Goal: Task Accomplishment & Management: Manage account settings

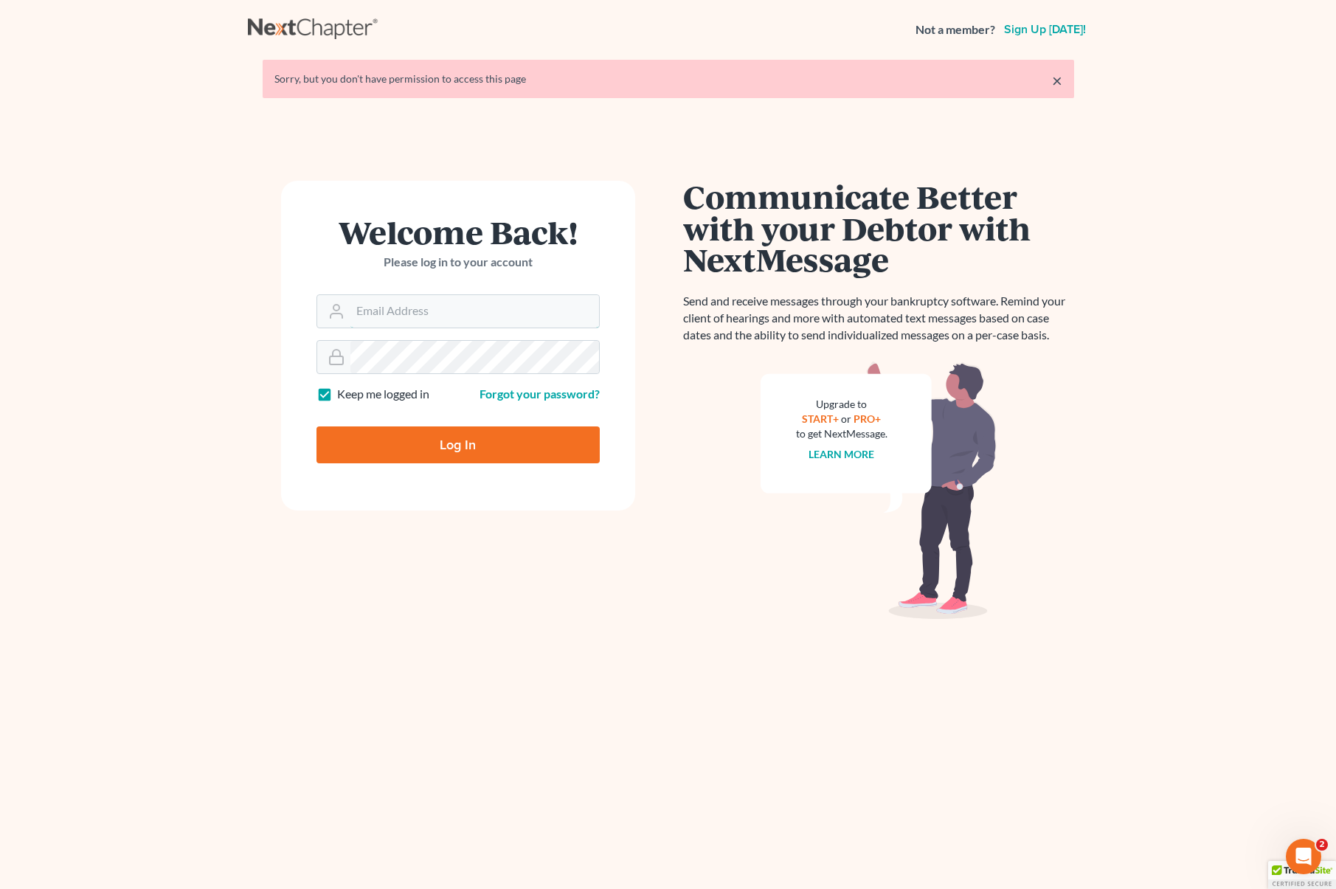
type input "[EMAIL_ADDRESS][DOMAIN_NAME]"
click at [513, 442] on input "Log In" at bounding box center [458, 444] width 283 height 37
type input "Thinking..."
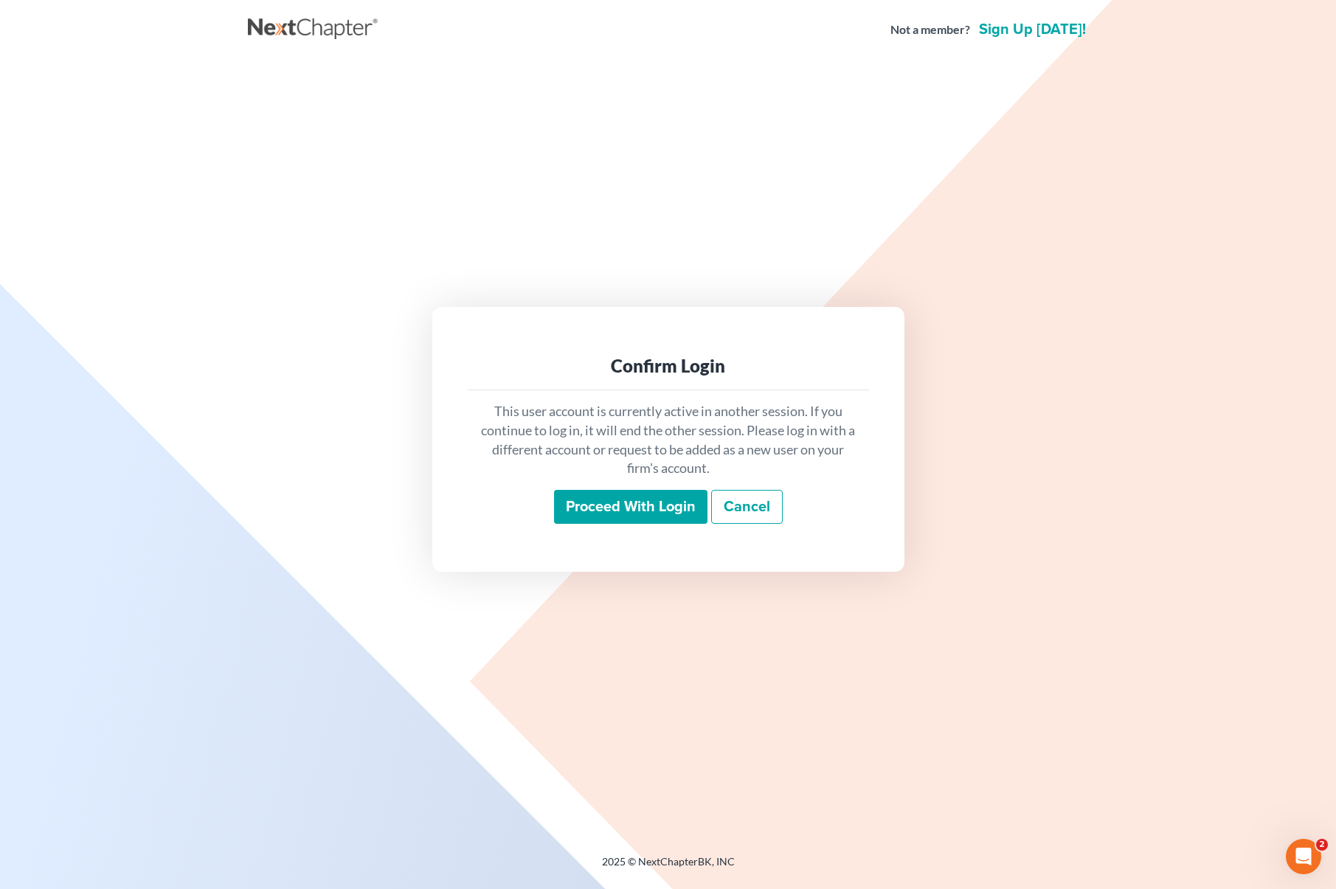
click at [643, 515] on input "Proceed with login" at bounding box center [630, 507] width 153 height 34
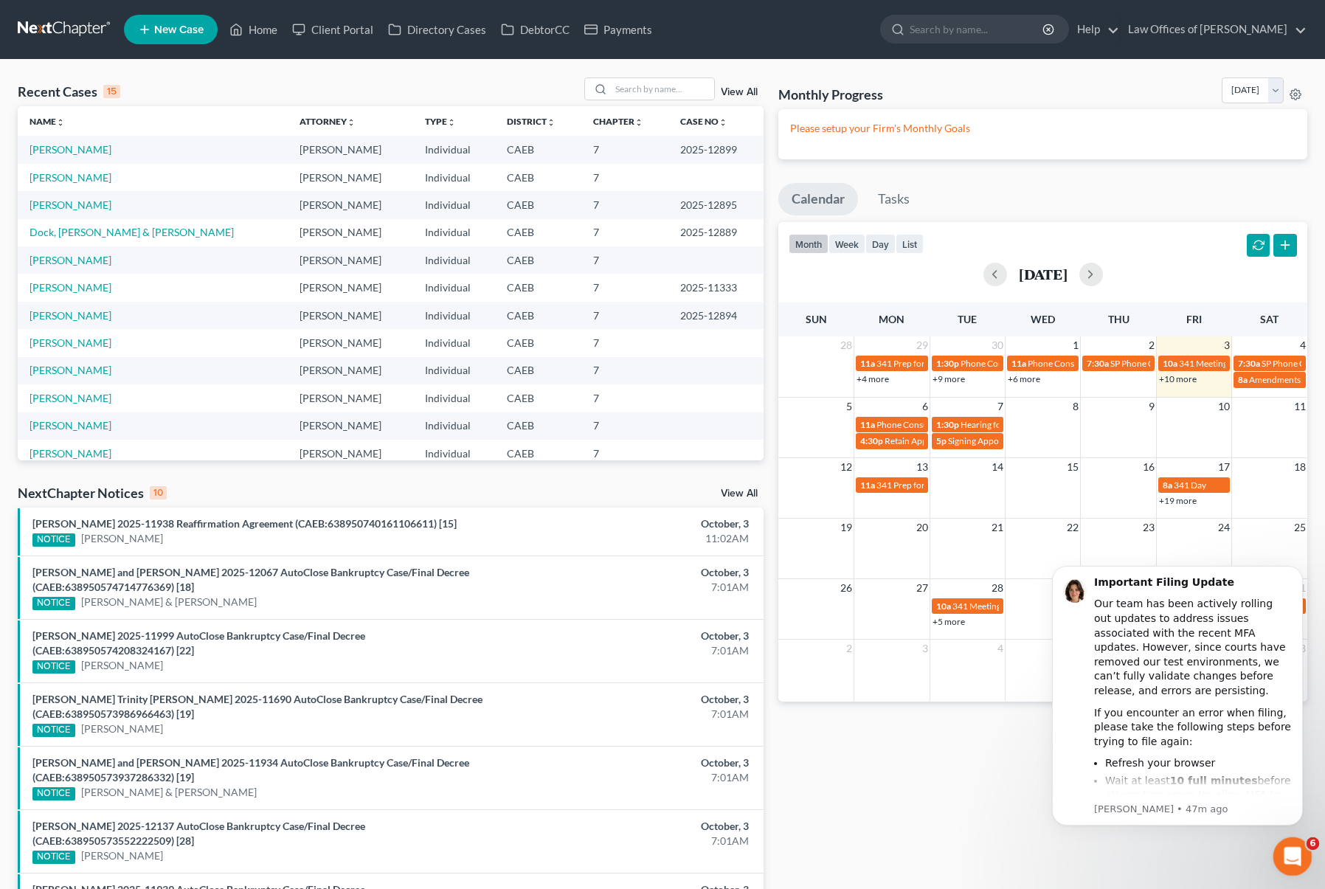
click at [1294, 855] on icon "Open Intercom Messenger" at bounding box center [1291, 855] width 24 height 24
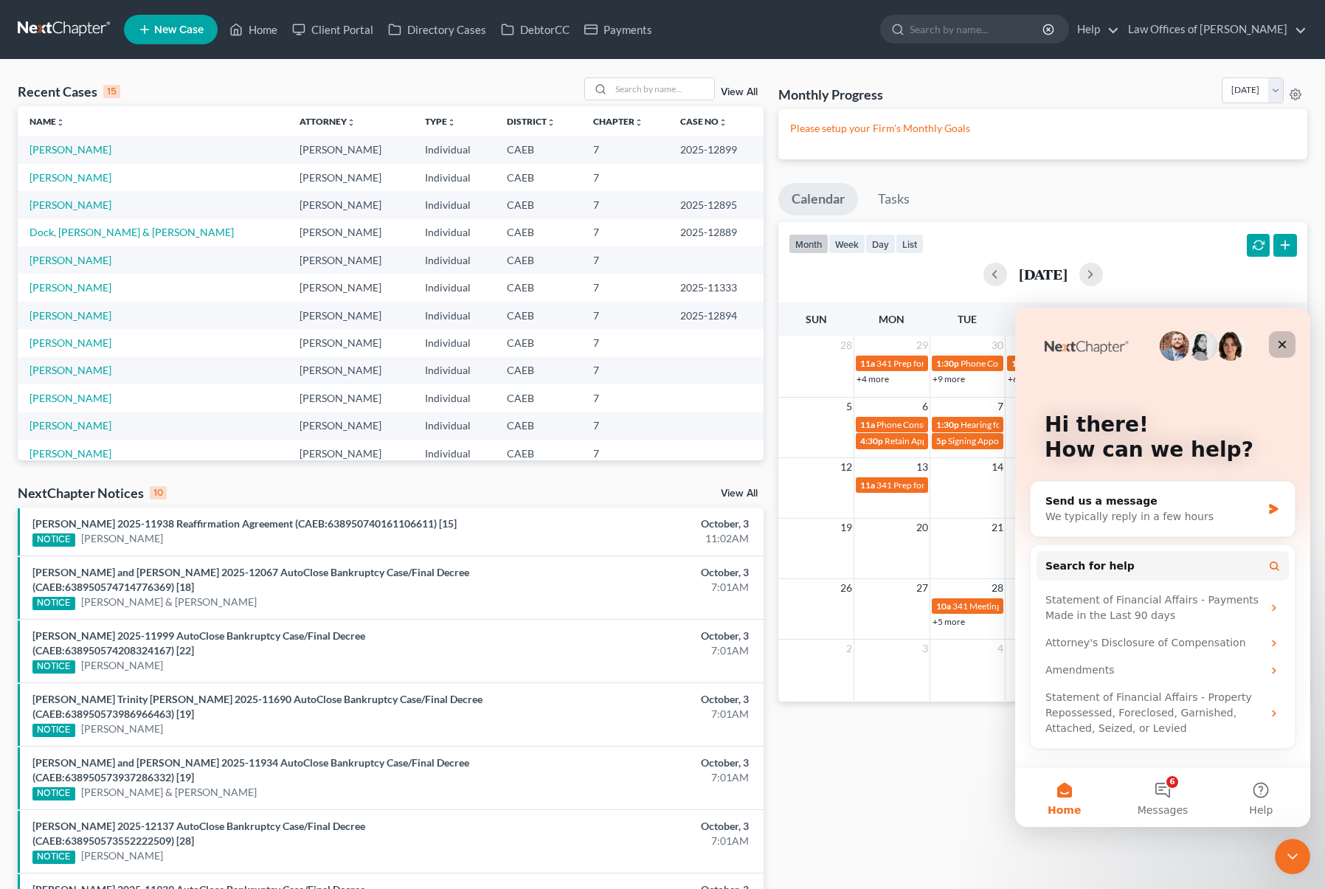
click at [1276, 345] on div "Close" at bounding box center [1282, 344] width 27 height 27
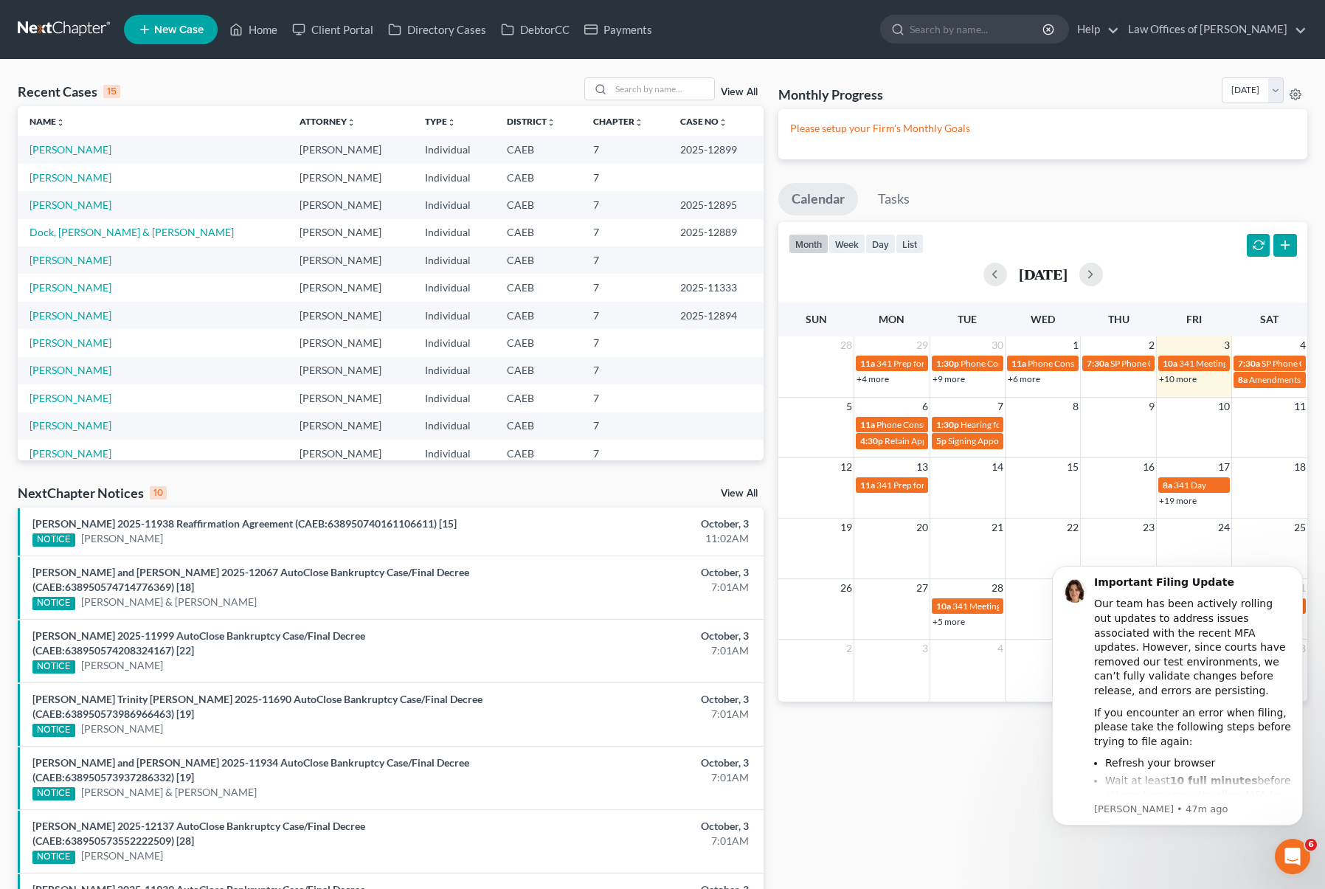
click at [1187, 380] on link "+10 more" at bounding box center [1178, 378] width 38 height 11
click at [127, 336] on td "[PERSON_NAME]" at bounding box center [153, 342] width 270 height 27
click at [111, 339] on link "[PERSON_NAME]" at bounding box center [71, 342] width 82 height 13
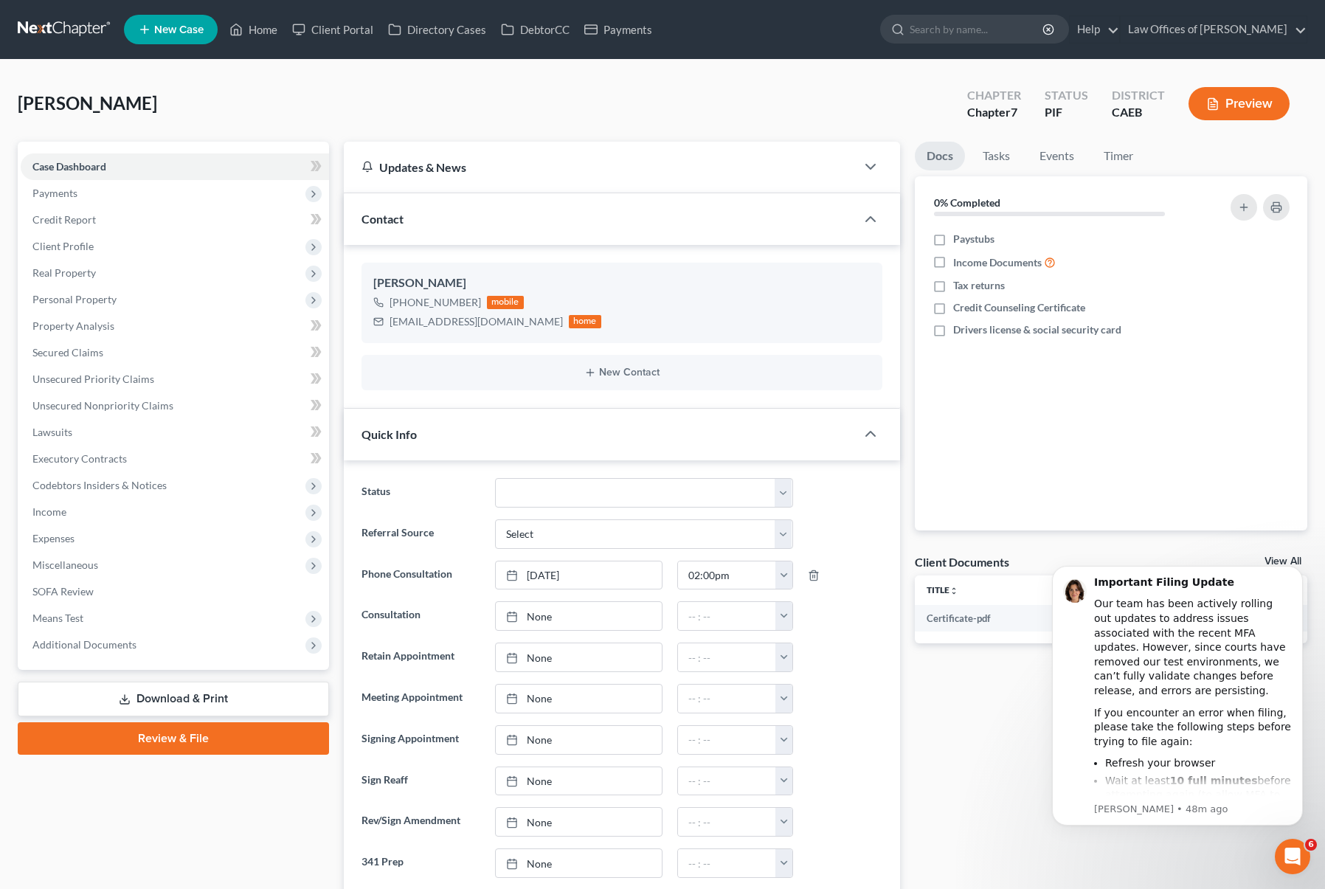
scroll to position [657, 0]
click at [101, 326] on span "Property Analysis" at bounding box center [73, 325] width 82 height 13
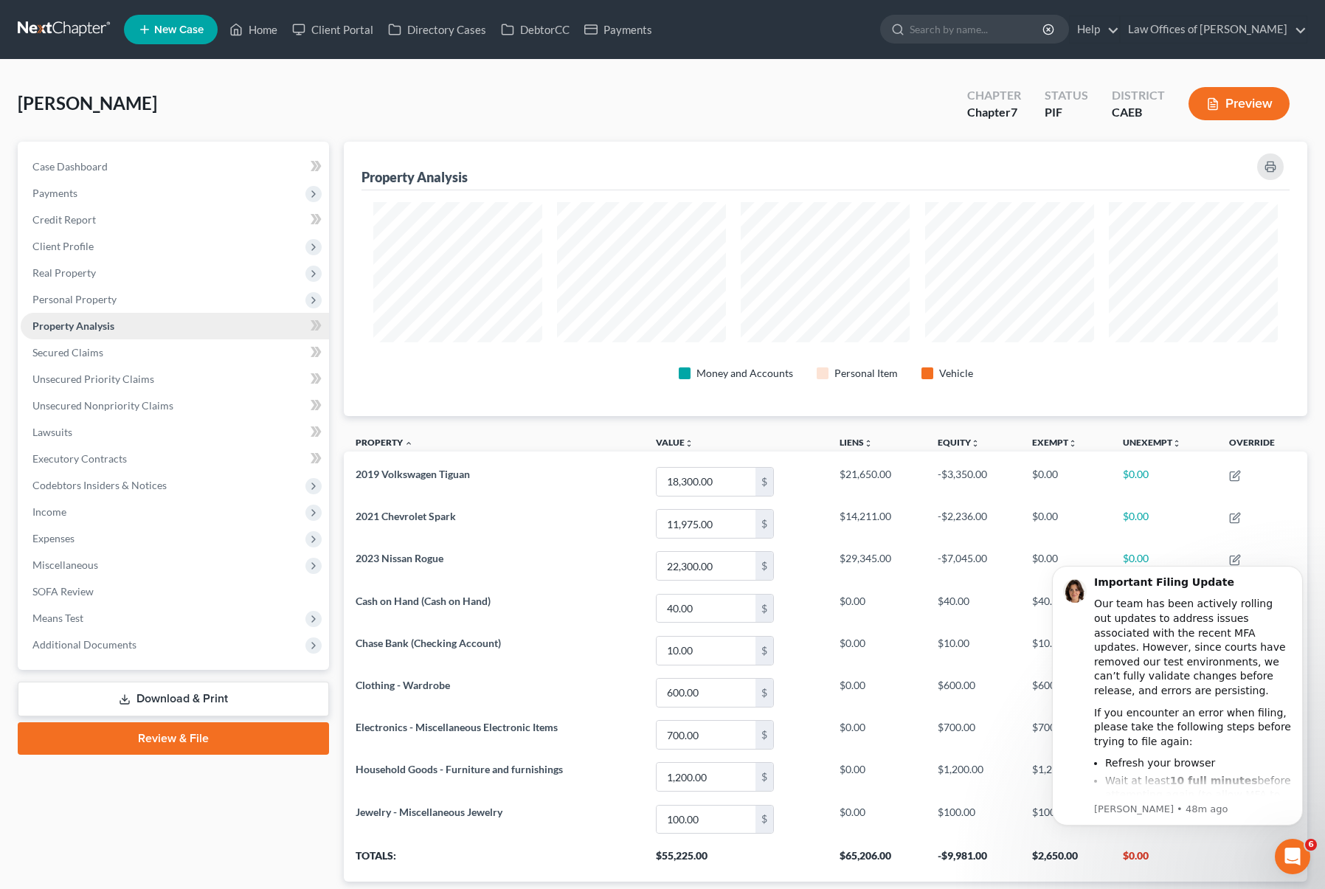
scroll to position [274, 964]
click at [112, 297] on span "Personal Property" at bounding box center [74, 299] width 84 height 13
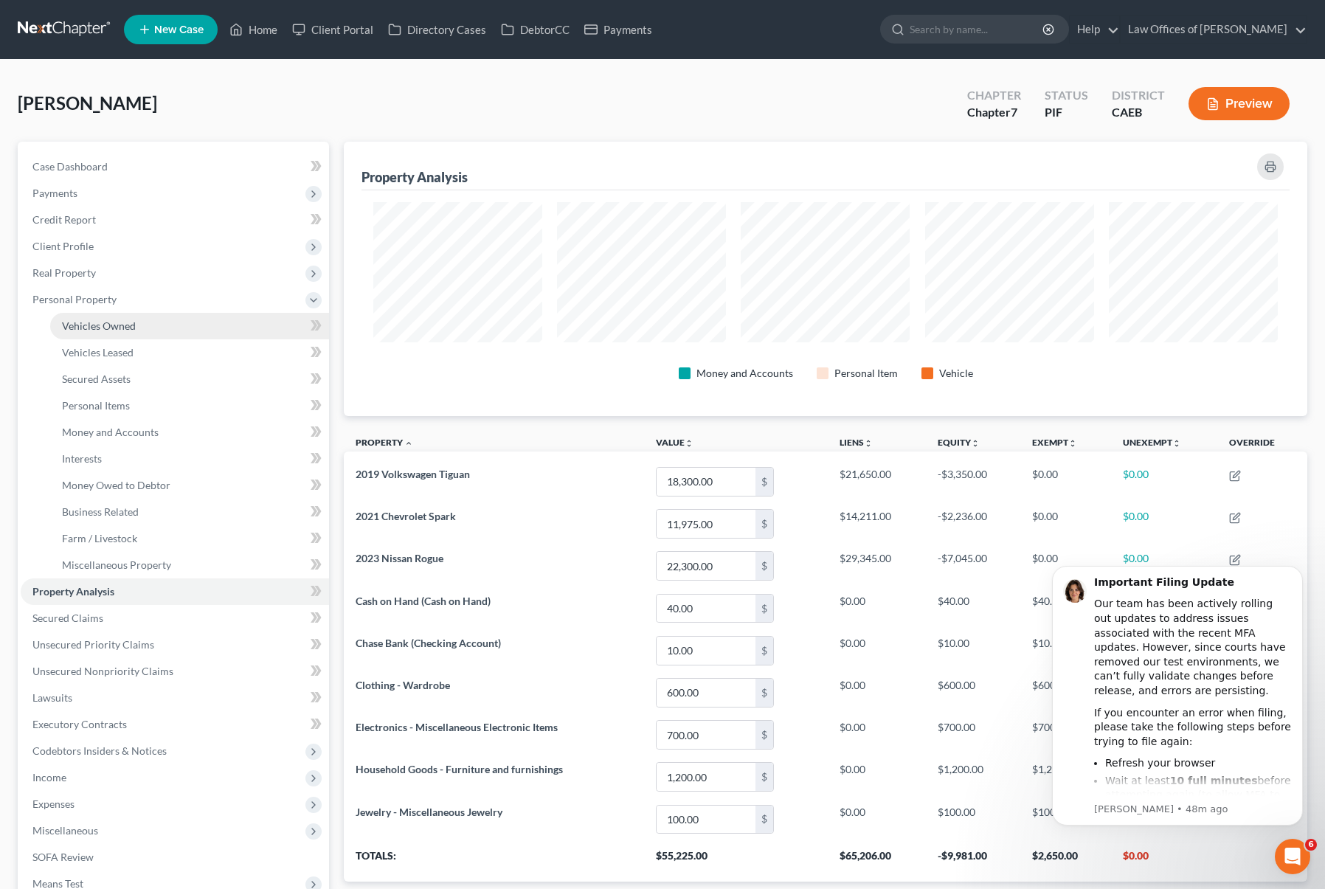
click at [132, 319] on span "Vehicles Owned" at bounding box center [99, 325] width 74 height 13
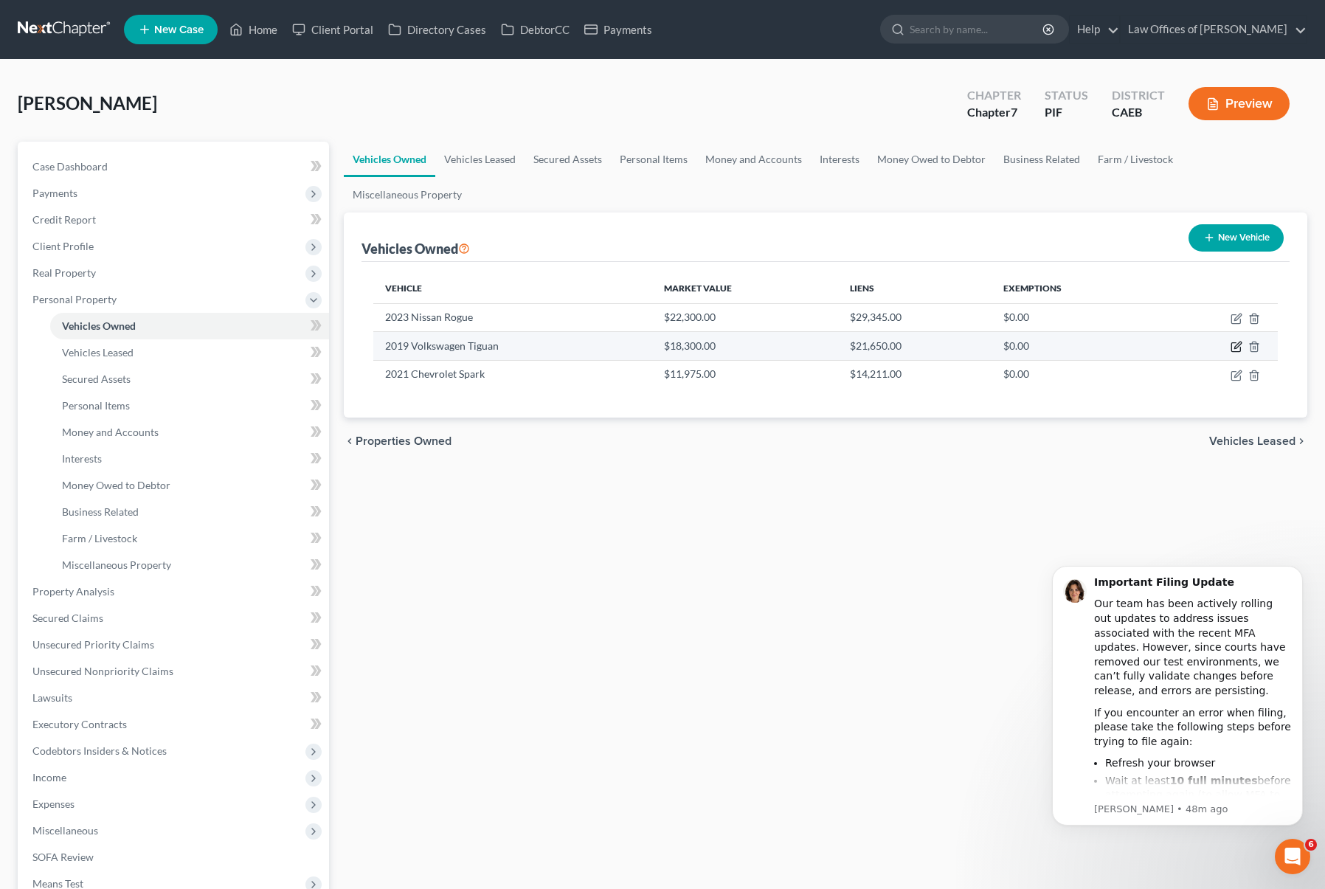
click at [1232, 341] on icon "button" at bounding box center [1237, 347] width 12 height 12
select select "0"
select select "7"
select select "0"
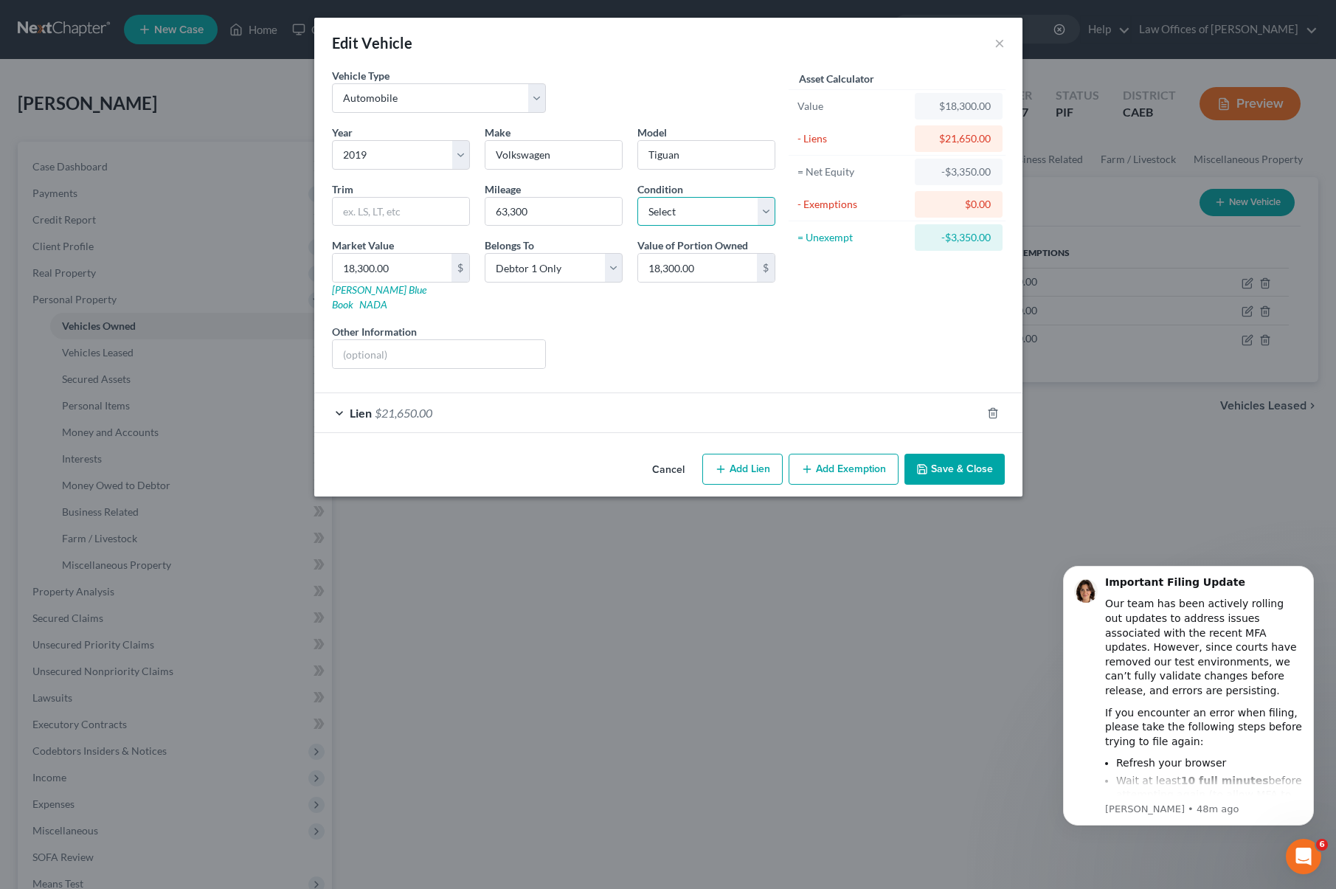
click at [759, 210] on select "Select Excellent Very Good Good Fair Poor" at bounding box center [706, 212] width 138 height 30
select select "2"
click at [637, 197] on select "Select Excellent Very Good Good Fair Poor" at bounding box center [706, 212] width 138 height 30
click at [974, 454] on button "Save & Close" at bounding box center [955, 469] width 100 height 31
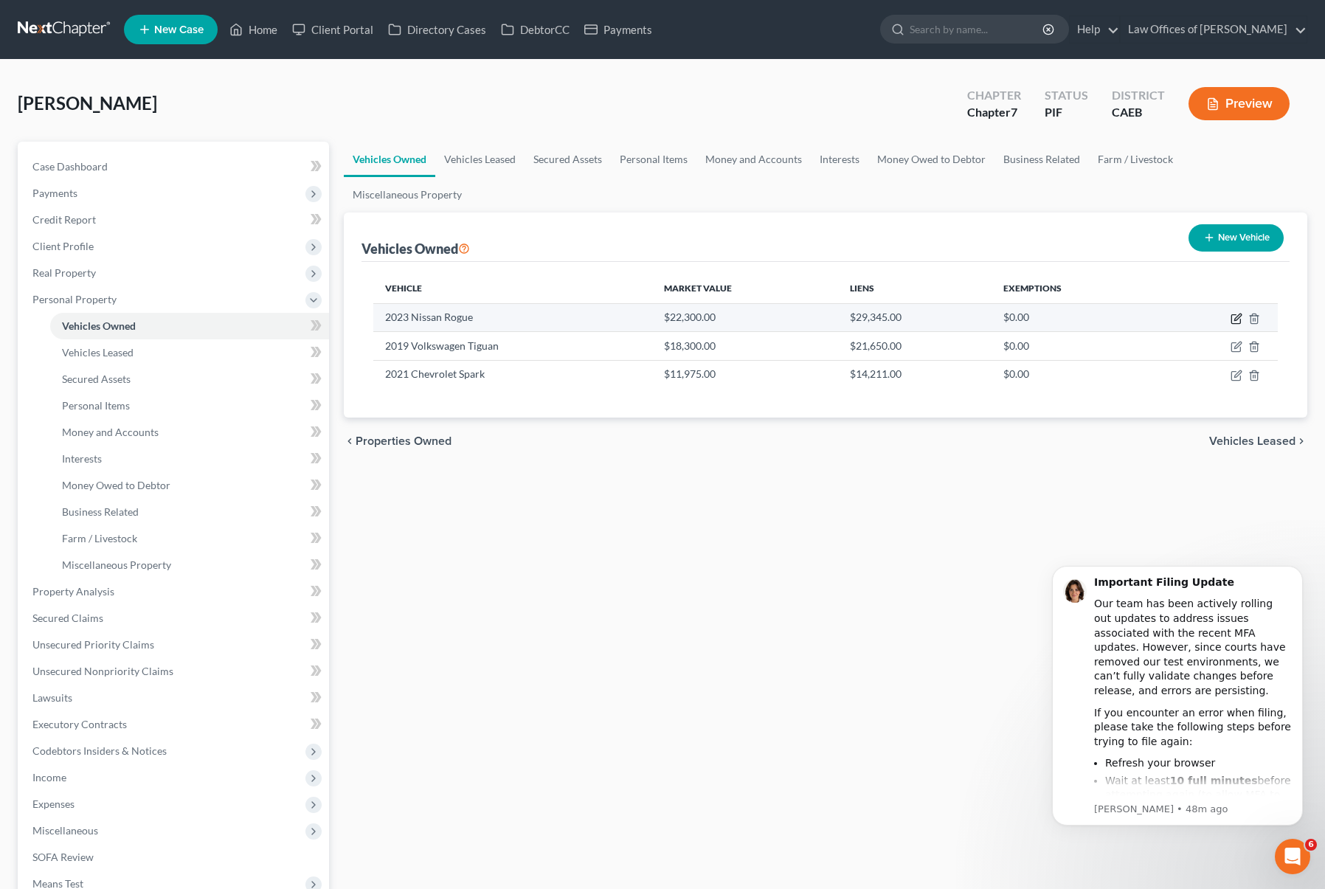
click at [1233, 313] on icon "button" at bounding box center [1237, 319] width 12 height 12
select select "0"
select select "3"
select select "2"
select select "0"
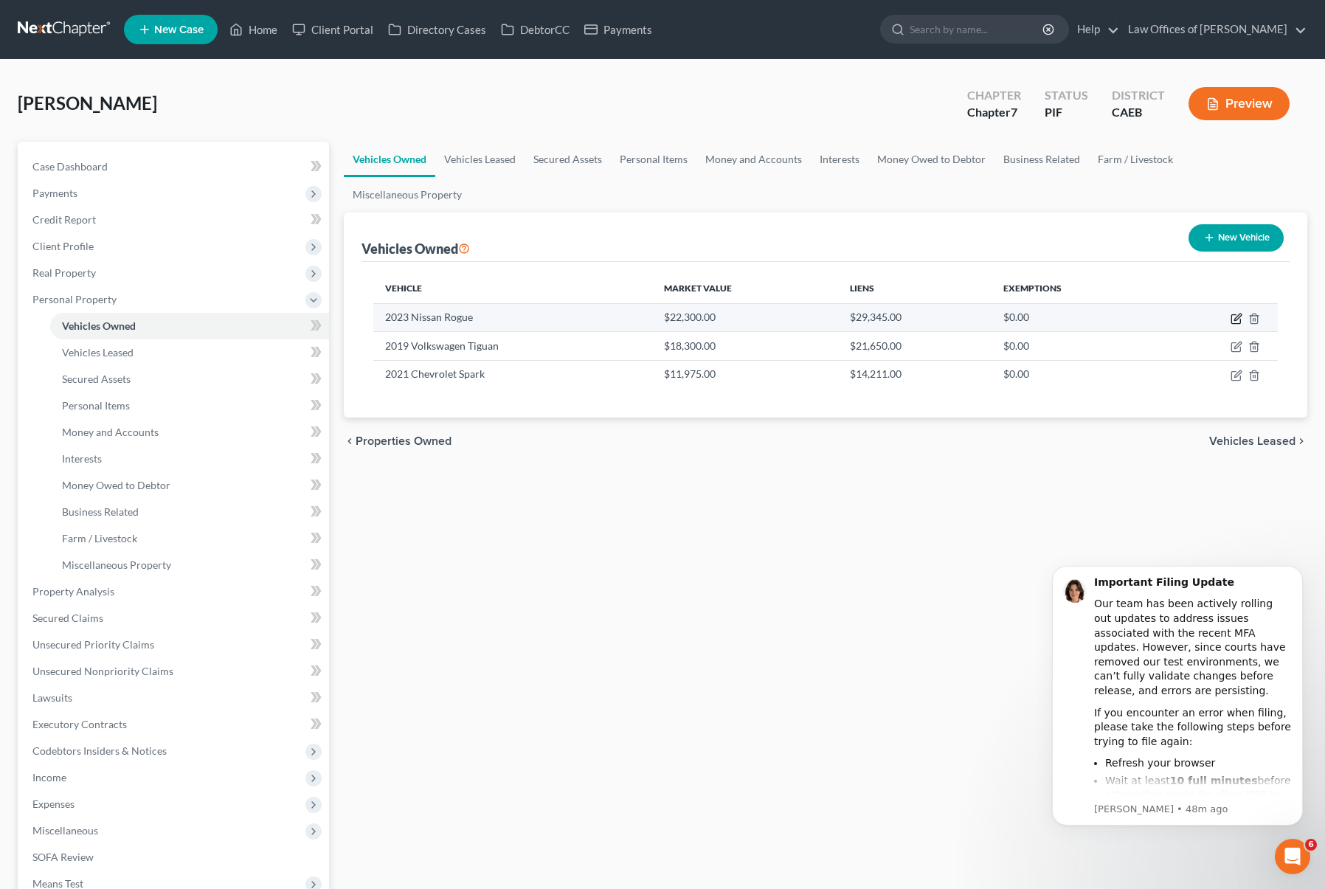
select select "4"
select select "0"
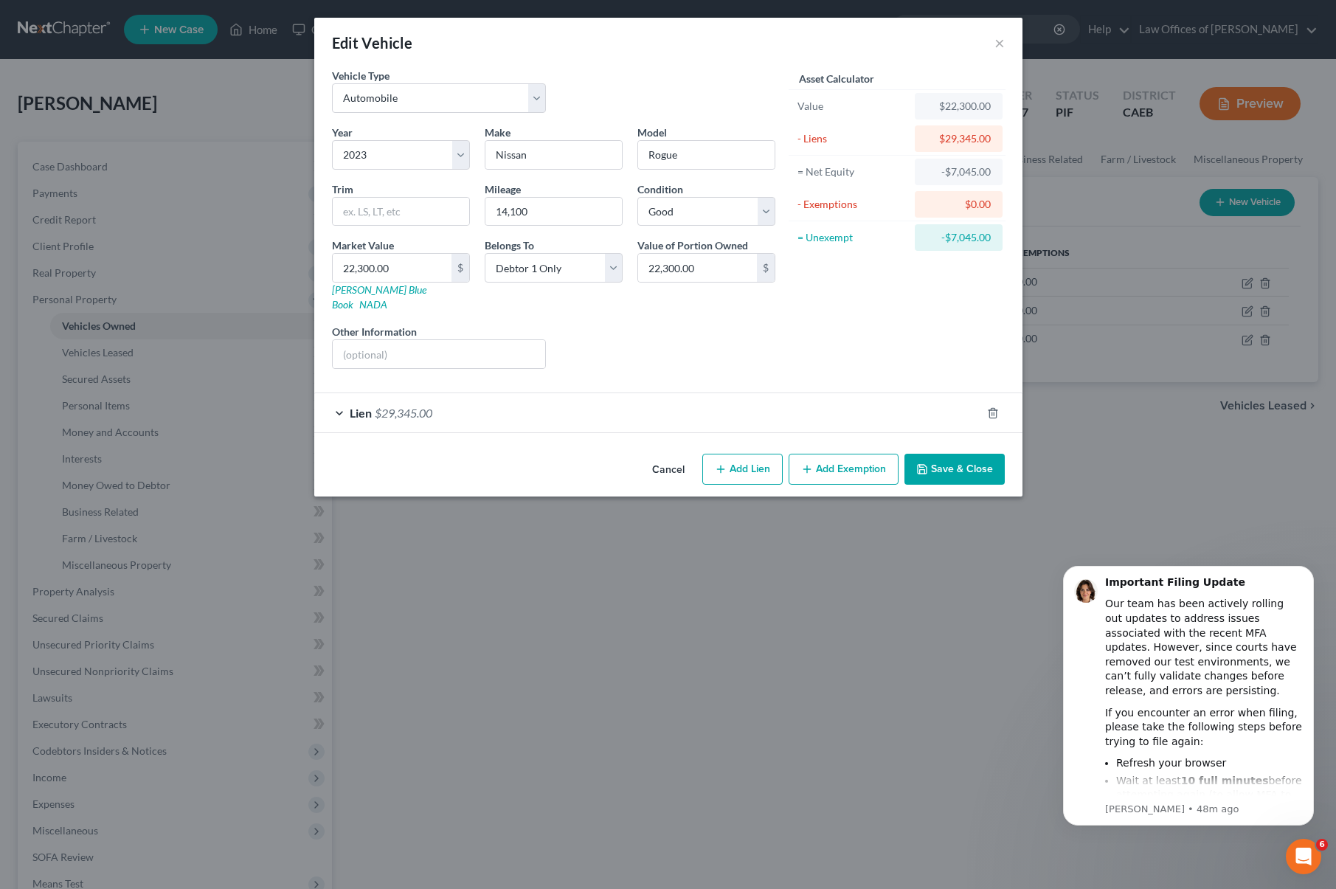
click at [466, 400] on div "Lien $29,345.00" at bounding box center [647, 412] width 667 height 39
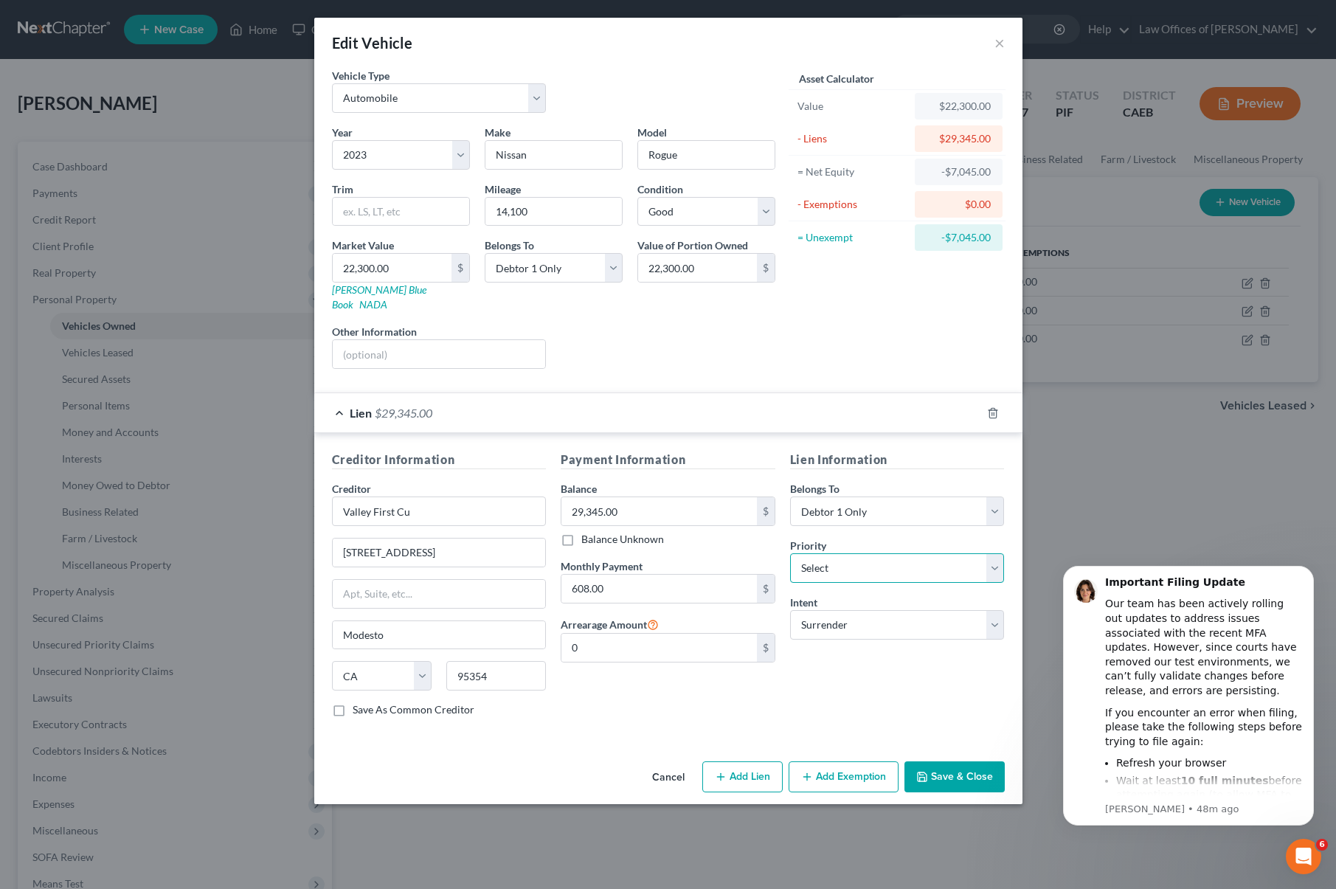
click at [994, 553] on select "Select 1st 2nd 3rd 4th 5th 6th 7th 8th 9th 10th 11th 12th 13th 14th 15th 16th 1…" at bounding box center [897, 568] width 215 height 30
select select "0"
click at [790, 553] on select "Select 1st 2nd 3rd 4th 5th 6th 7th 8th 9th 10th 11th 12th 13th 14th 15th 16th 1…" at bounding box center [897, 568] width 215 height 30
click at [959, 761] on button "Save & Close" at bounding box center [955, 776] width 100 height 31
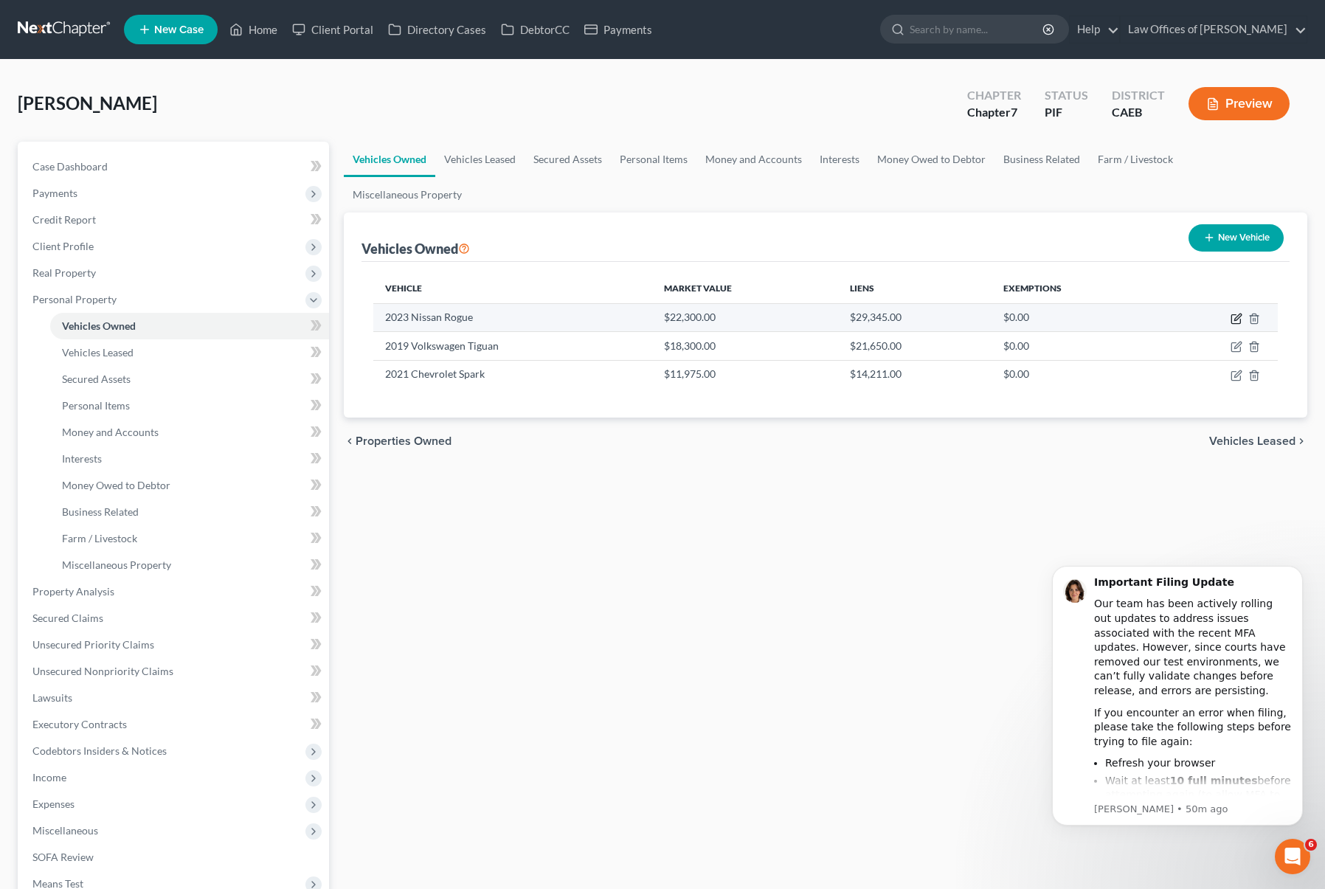
click at [1236, 314] on icon "button" at bounding box center [1237, 317] width 7 height 7
select select "0"
select select "3"
select select "2"
select select "0"
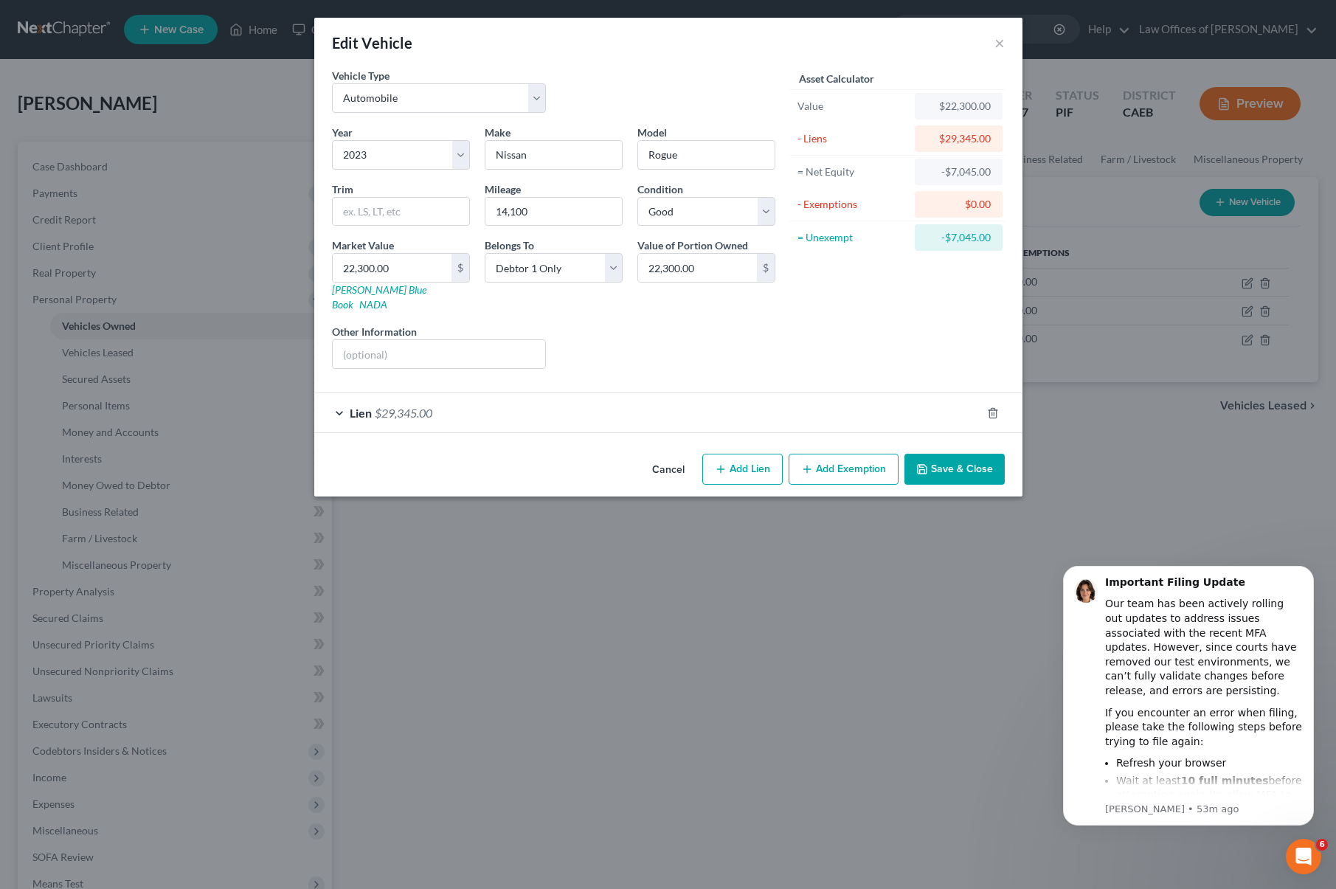
click at [964, 454] on button "Save & Close" at bounding box center [955, 469] width 100 height 31
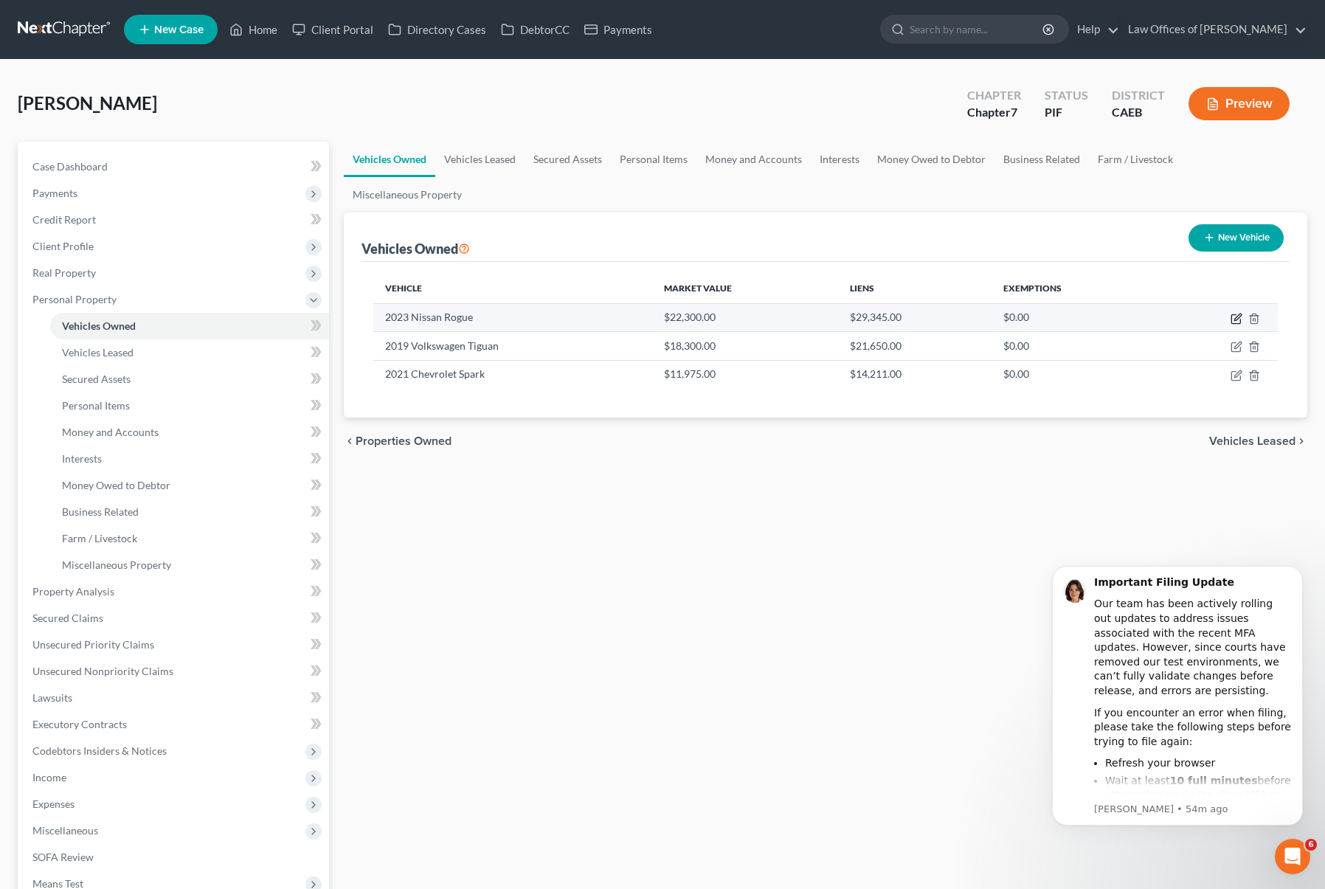
click at [1237, 313] on icon "button" at bounding box center [1237, 319] width 12 height 12
select select "0"
select select "3"
select select "2"
select select "0"
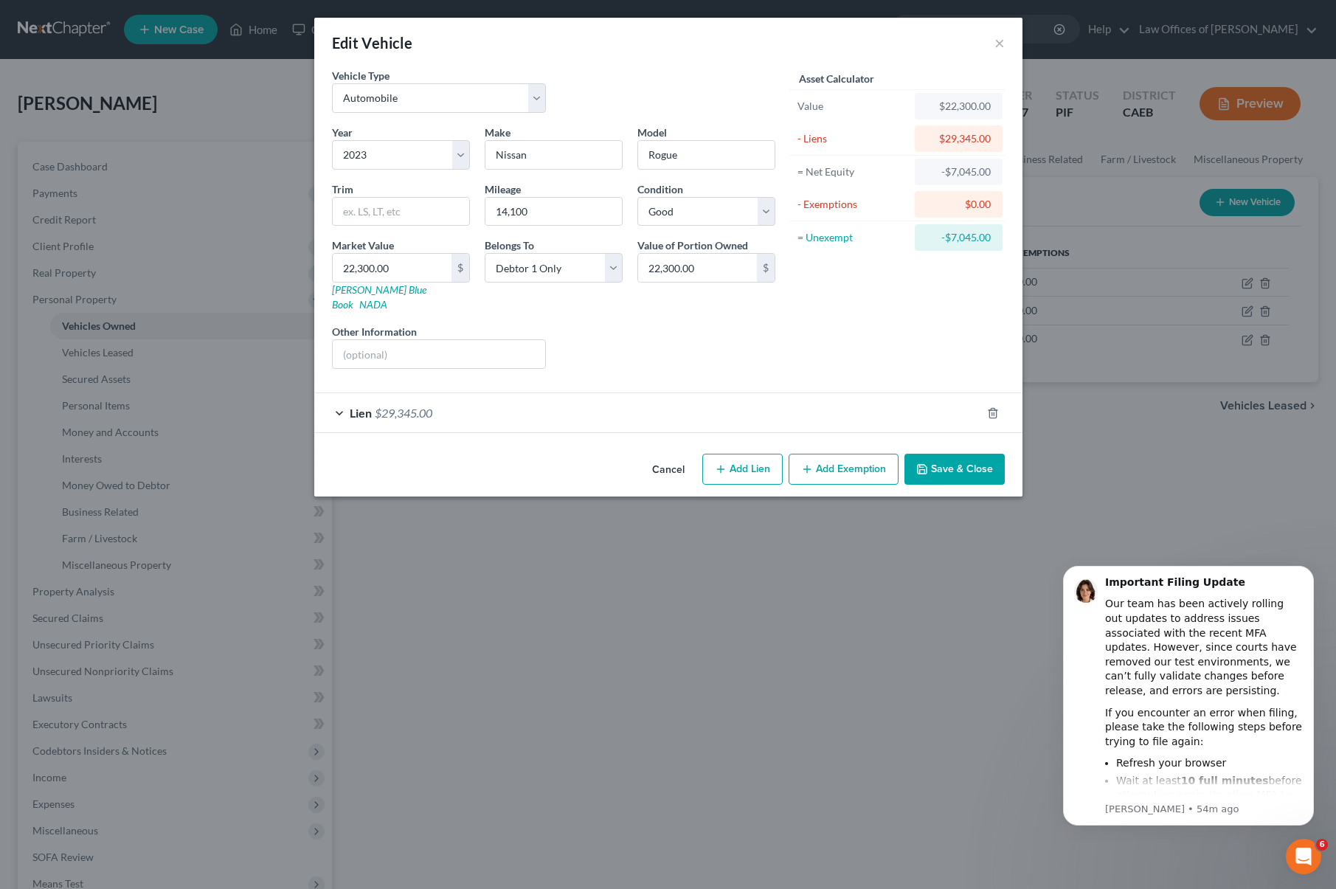
click at [964, 454] on button "Save & Close" at bounding box center [955, 469] width 100 height 31
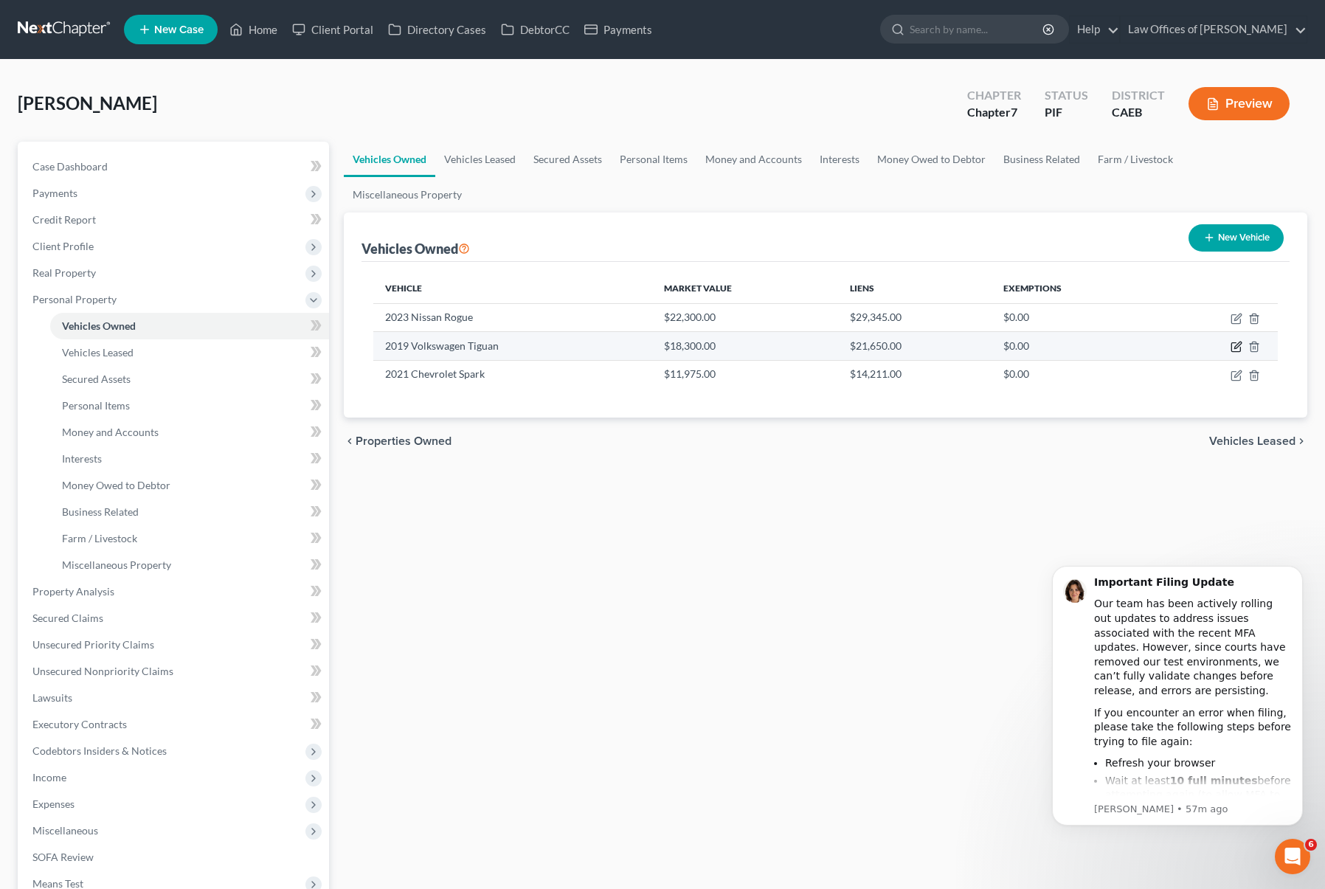
click at [1239, 341] on icon "button" at bounding box center [1237, 347] width 12 height 12
select select "0"
select select "7"
select select "2"
select select "0"
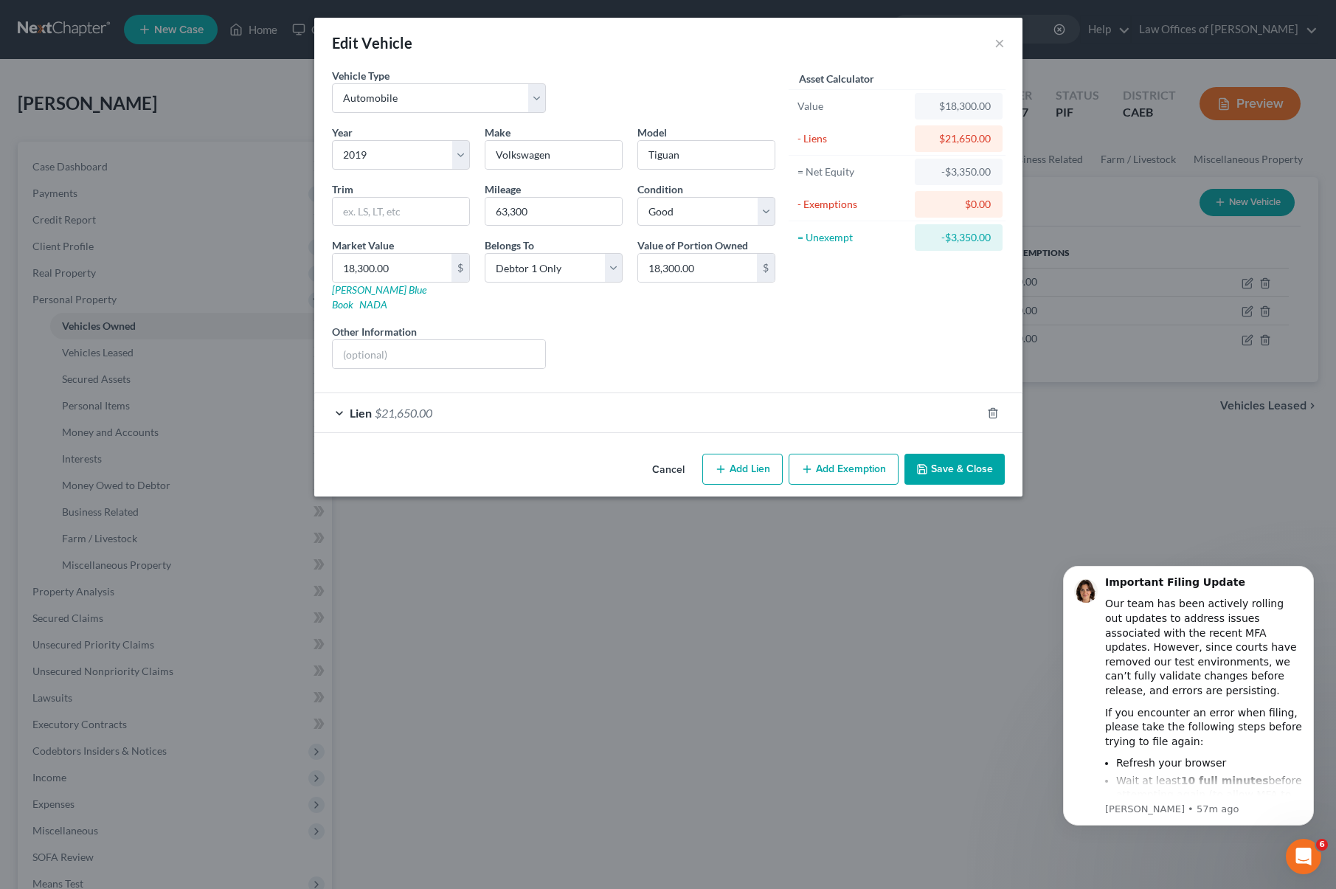
click at [967, 460] on button "Save & Close" at bounding box center [955, 469] width 100 height 31
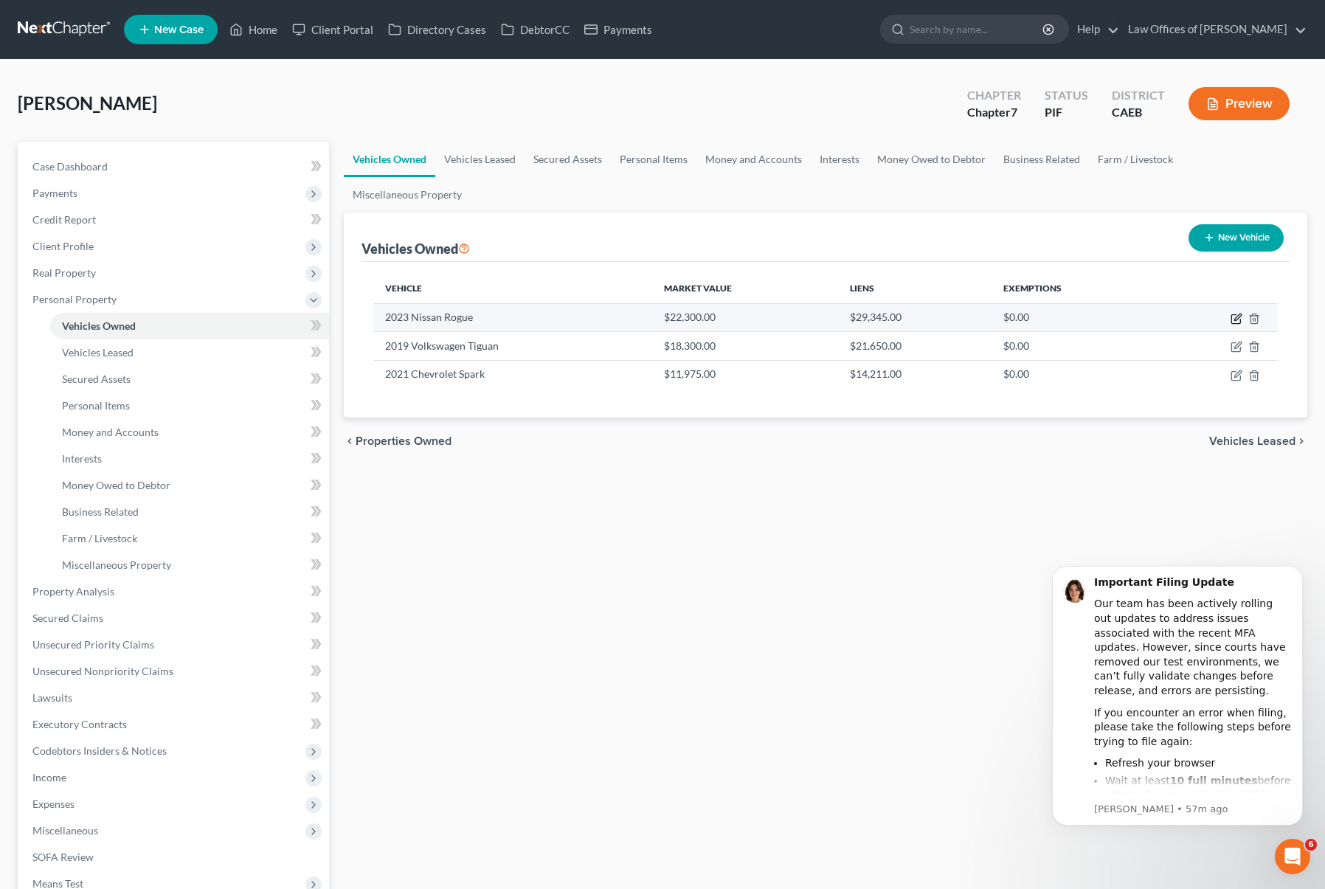
click at [1239, 314] on icon "button" at bounding box center [1237, 317] width 7 height 7
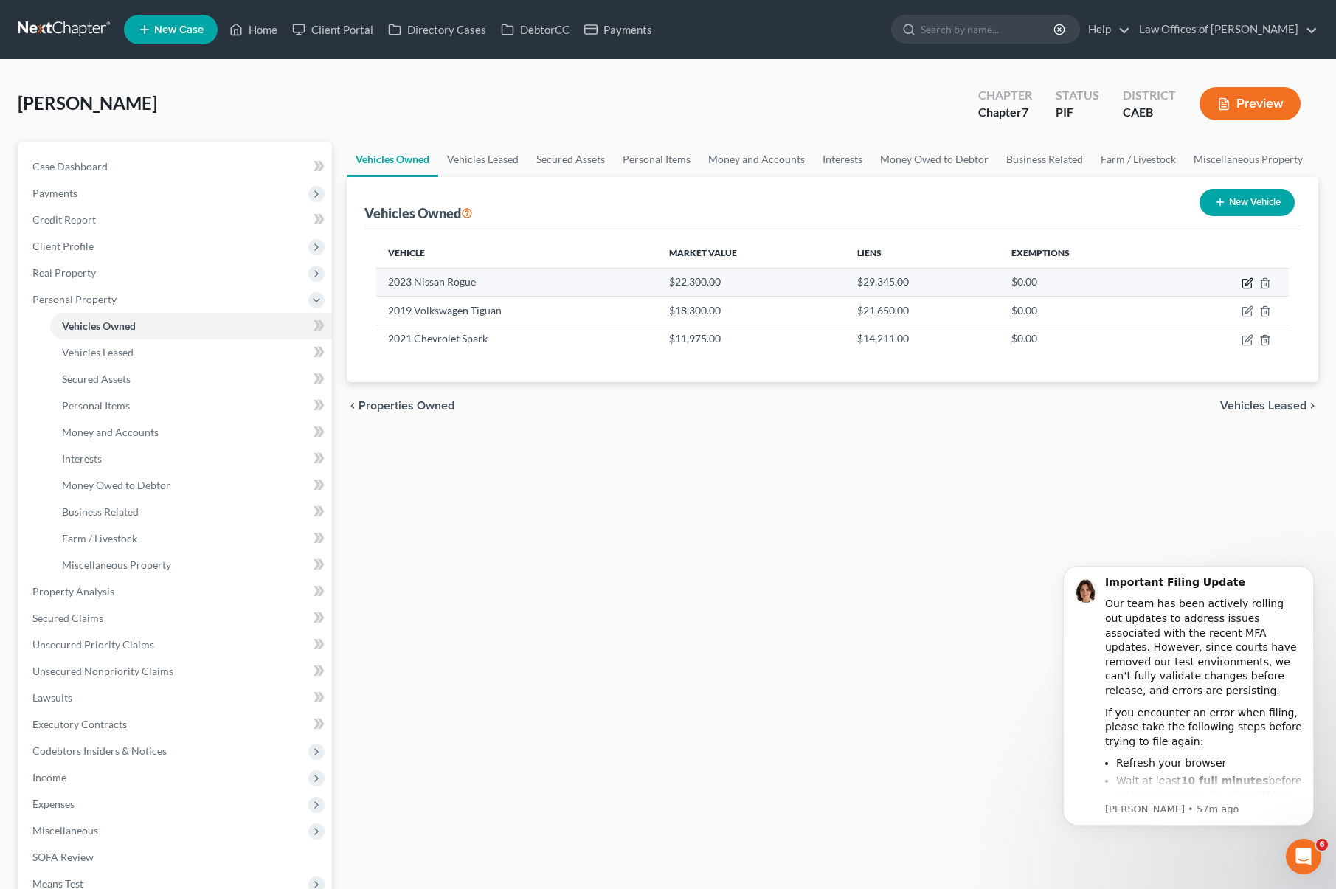
select select "0"
select select "3"
select select "2"
select select "0"
select select "4"
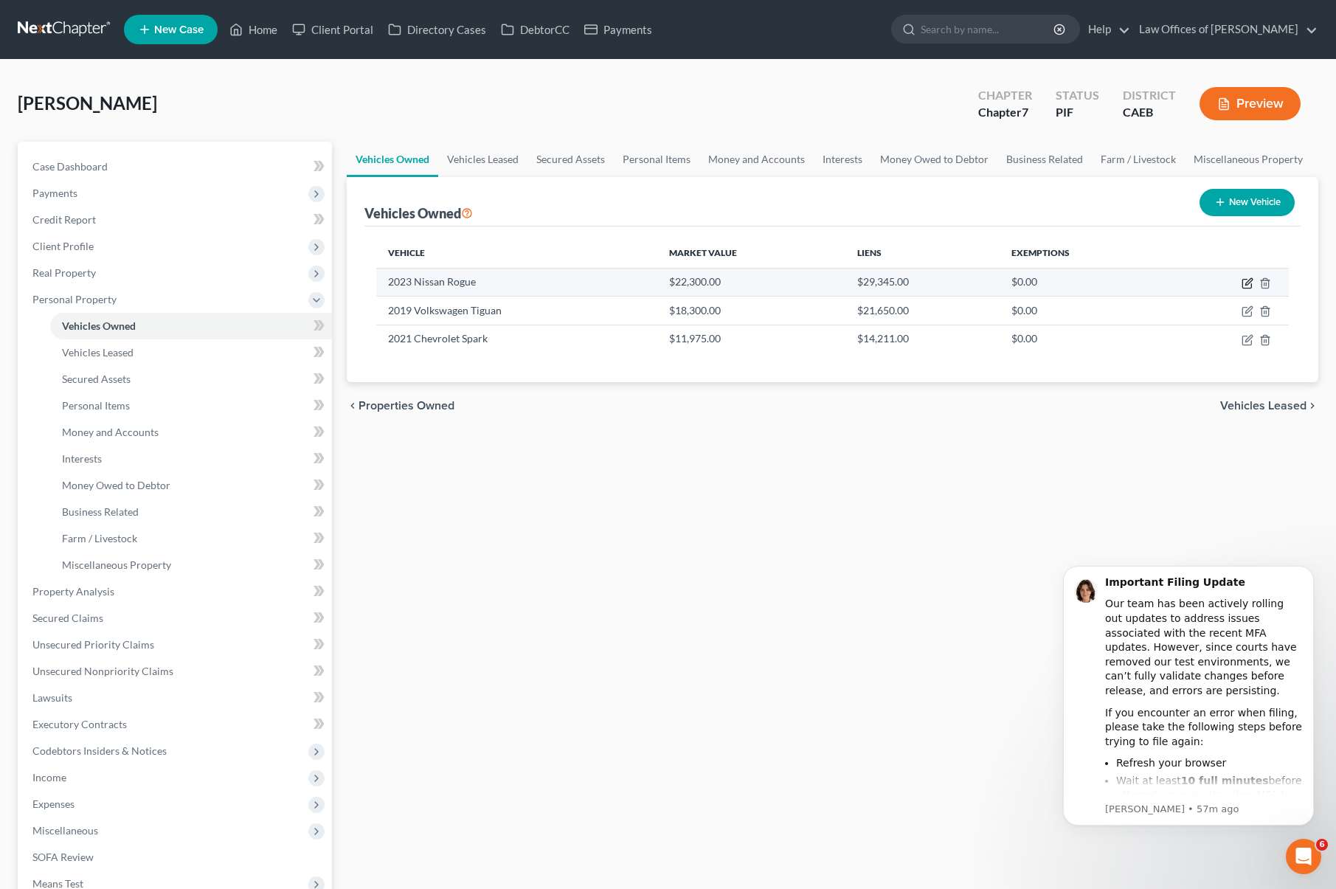
select select "0"
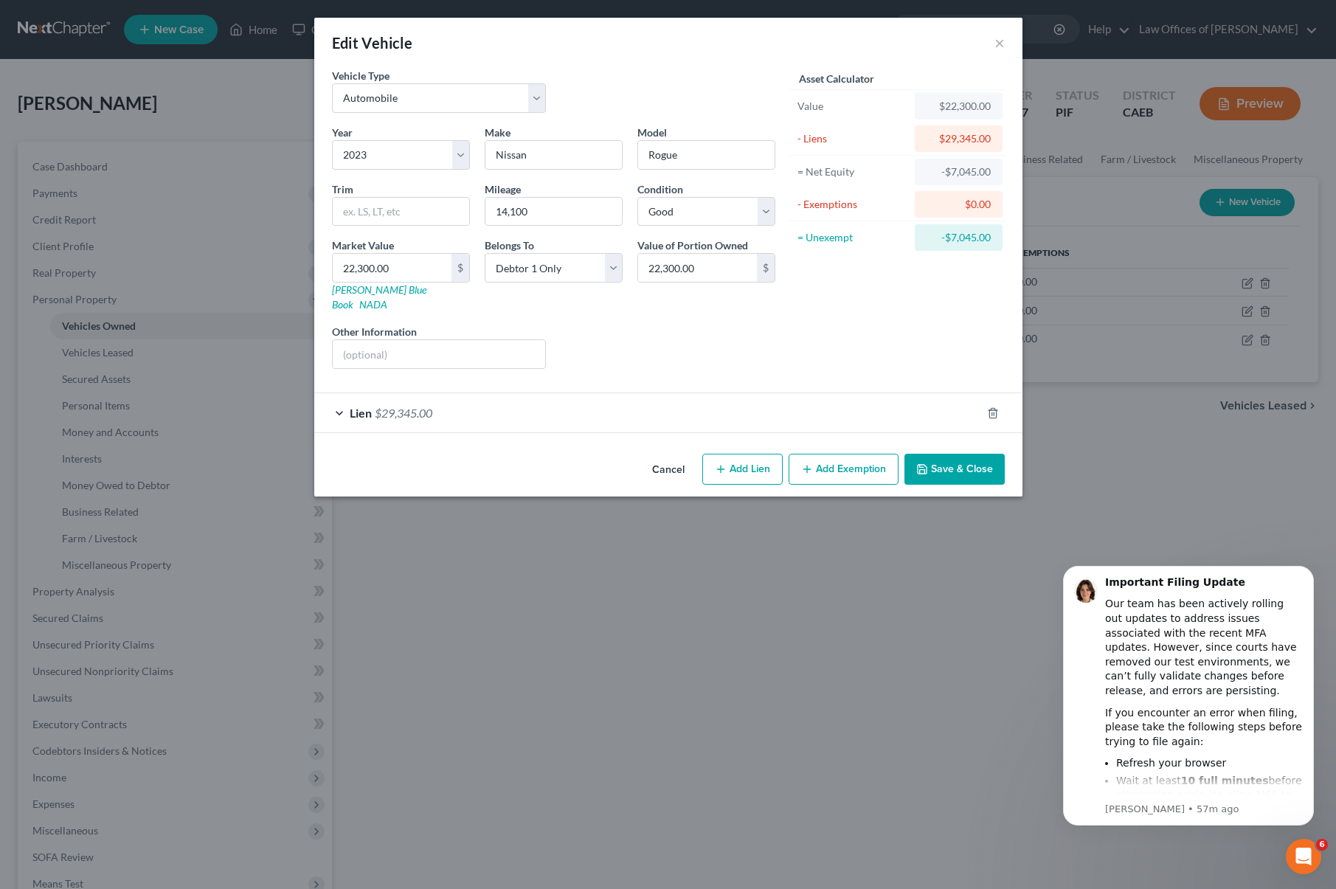
click at [435, 393] on div "Lien $29,345.00" at bounding box center [647, 412] width 667 height 39
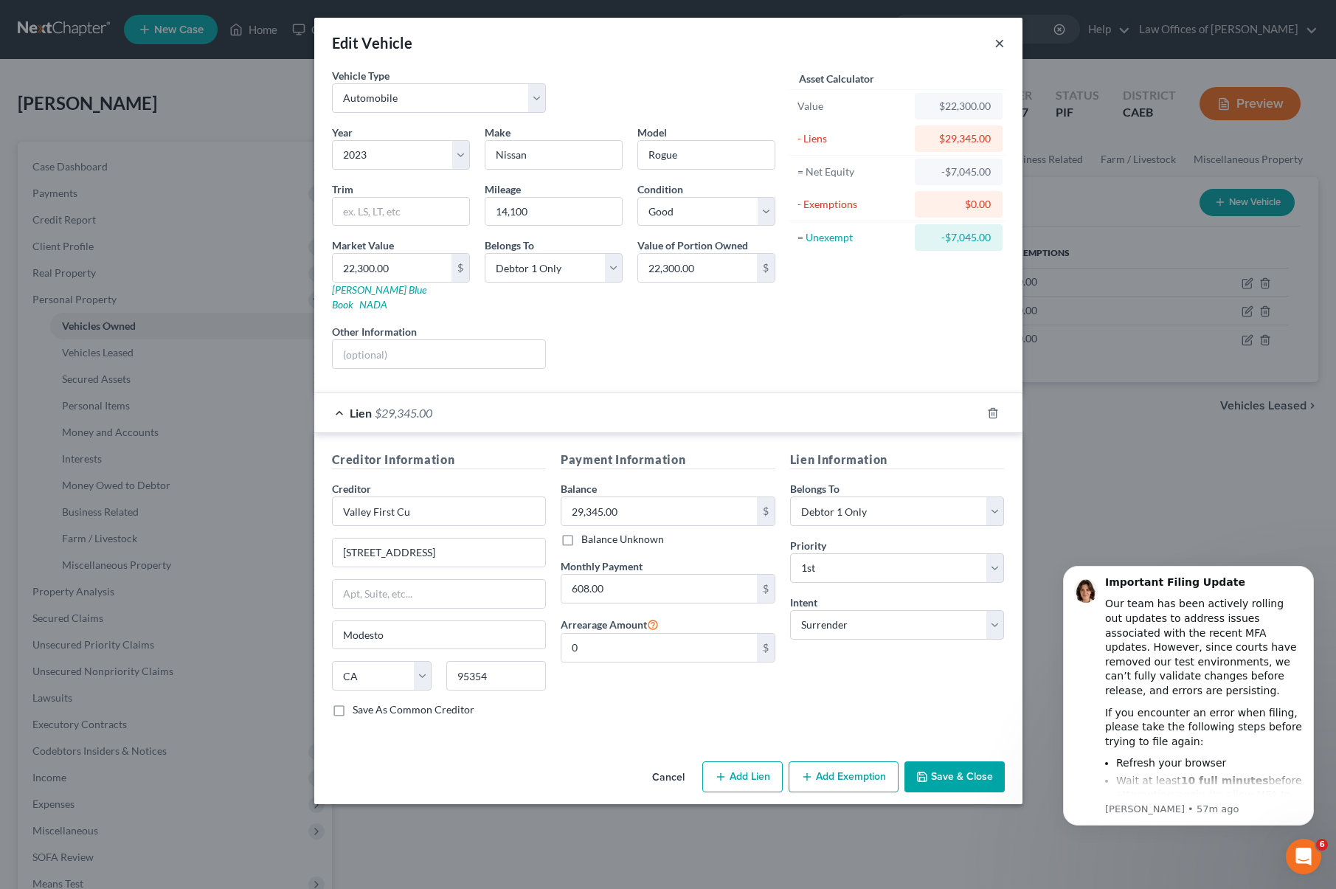
click at [999, 43] on button "×" at bounding box center [1000, 43] width 10 height 18
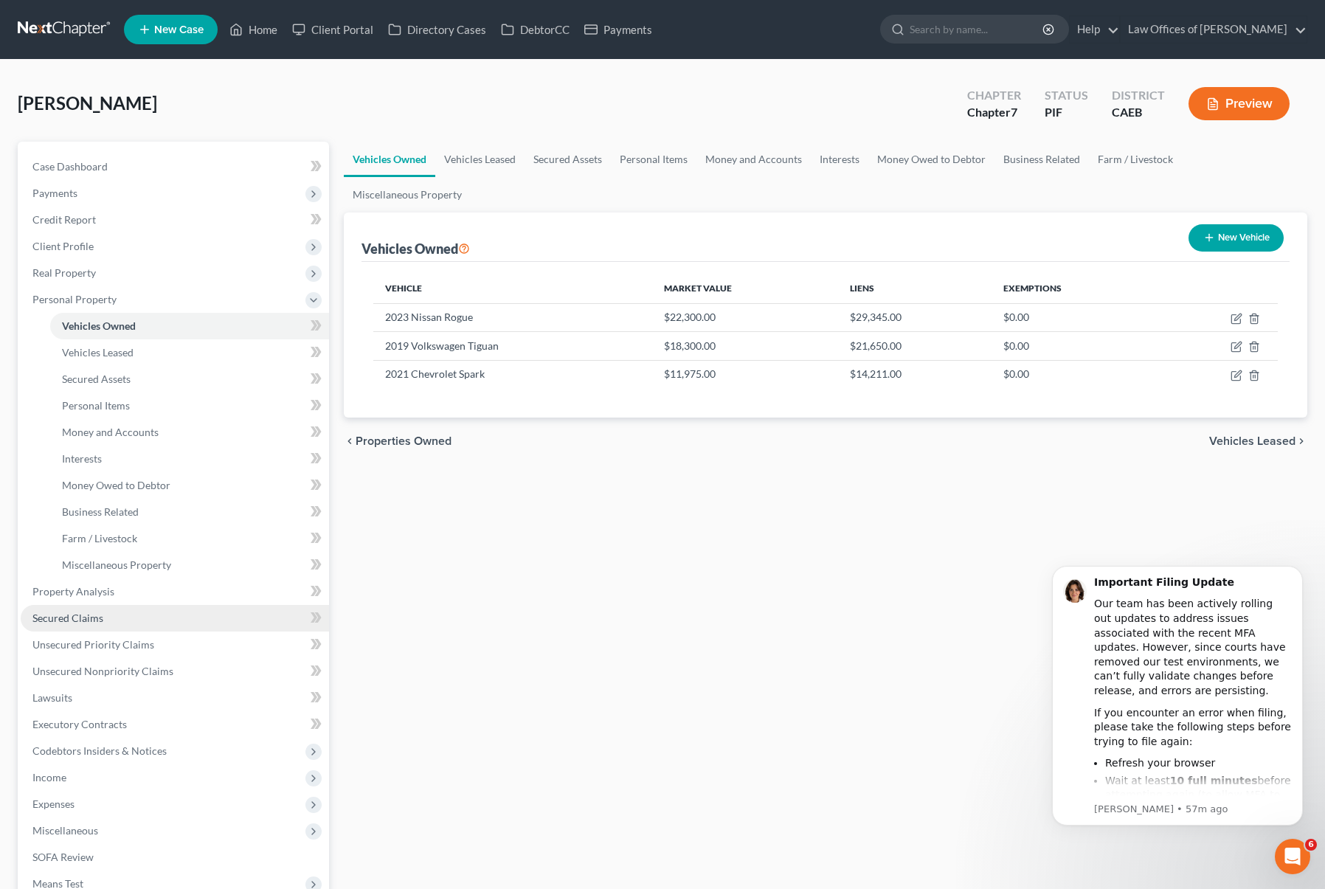
click at [129, 624] on link "Secured Claims" at bounding box center [175, 618] width 308 height 27
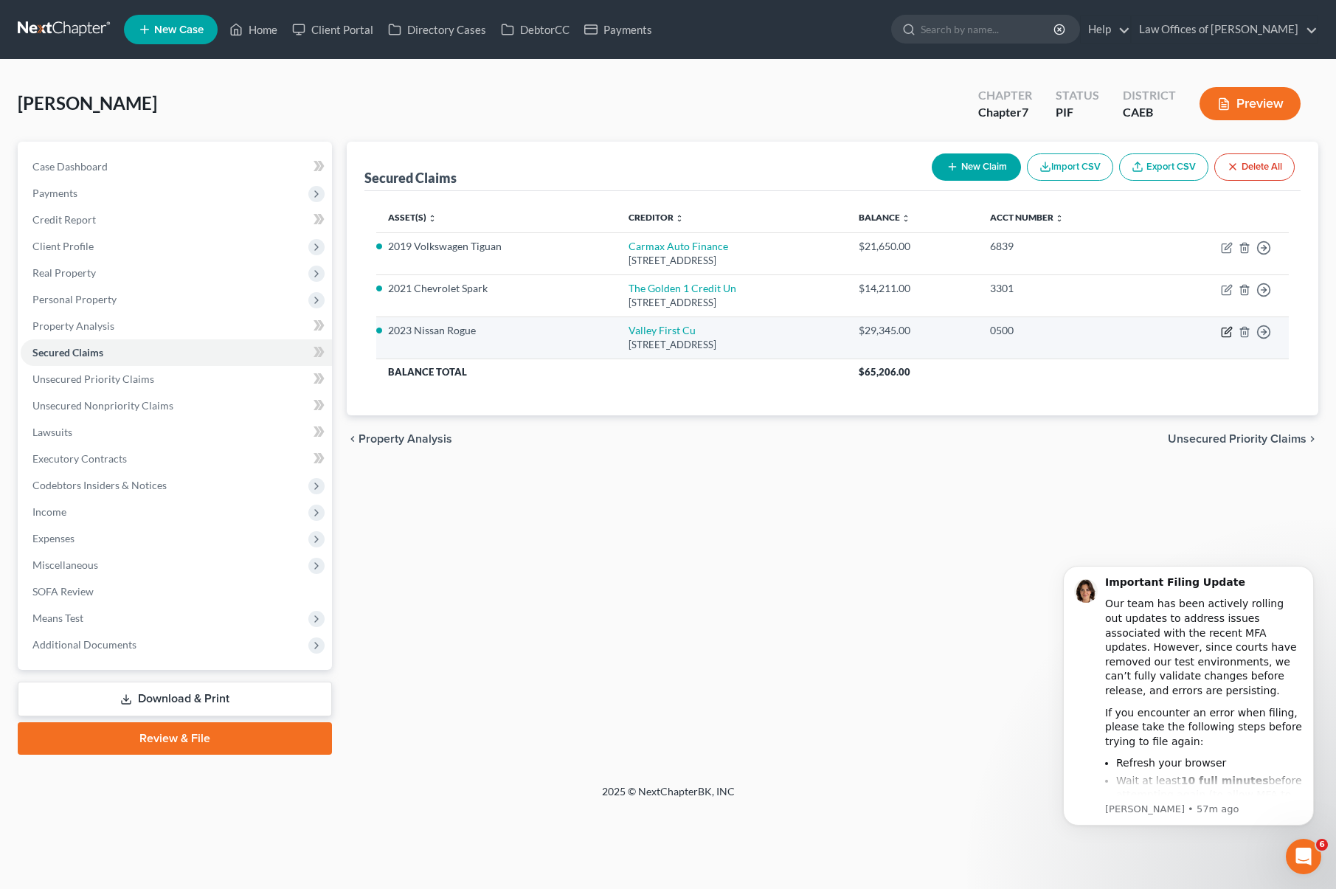
click at [1226, 331] on icon "button" at bounding box center [1227, 332] width 12 height 12
select select "4"
select select "7"
select select "0"
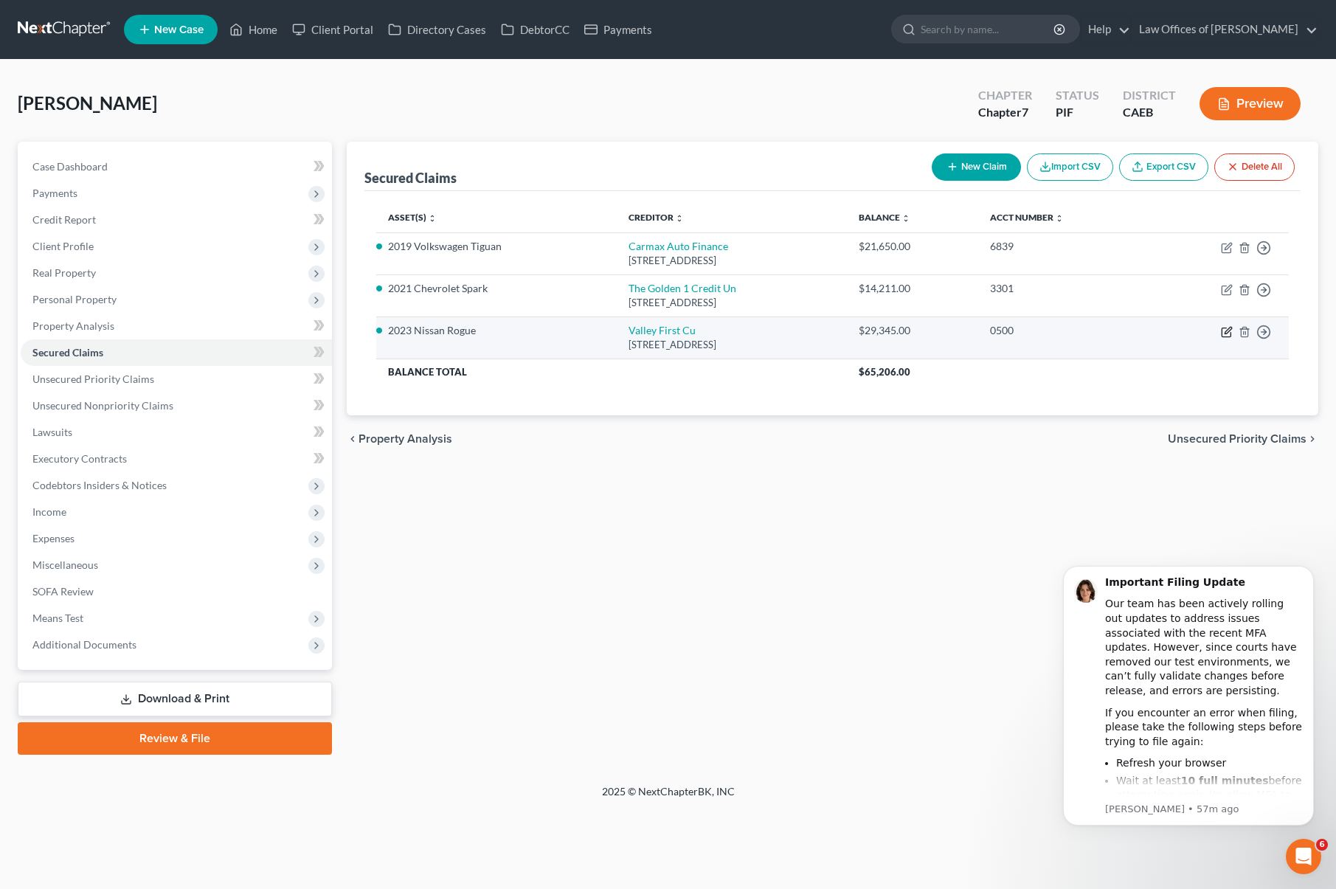
select select "0"
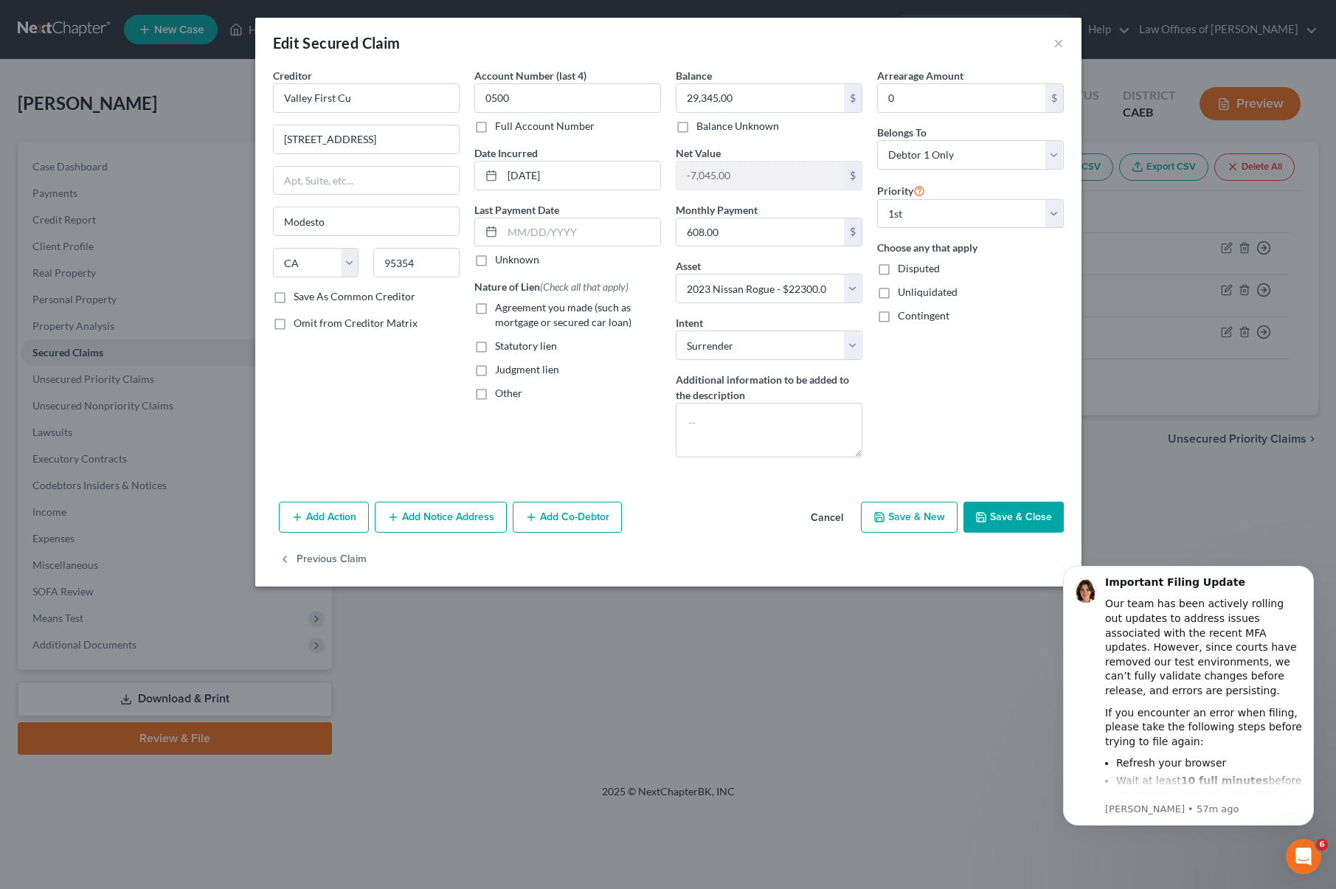
click at [495, 307] on label "Agreement you made (such as mortgage or secured car loan)" at bounding box center [578, 315] width 166 height 30
click at [501, 307] on input "Agreement you made (such as mortgage or secured car loan)" at bounding box center [506, 305] width 10 height 10
checkbox input "true"
click at [1013, 516] on button "Save & Close" at bounding box center [1014, 517] width 100 height 31
select select
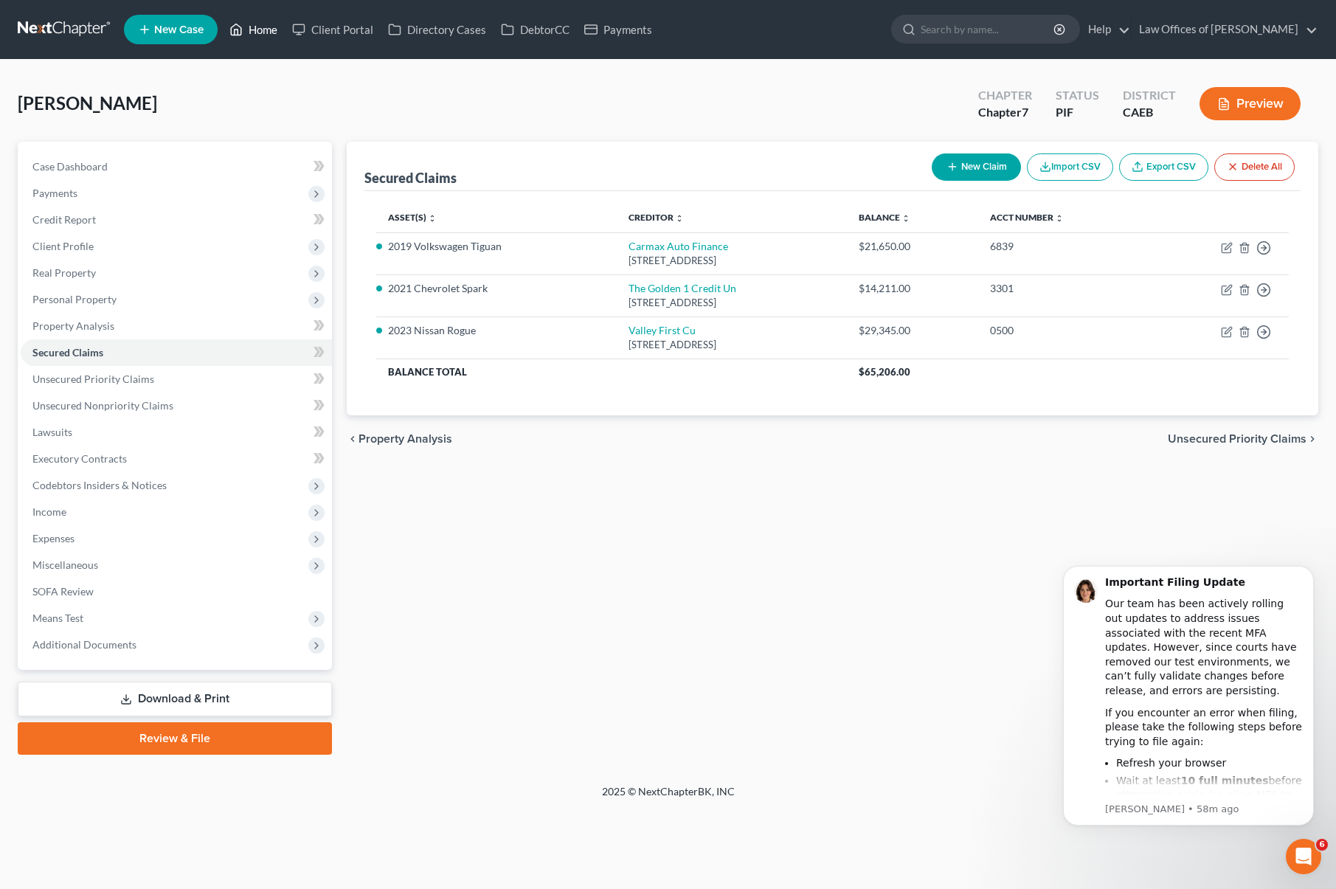
click at [265, 33] on link "Home" at bounding box center [253, 29] width 63 height 27
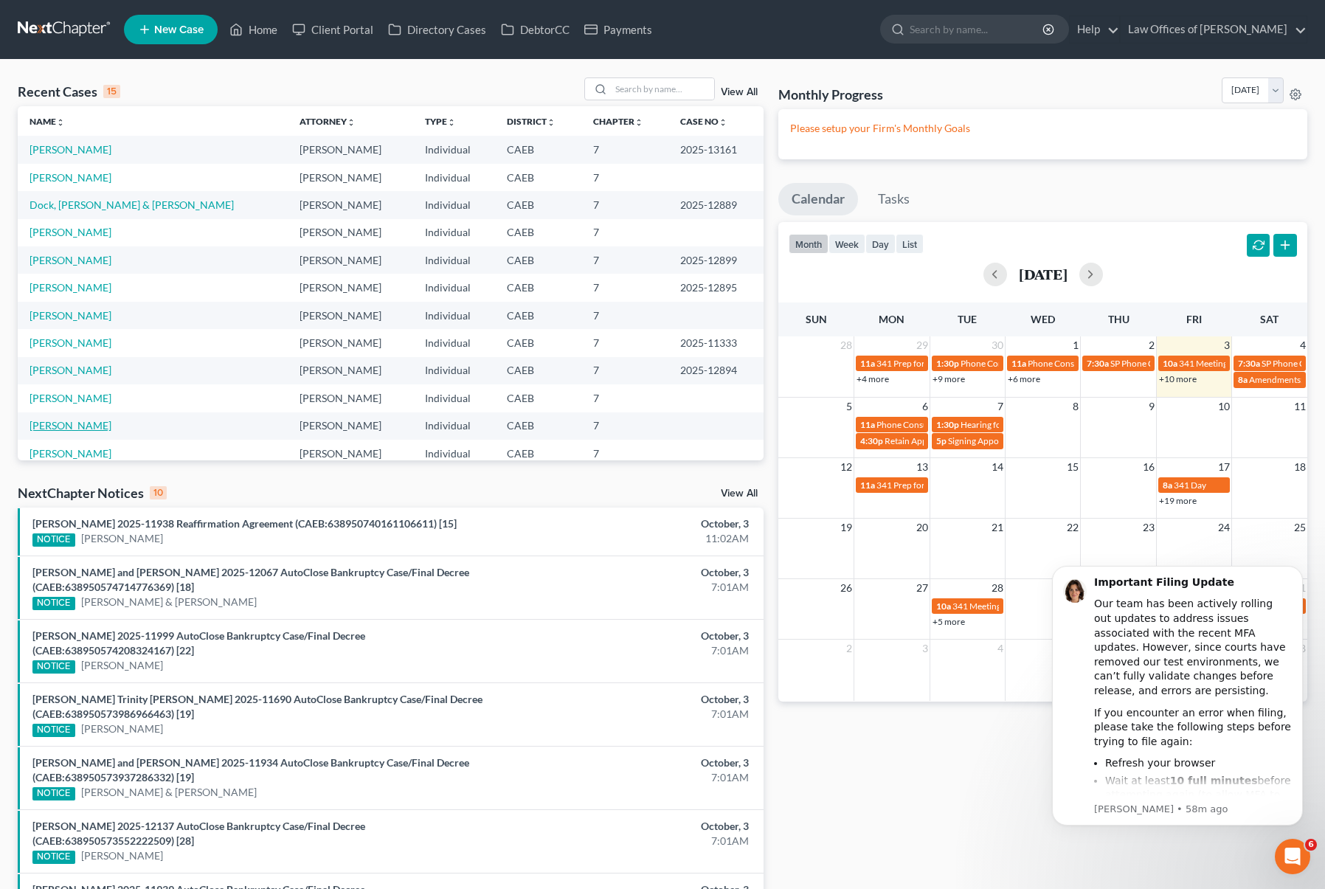
click at [111, 429] on link "[PERSON_NAME]" at bounding box center [71, 425] width 82 height 13
select select "0"
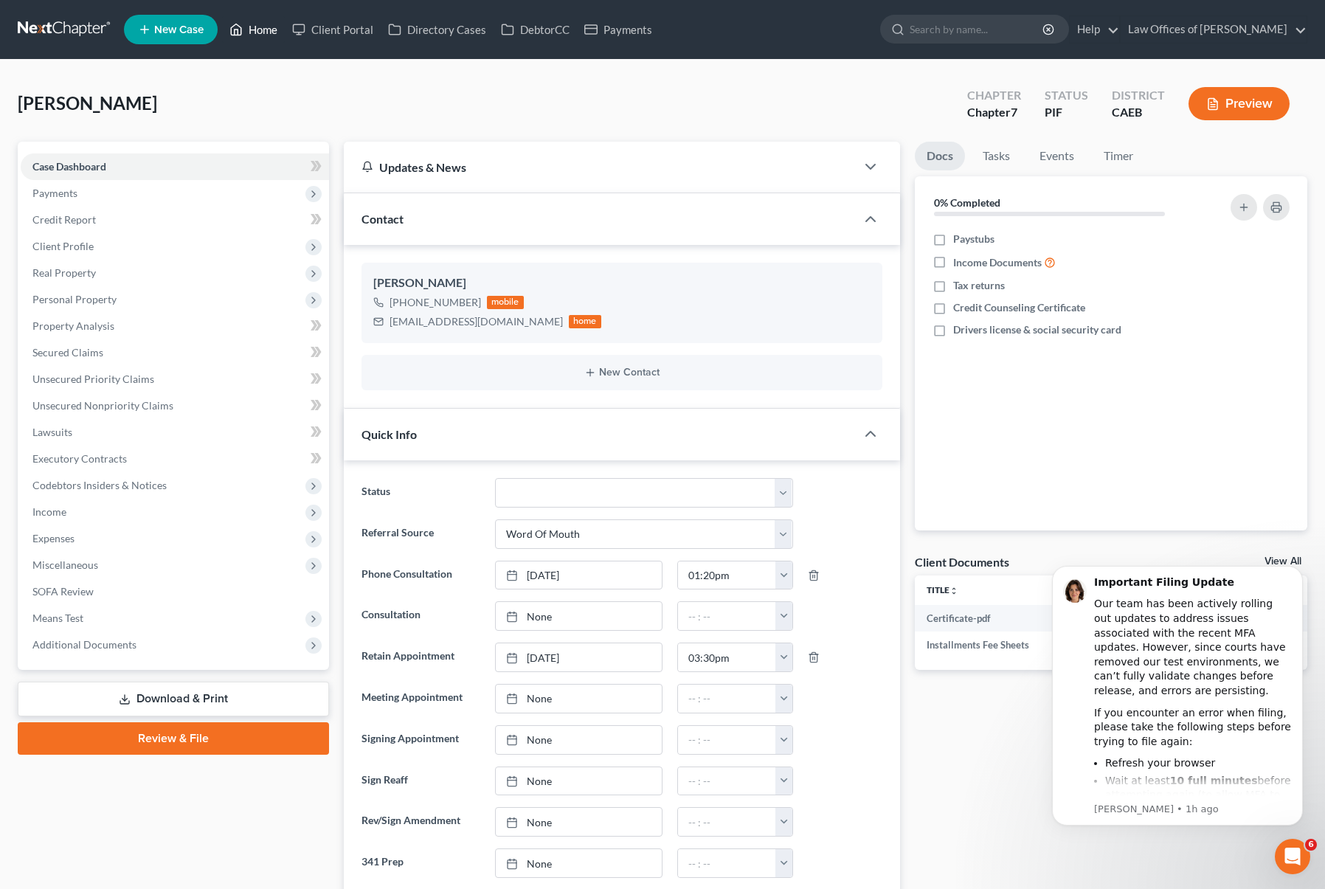
click at [260, 27] on link "Home" at bounding box center [253, 29] width 63 height 27
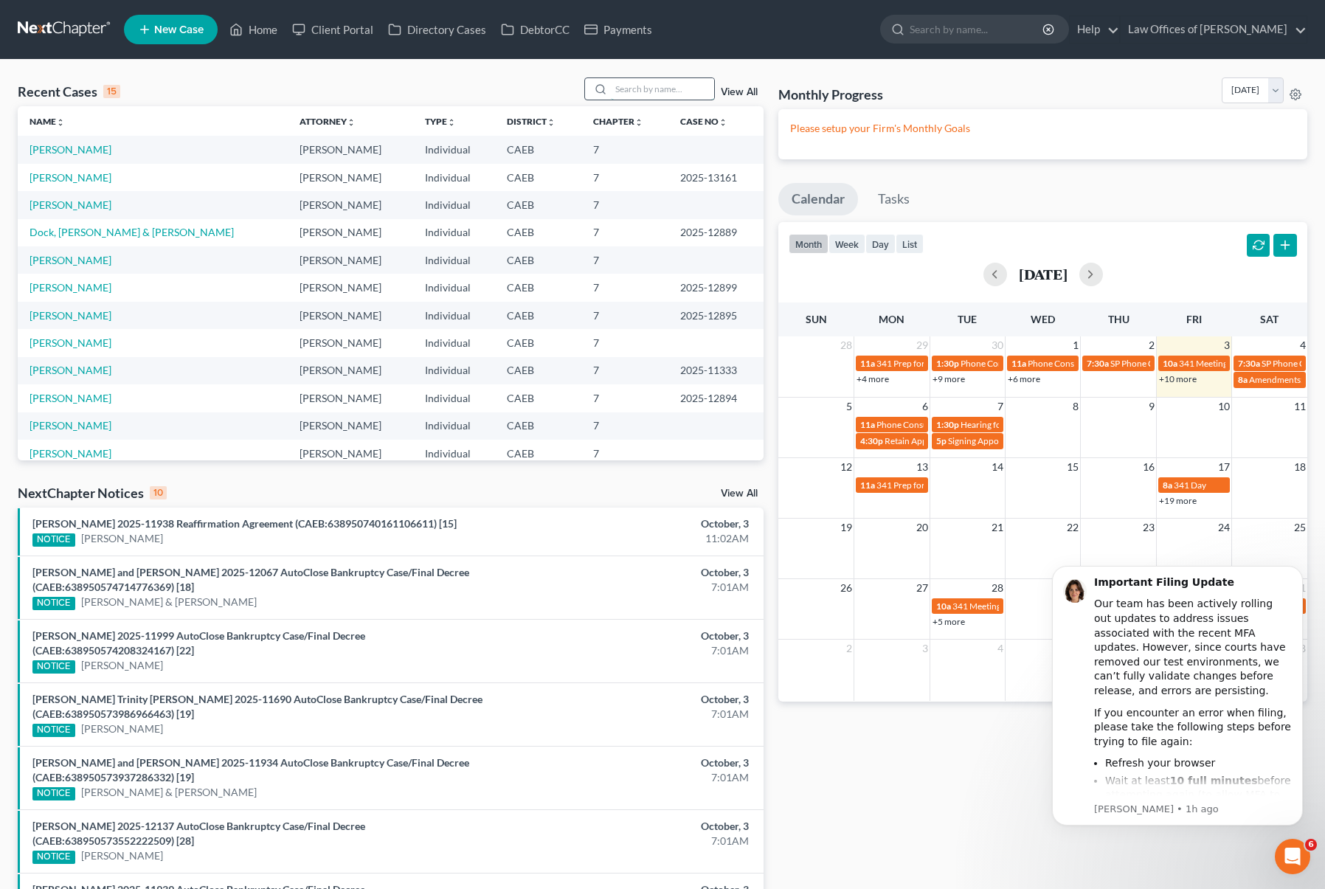
click at [662, 86] on input "search" at bounding box center [662, 88] width 103 height 21
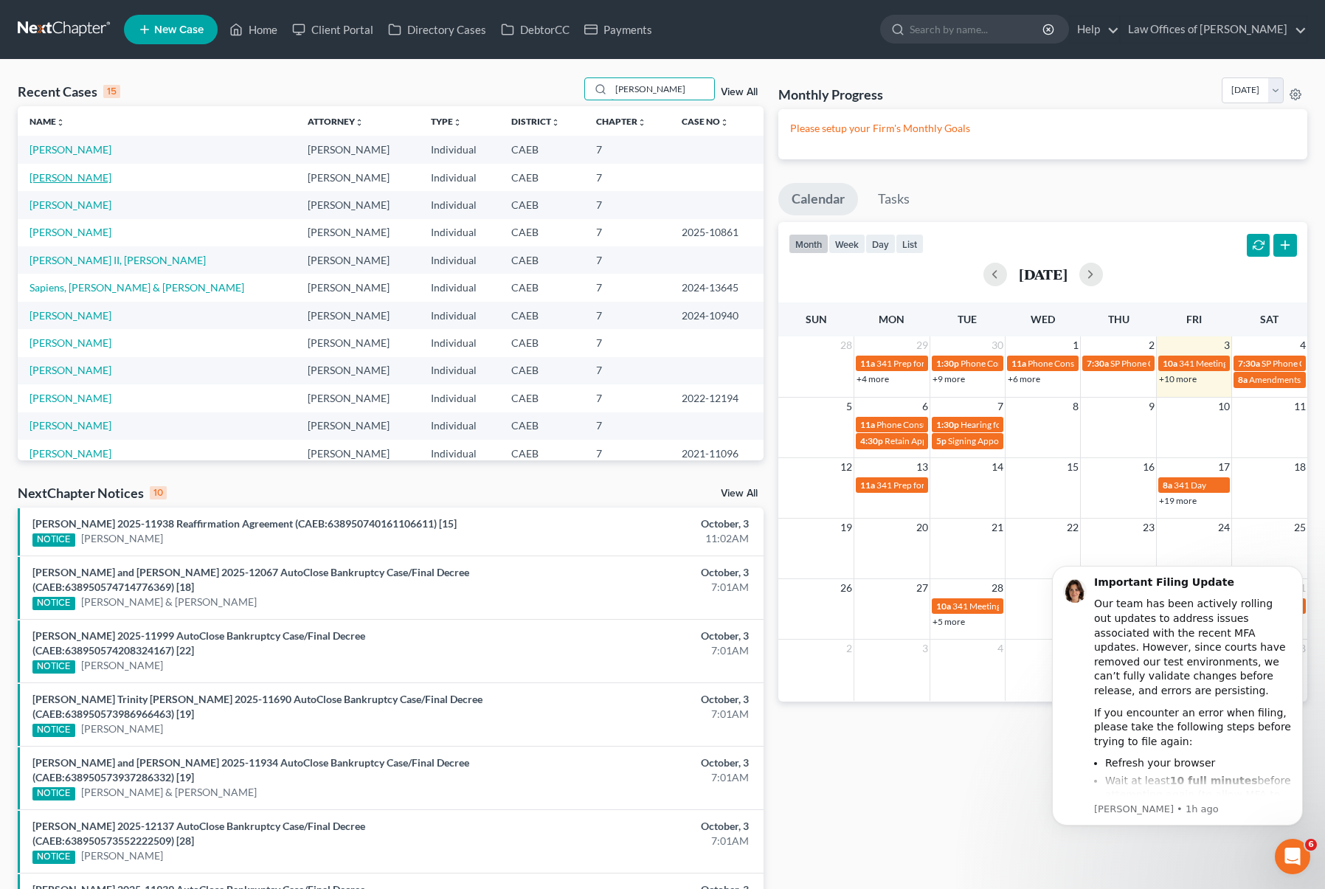
type input "[PERSON_NAME]"
click at [91, 179] on link "[PERSON_NAME]" at bounding box center [71, 177] width 82 height 13
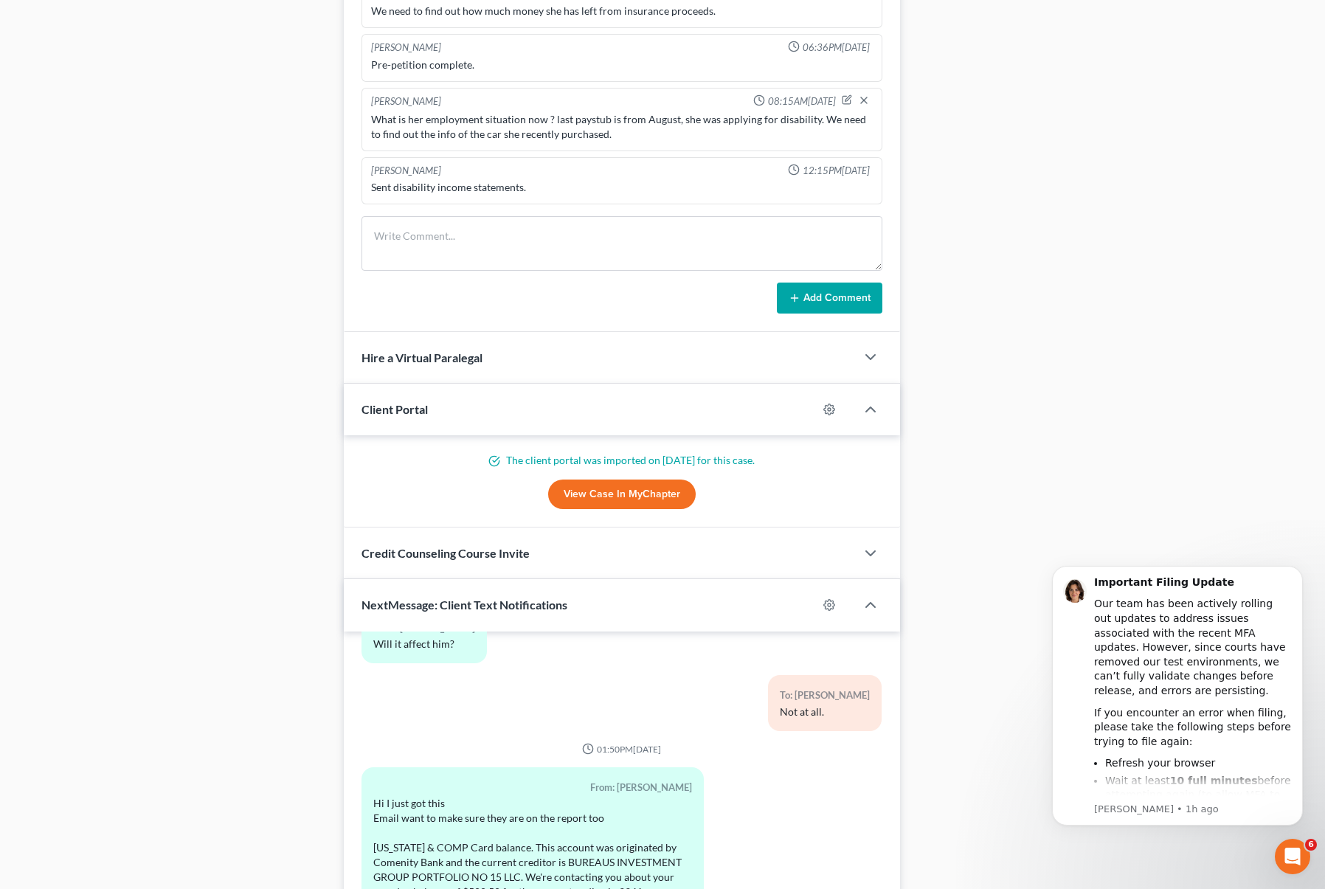
scroll to position [1138, 0]
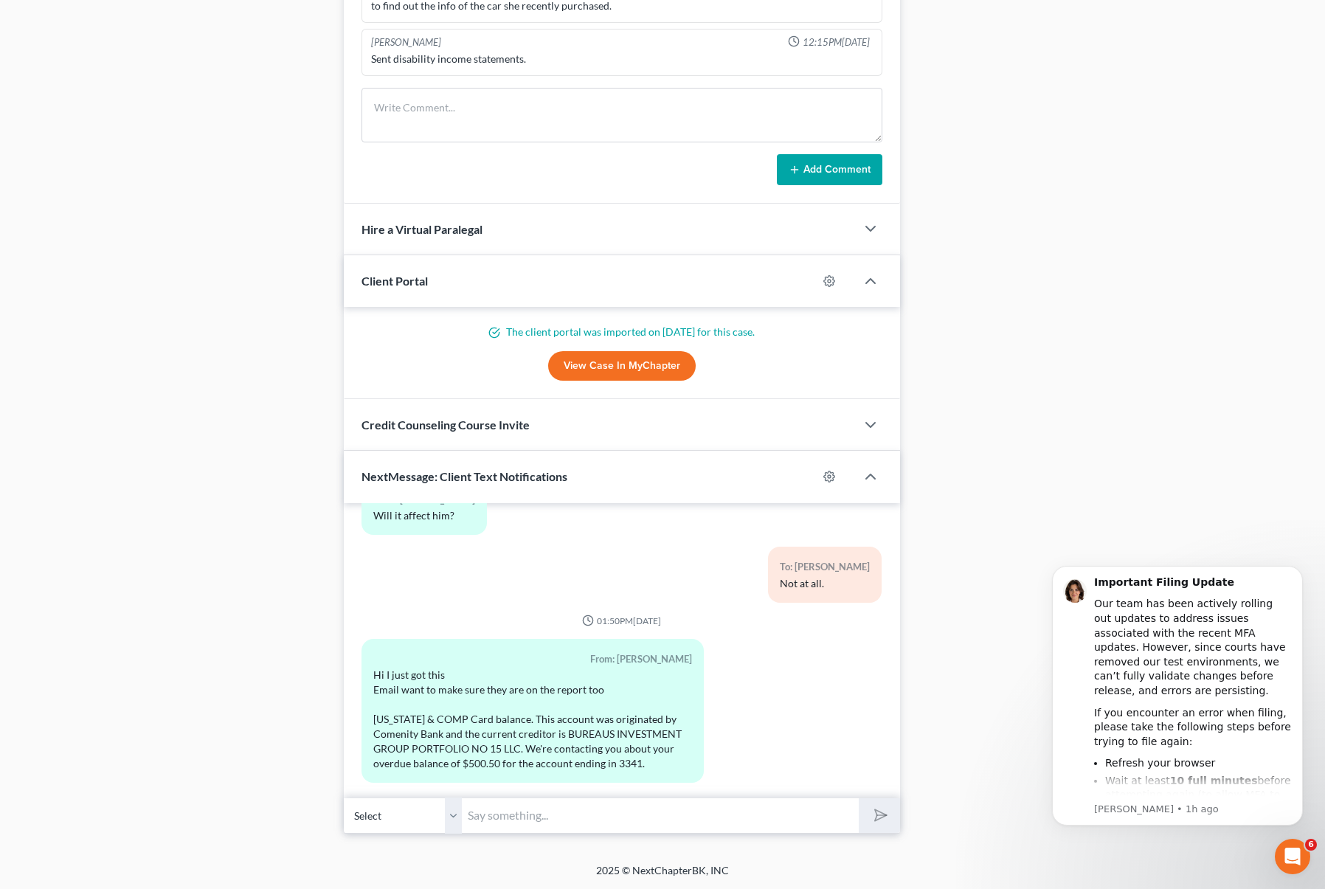
click at [535, 808] on input "text" at bounding box center [660, 816] width 397 height 36
type input "Hi. We will add them."
click at [859, 798] on button "submit" at bounding box center [879, 815] width 41 height 35
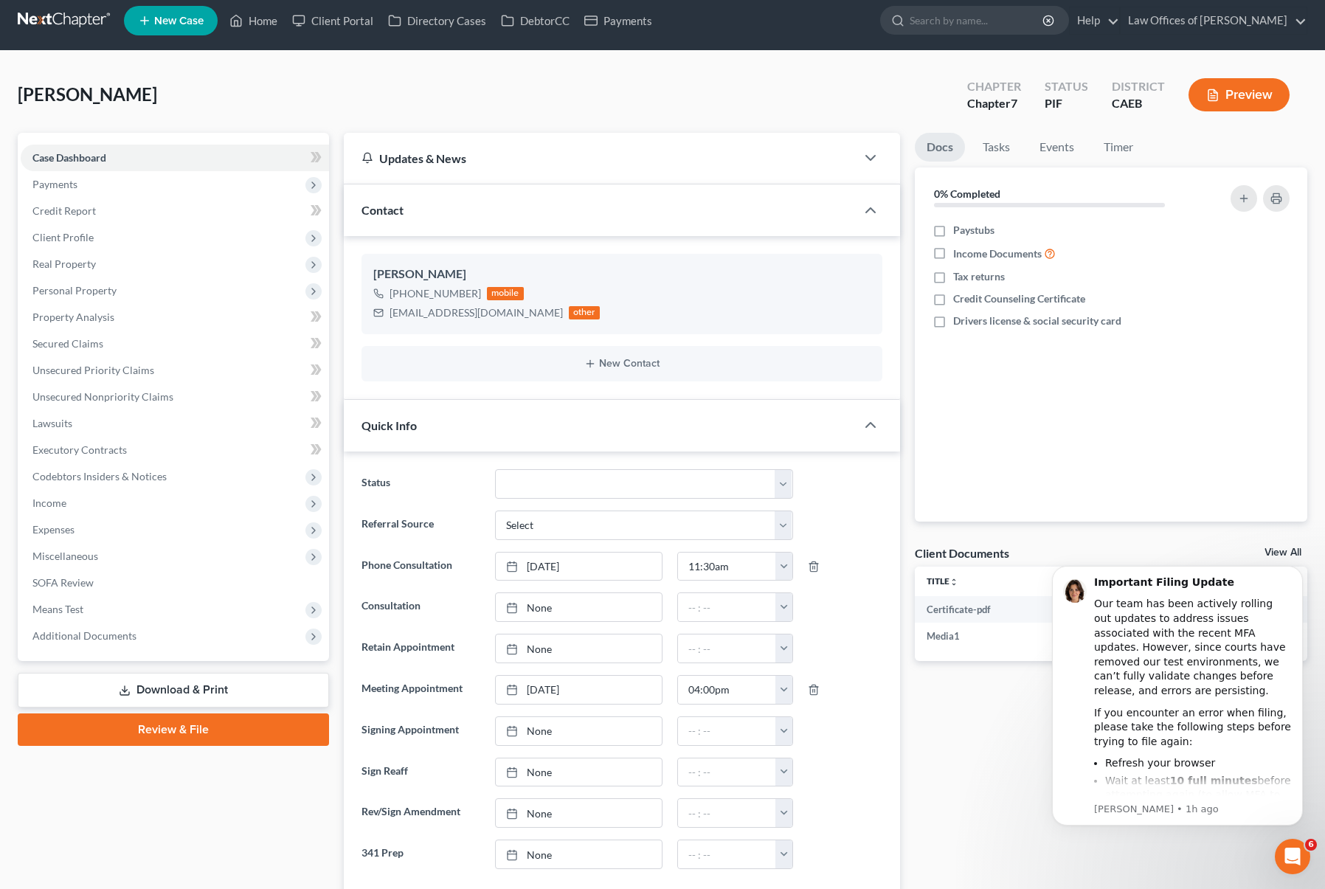
scroll to position [0, 0]
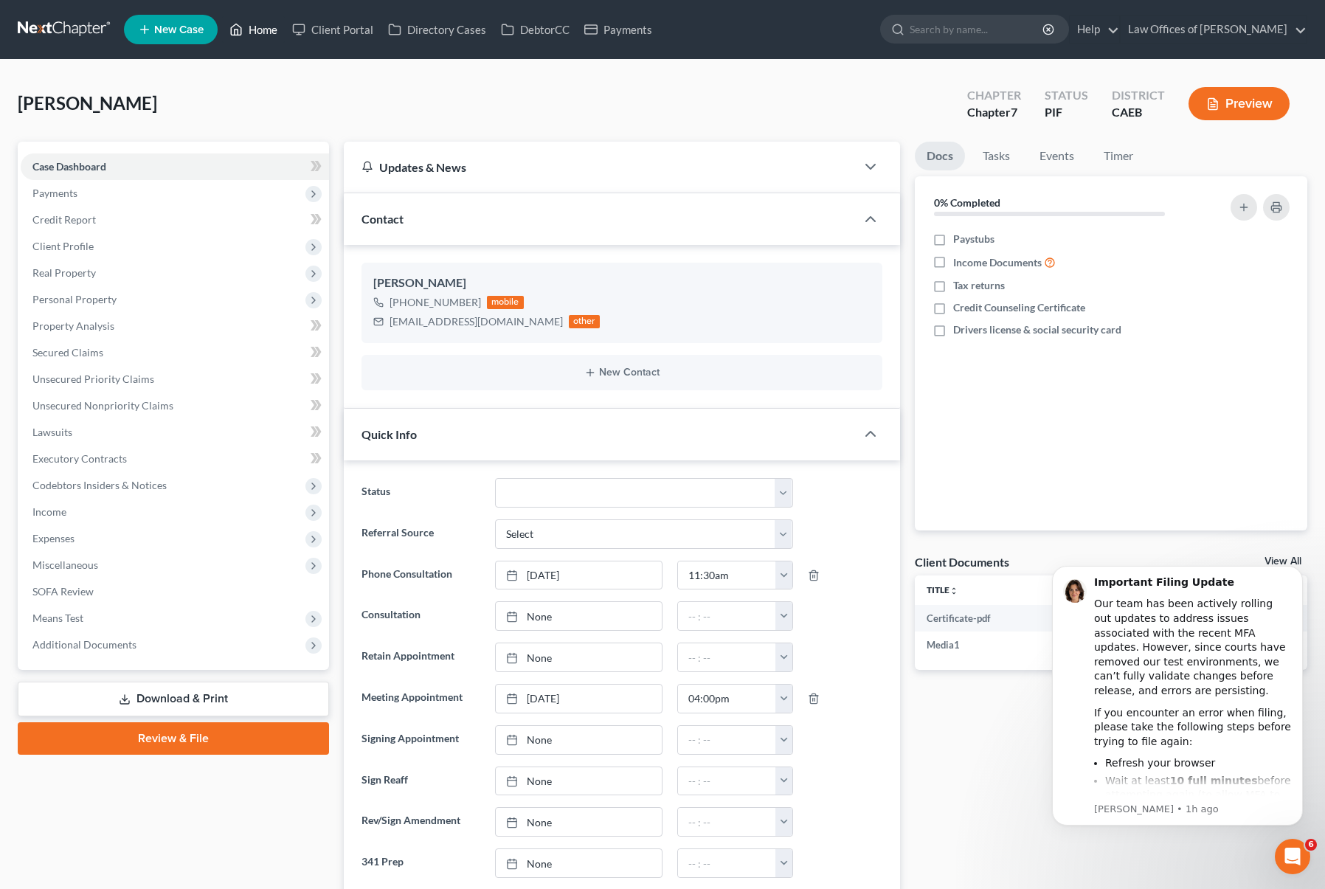
click at [269, 22] on link "Home" at bounding box center [253, 29] width 63 height 27
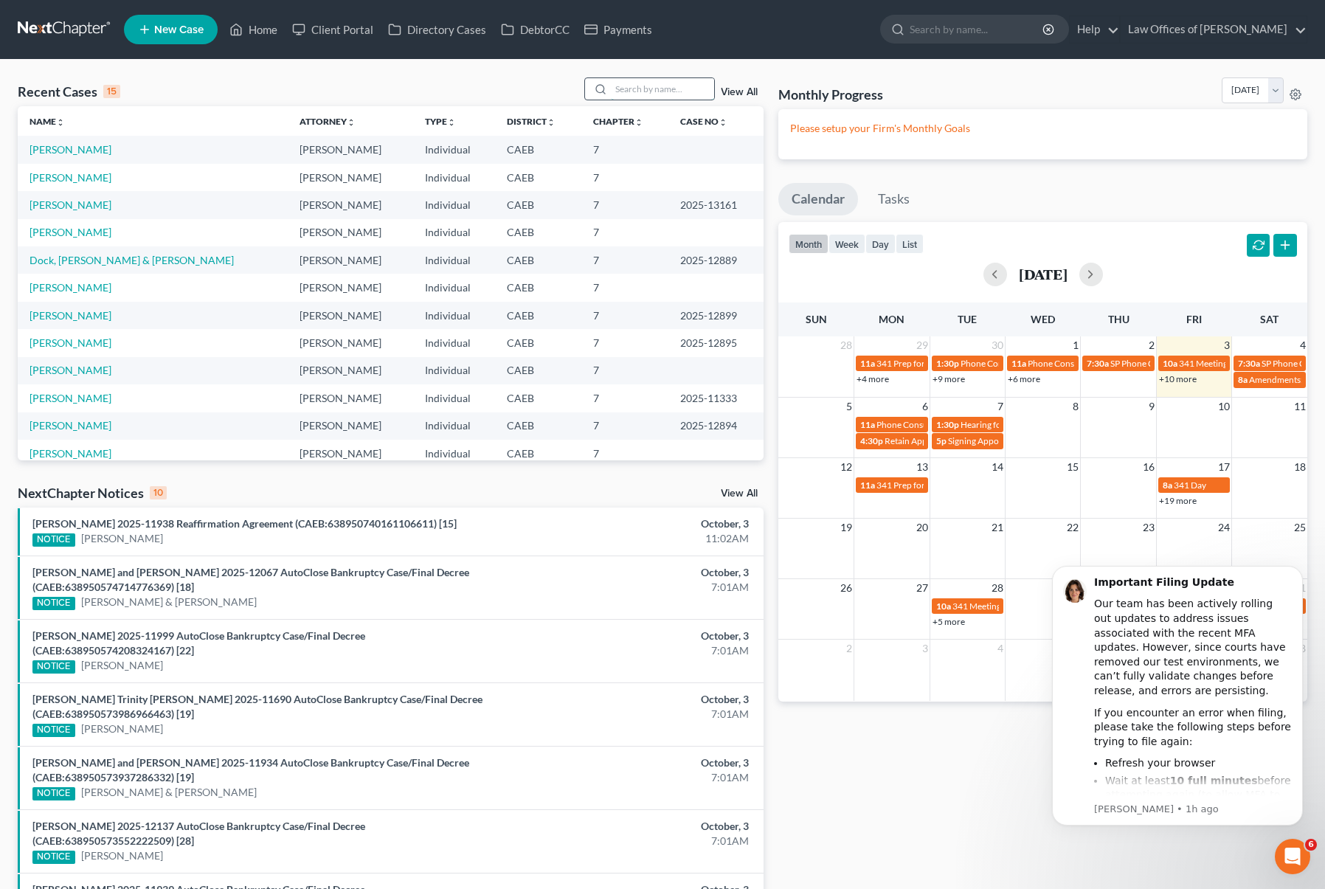
click at [629, 86] on input "search" at bounding box center [662, 88] width 103 height 21
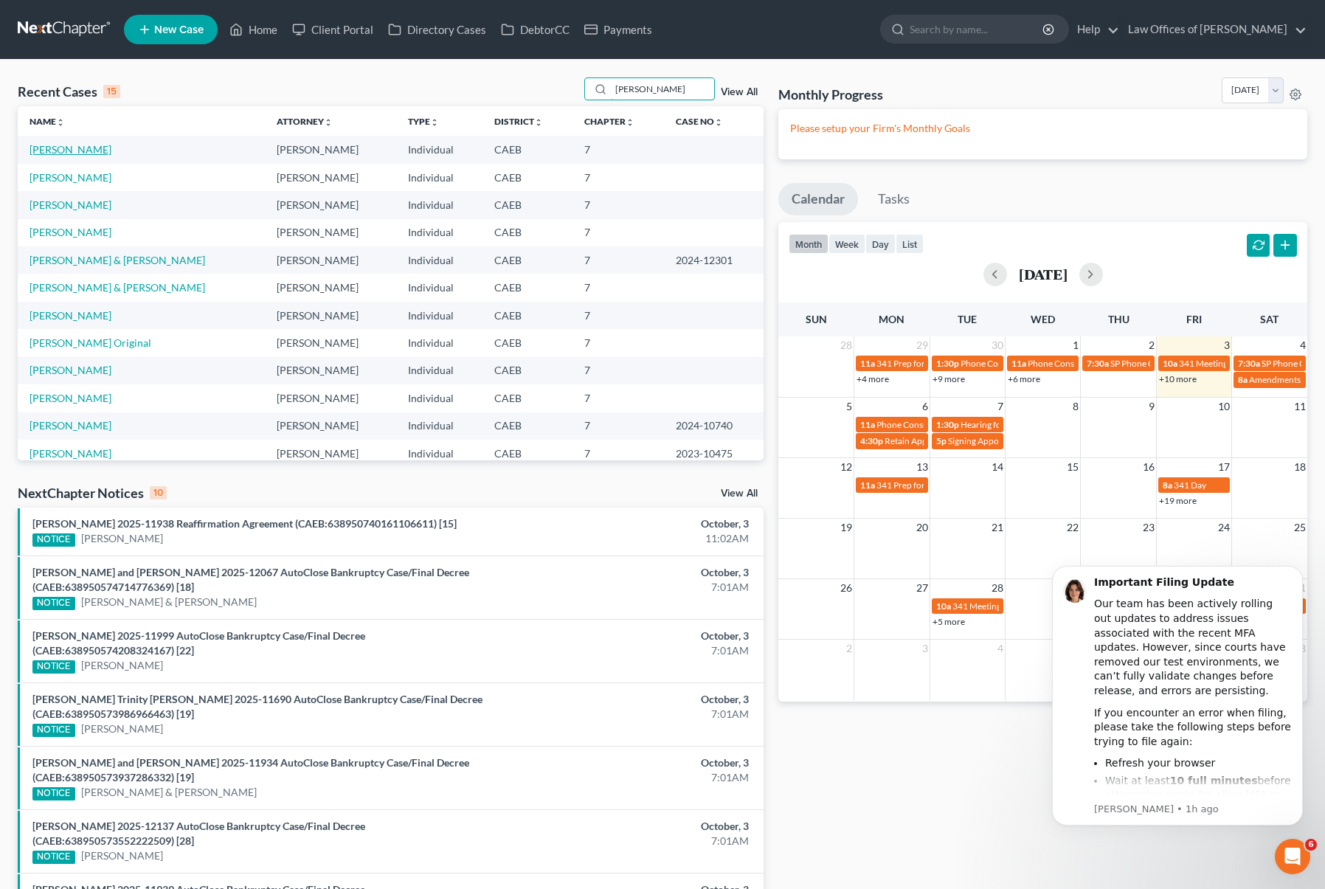
type input "[PERSON_NAME]"
click at [106, 153] on link "[PERSON_NAME]" at bounding box center [71, 149] width 82 height 13
select select "0"
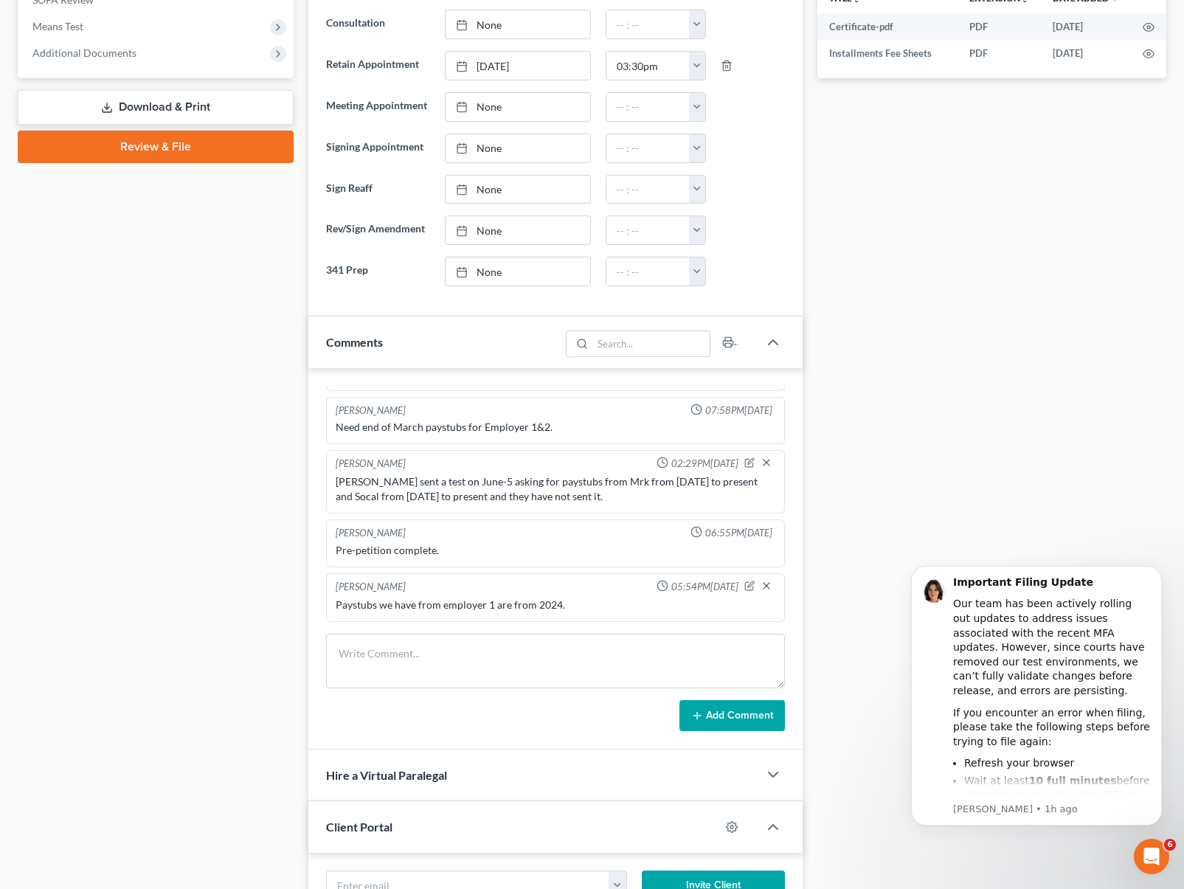
scroll to position [588, 0]
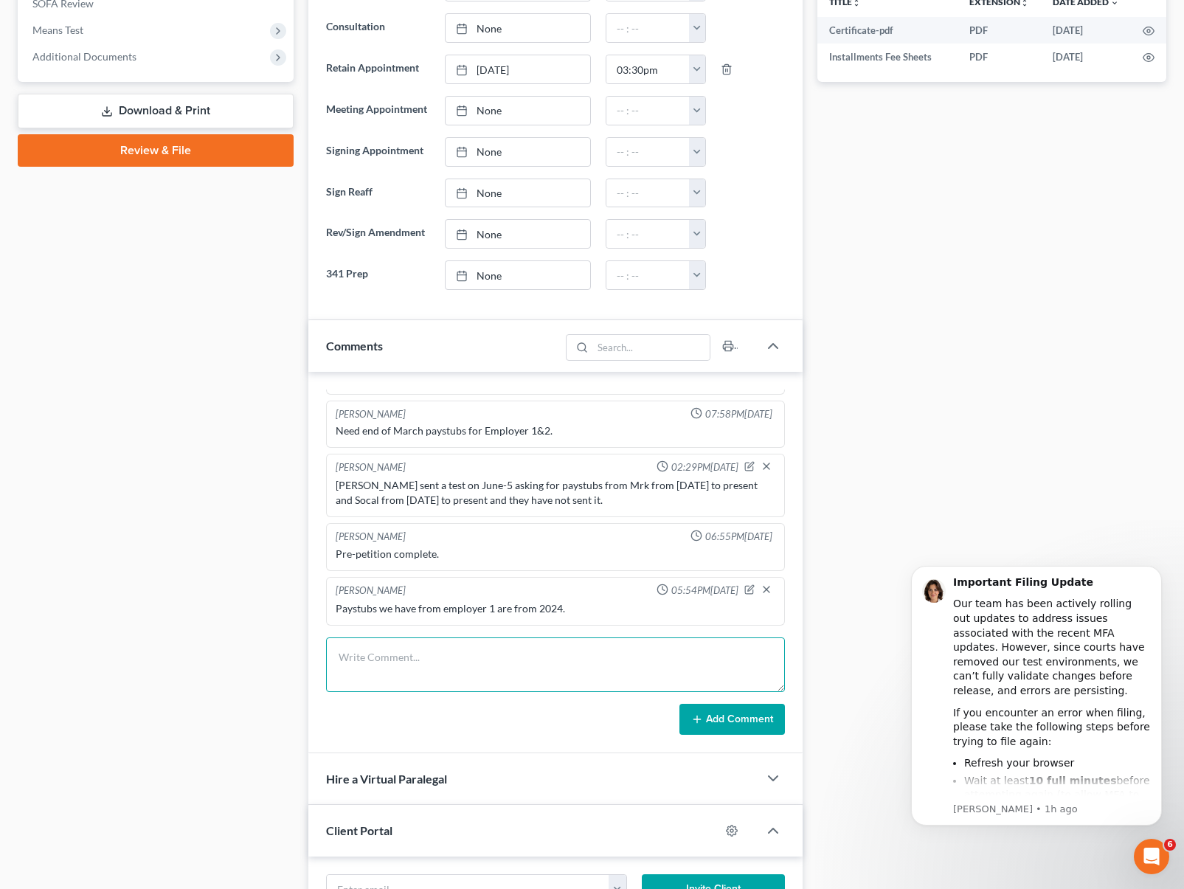
click at [380, 657] on textarea at bounding box center [555, 664] width 459 height 55
type textarea "Missing paystubs from: MRK the second one for September."
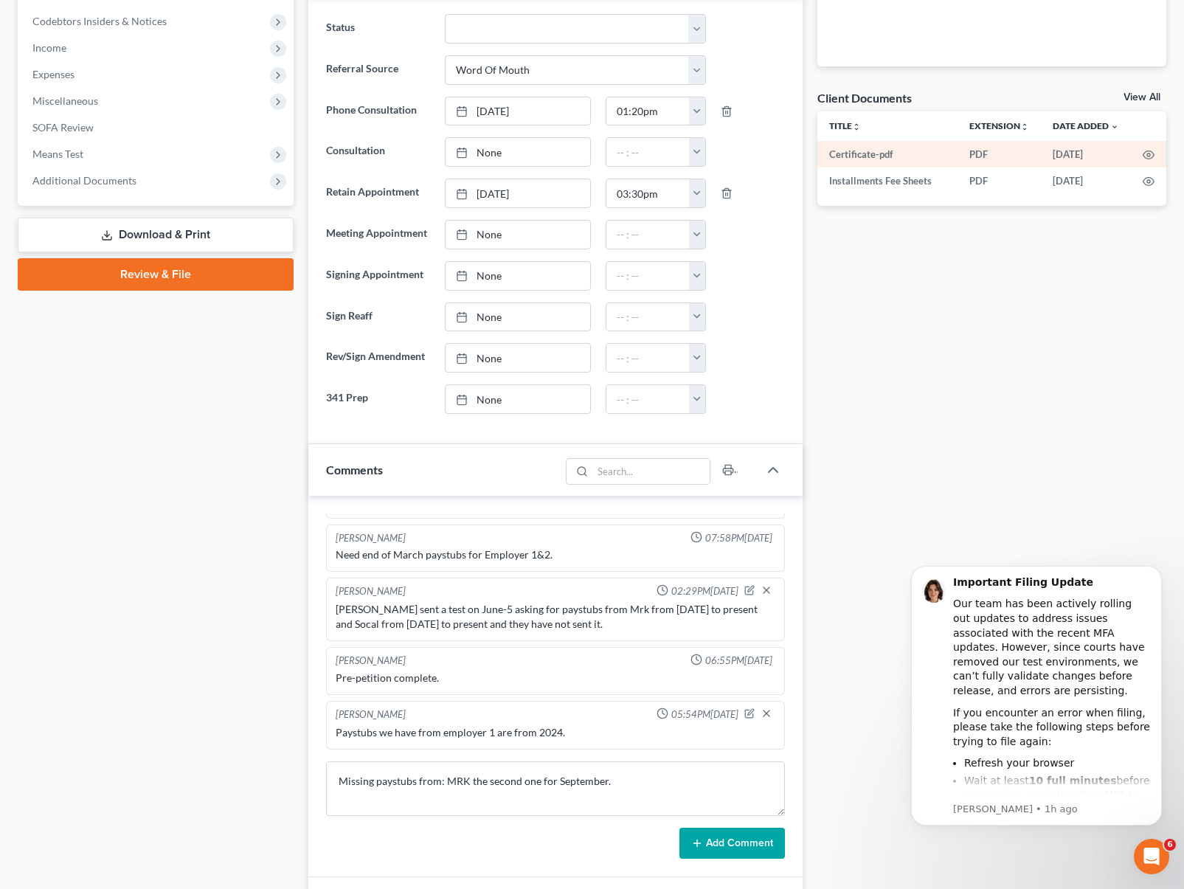
scroll to position [465, 0]
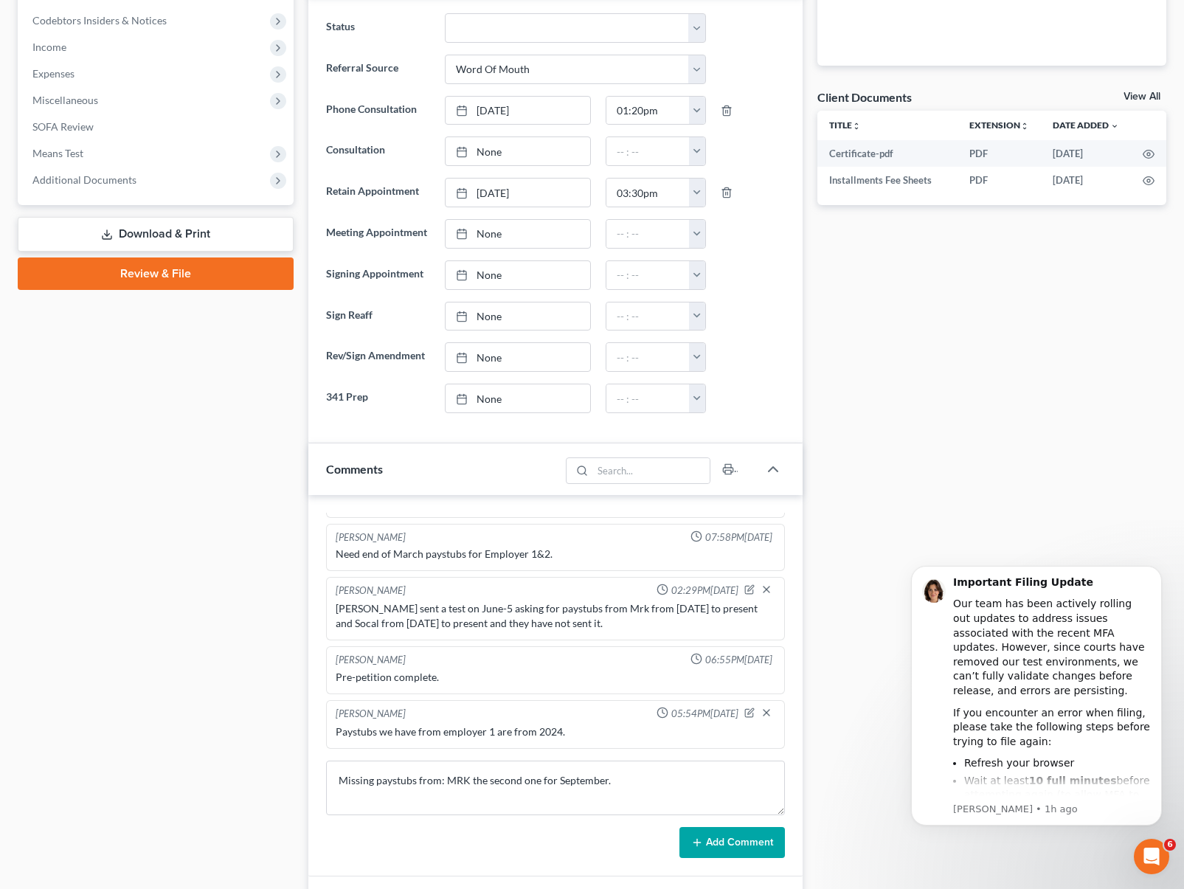
click at [755, 849] on button "Add Comment" at bounding box center [733, 842] width 106 height 31
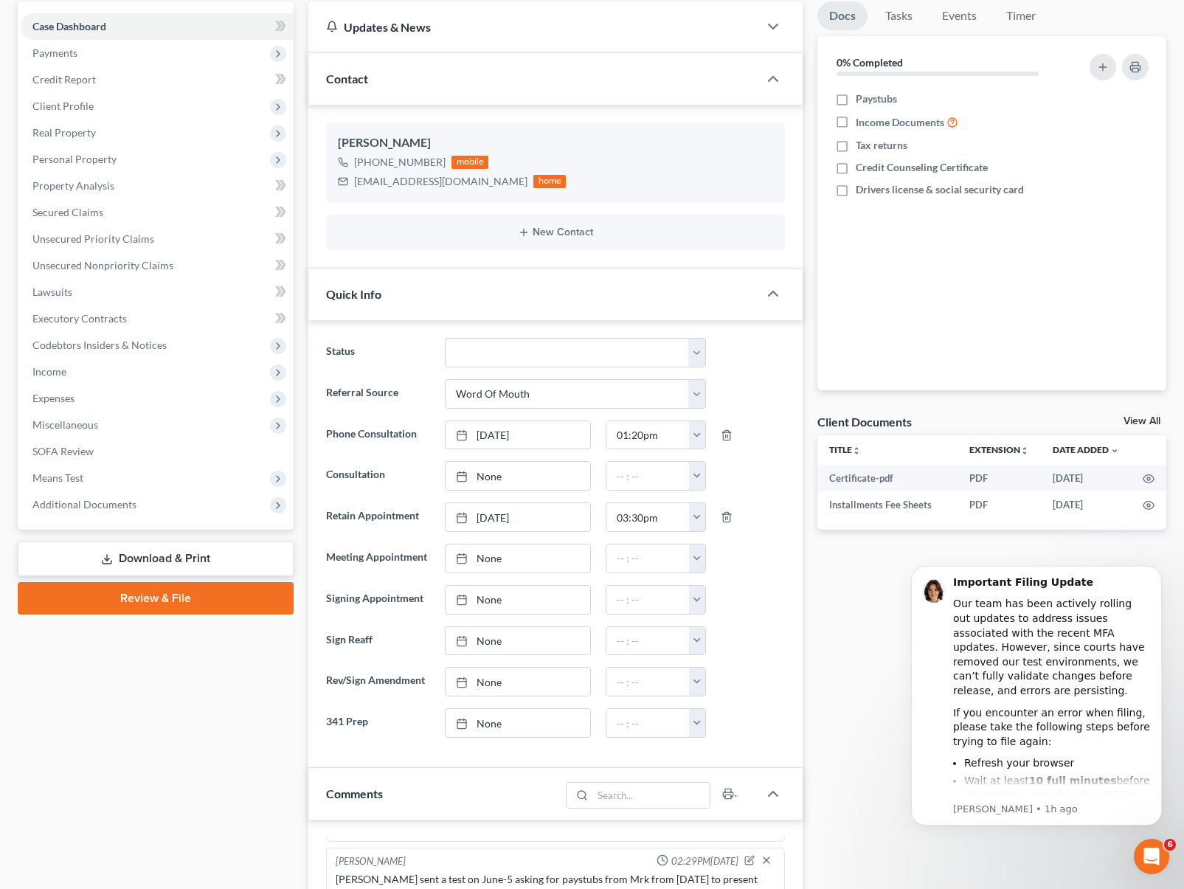
scroll to position [0, 0]
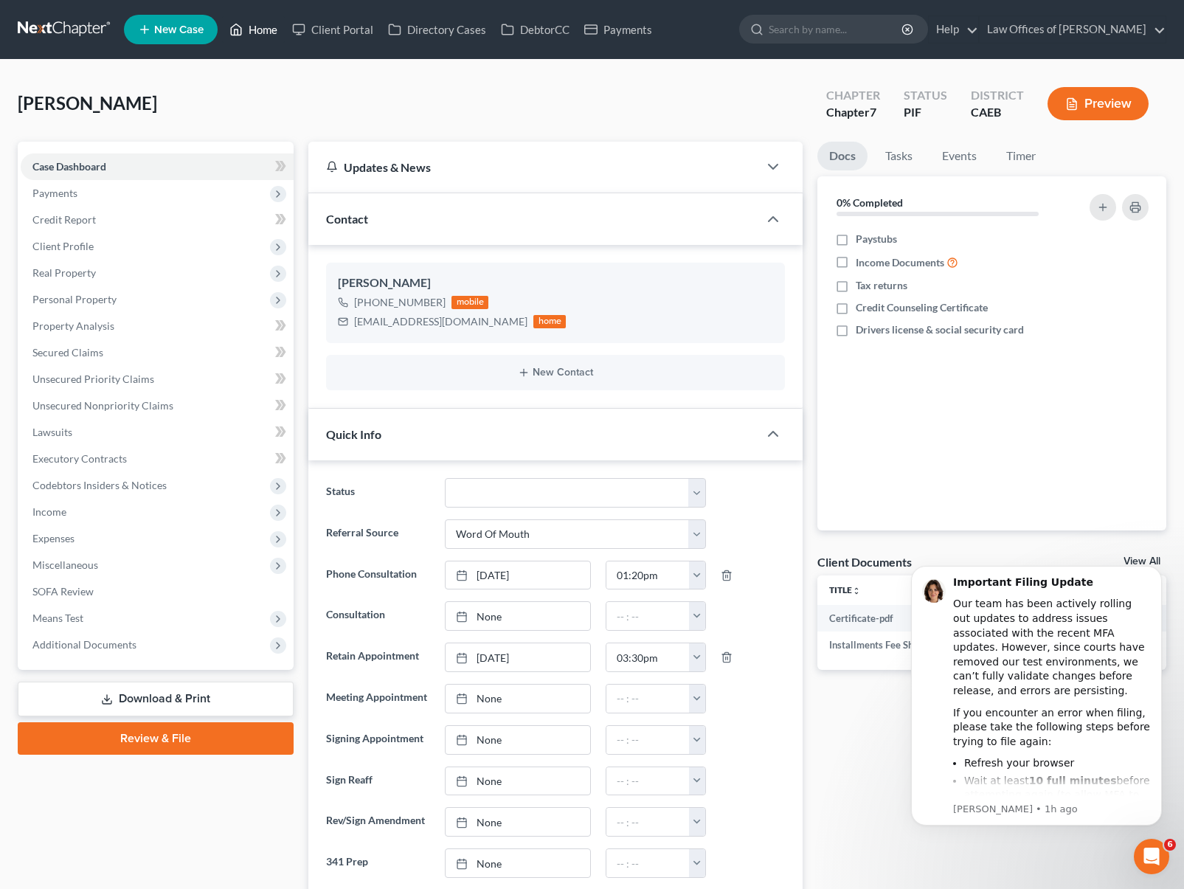
click at [267, 35] on link "Home" at bounding box center [253, 29] width 63 height 27
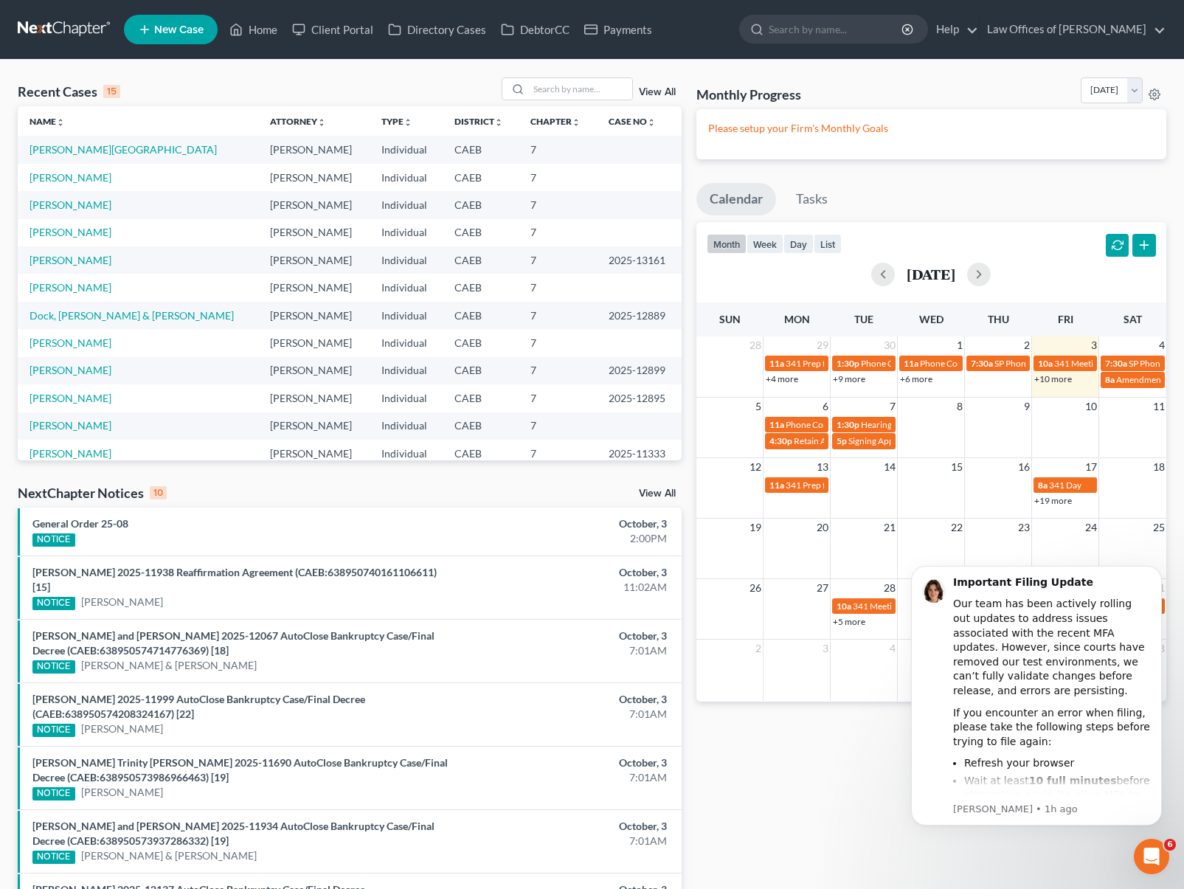
click at [1052, 381] on link "+10 more" at bounding box center [1053, 378] width 38 height 11
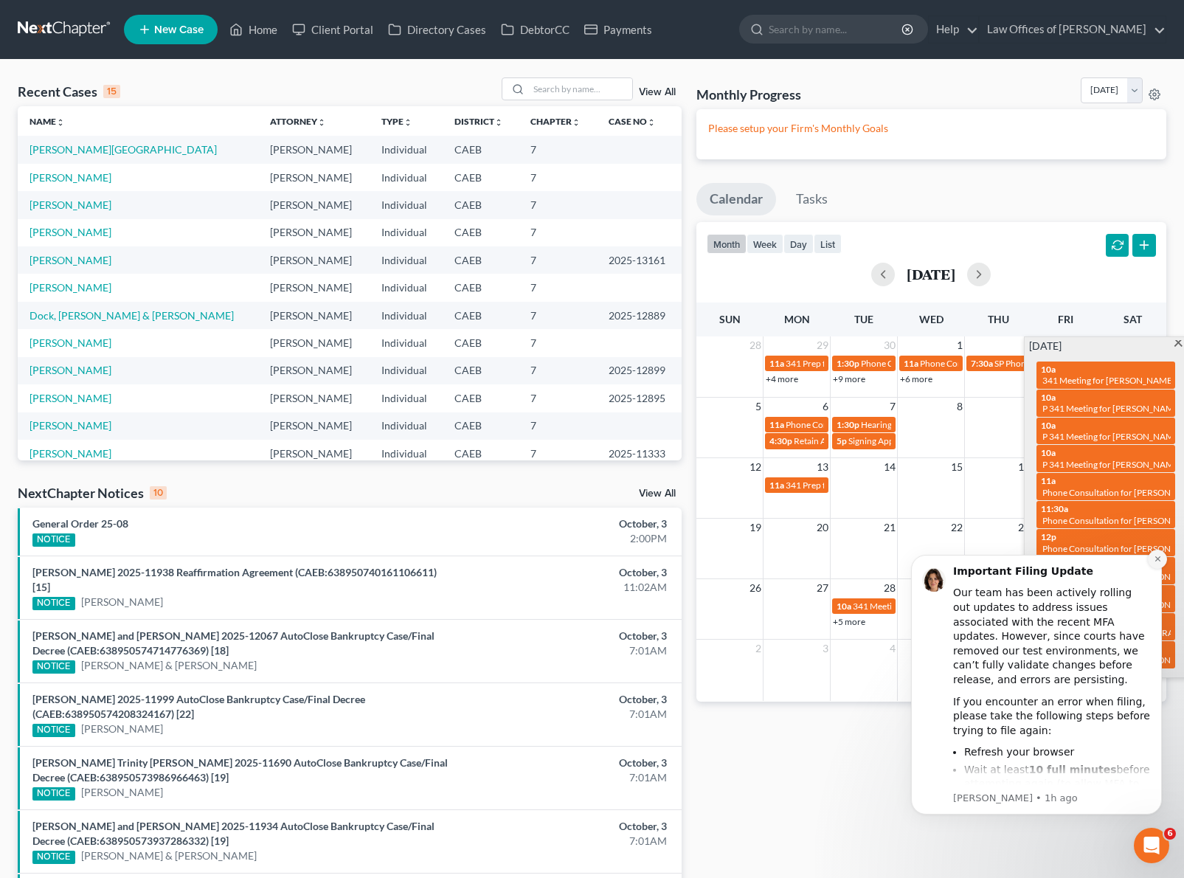
click at [1158, 559] on icon "Dismiss notification" at bounding box center [1157, 558] width 5 height 5
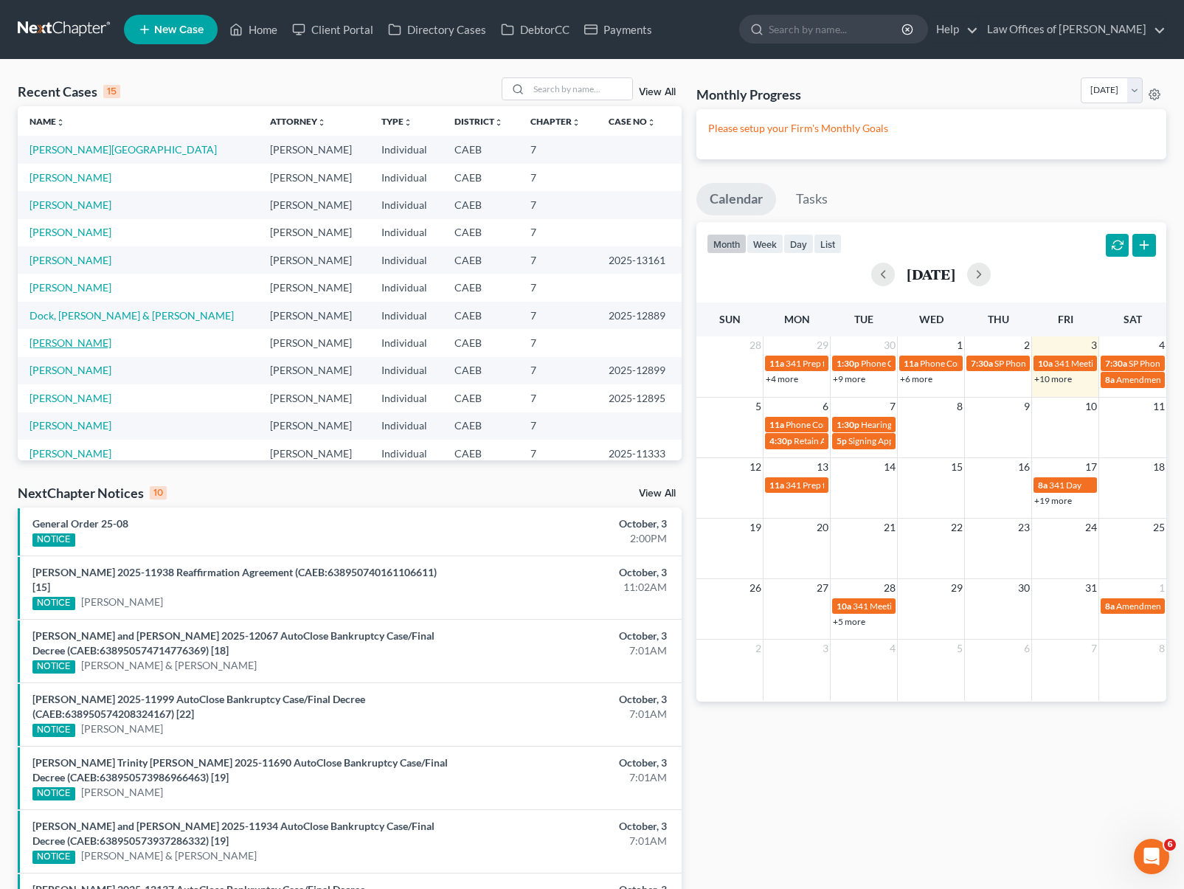
click at [111, 346] on link "[PERSON_NAME]" at bounding box center [71, 342] width 82 height 13
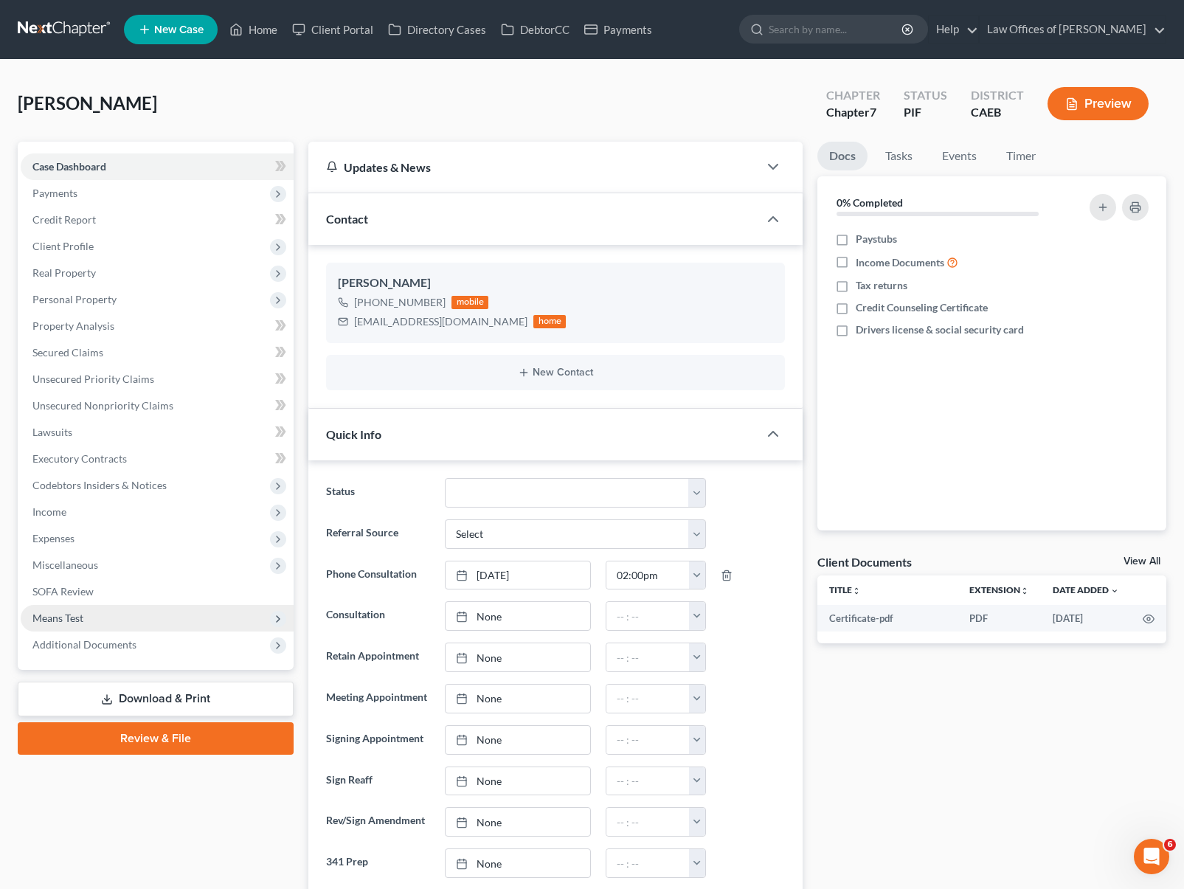
scroll to position [657, 0]
click at [214, 693] on link "Download & Print" at bounding box center [156, 699] width 276 height 35
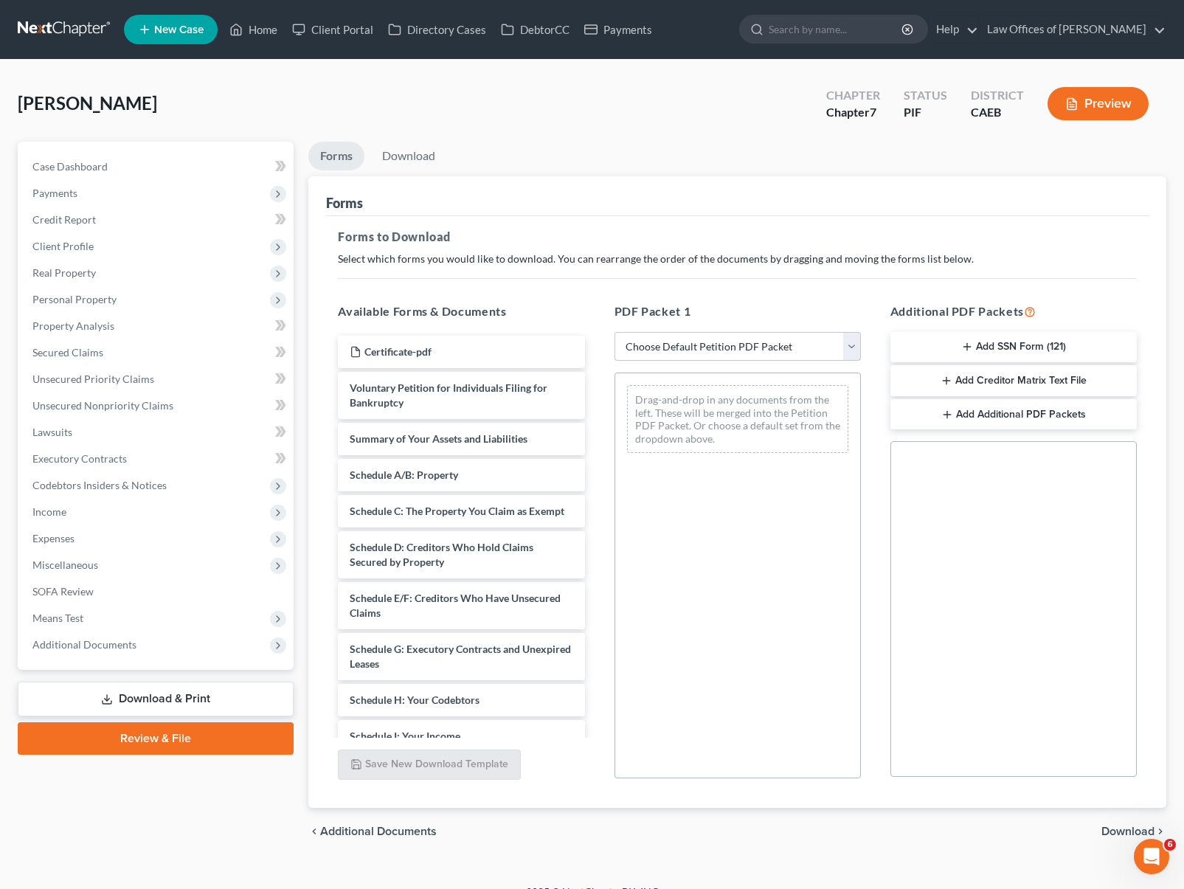
click at [851, 348] on select "Choose Default Petition PDF Packet Complete Bankruptcy Petition (all forms and …" at bounding box center [738, 347] width 246 height 30
select select "5"
click at [615, 332] on select "Choose Default Petition PDF Packet Complete Bankruptcy Petition (all forms and …" at bounding box center [738, 347] width 246 height 30
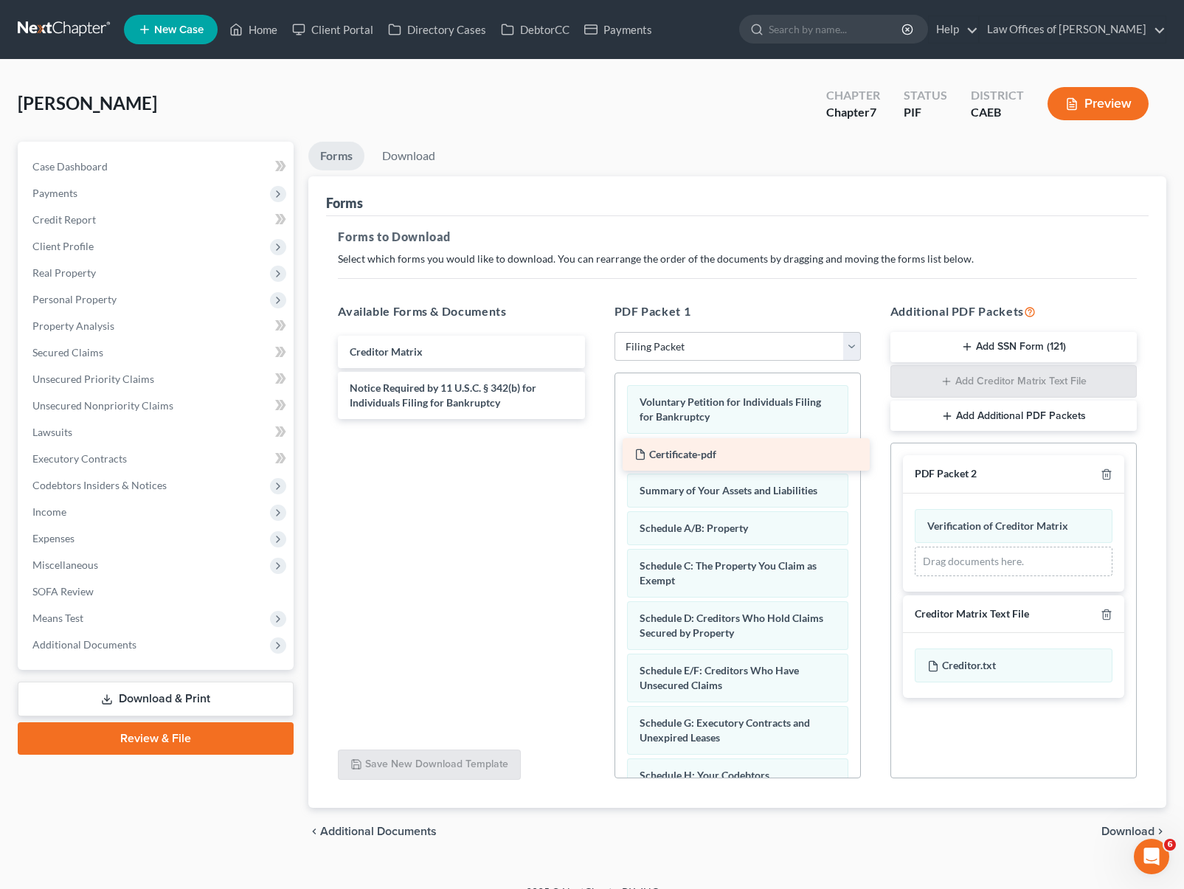
drag, startPoint x: 412, startPoint y: 348, endPoint x: 696, endPoint y: 452, distance: 302.3
click at [596, 419] on div "Certificate-pdf Certificate-pdf Creditor Matrix Notice Required by 11 U.S.C. § …" at bounding box center [461, 377] width 270 height 83
click at [1130, 830] on span "Download" at bounding box center [1128, 832] width 53 height 12
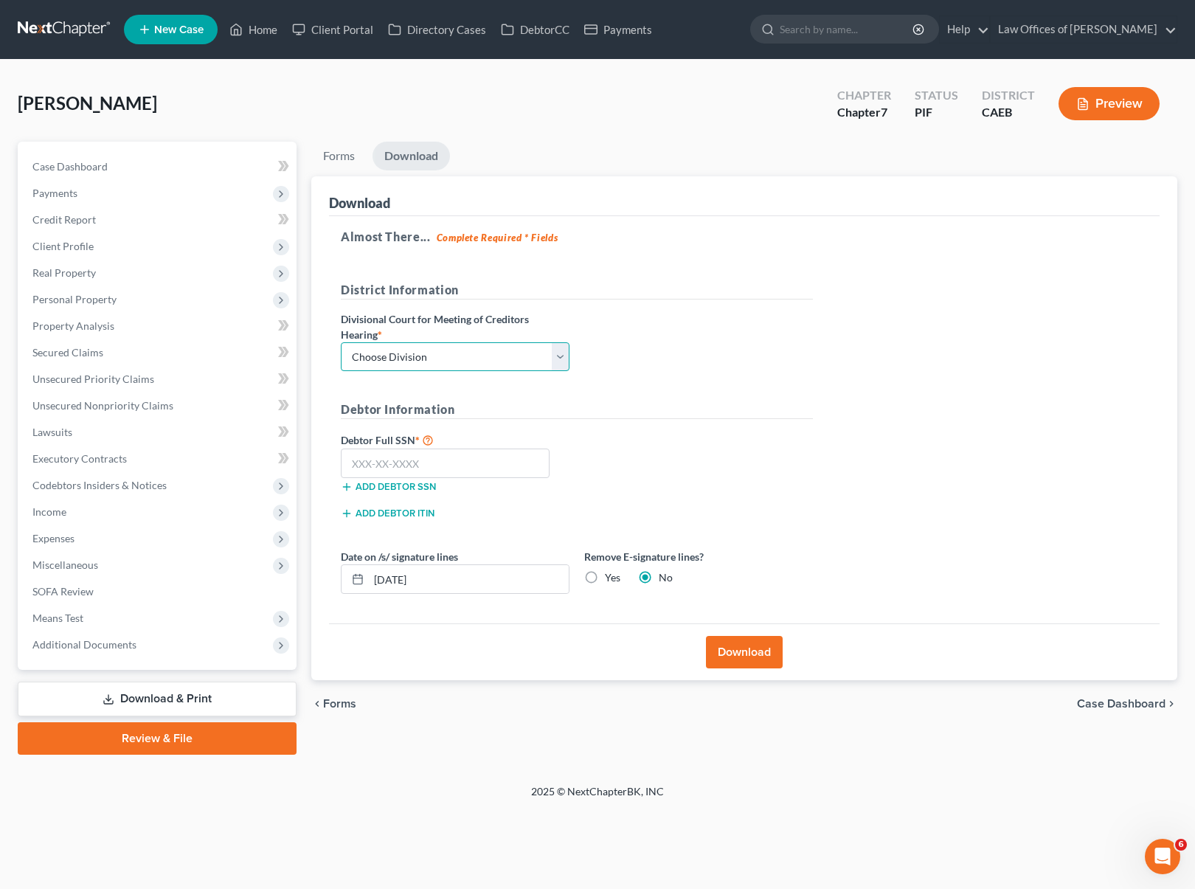
click at [559, 360] on select "Choose Division Fresno Modesto [GEOGRAPHIC_DATA]" at bounding box center [455, 357] width 229 height 30
select select "0"
click at [341, 342] on select "Choose Division Fresno Modesto [GEOGRAPHIC_DATA]" at bounding box center [455, 357] width 229 height 30
click at [457, 463] on input "text" at bounding box center [445, 464] width 209 height 30
type input "358-64-2794"
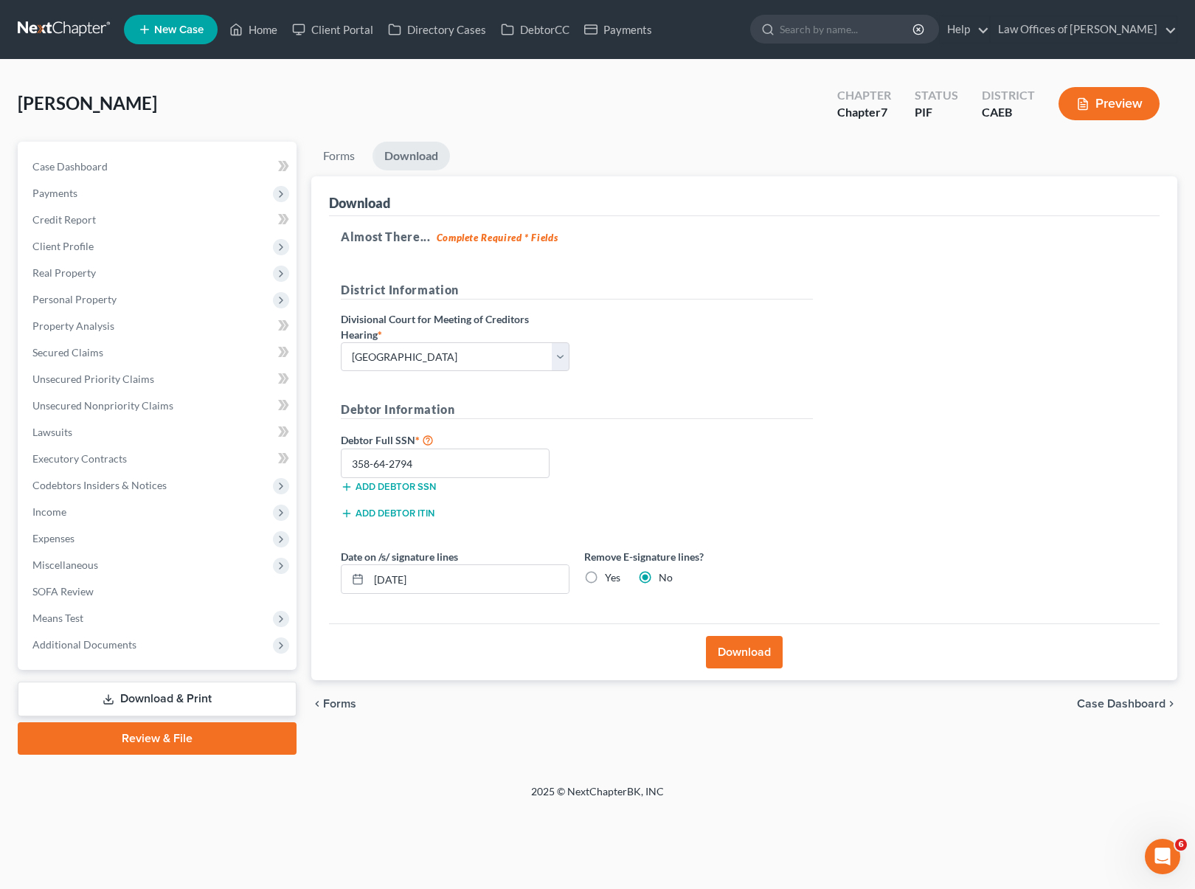
click at [739, 650] on button "Download" at bounding box center [744, 652] width 77 height 32
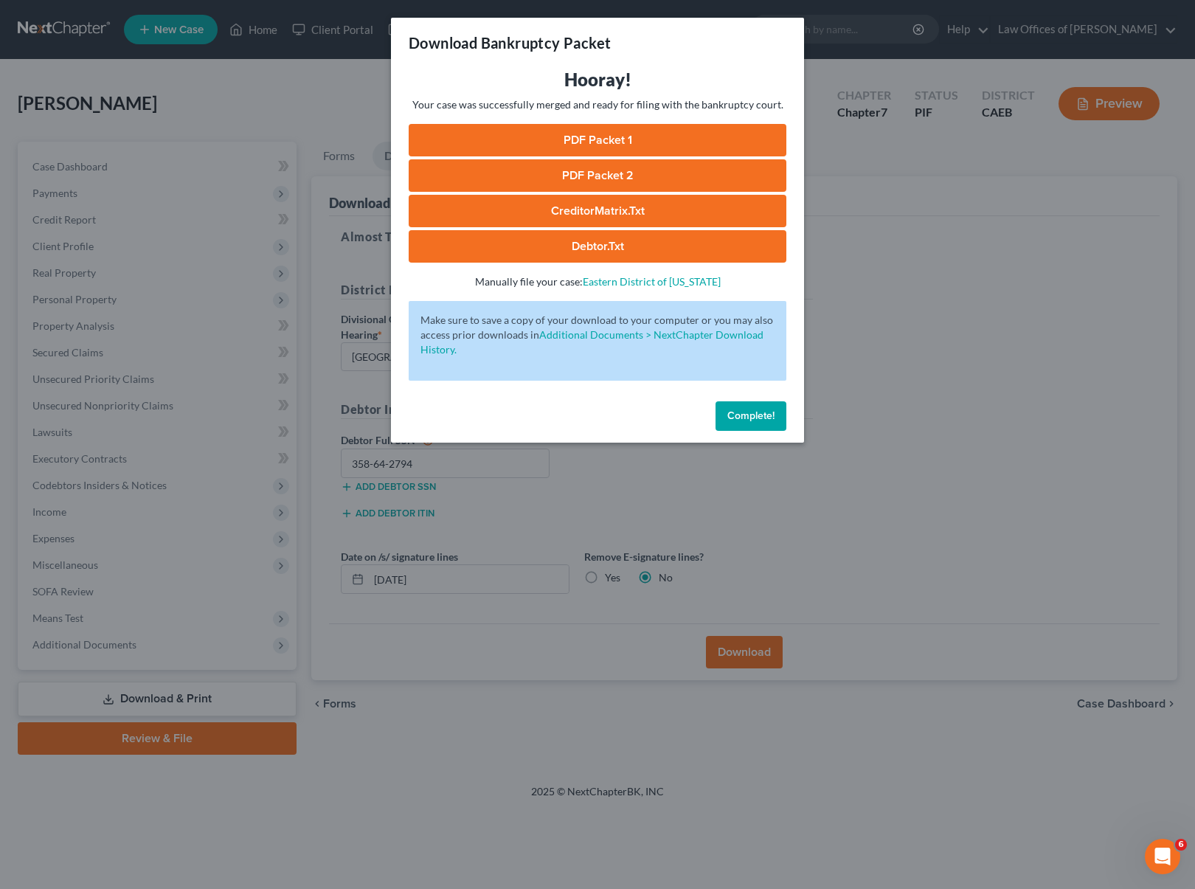
click at [628, 137] on link "PDF Packet 1" at bounding box center [598, 140] width 378 height 32
click at [595, 171] on link "PDF Packet 2" at bounding box center [598, 175] width 378 height 32
click at [657, 204] on link "CreditorMatrix.txt" at bounding box center [598, 211] width 378 height 32
click at [644, 248] on link "Debtor.txt" at bounding box center [598, 246] width 378 height 32
click at [762, 407] on button "Complete!" at bounding box center [751, 416] width 71 height 30
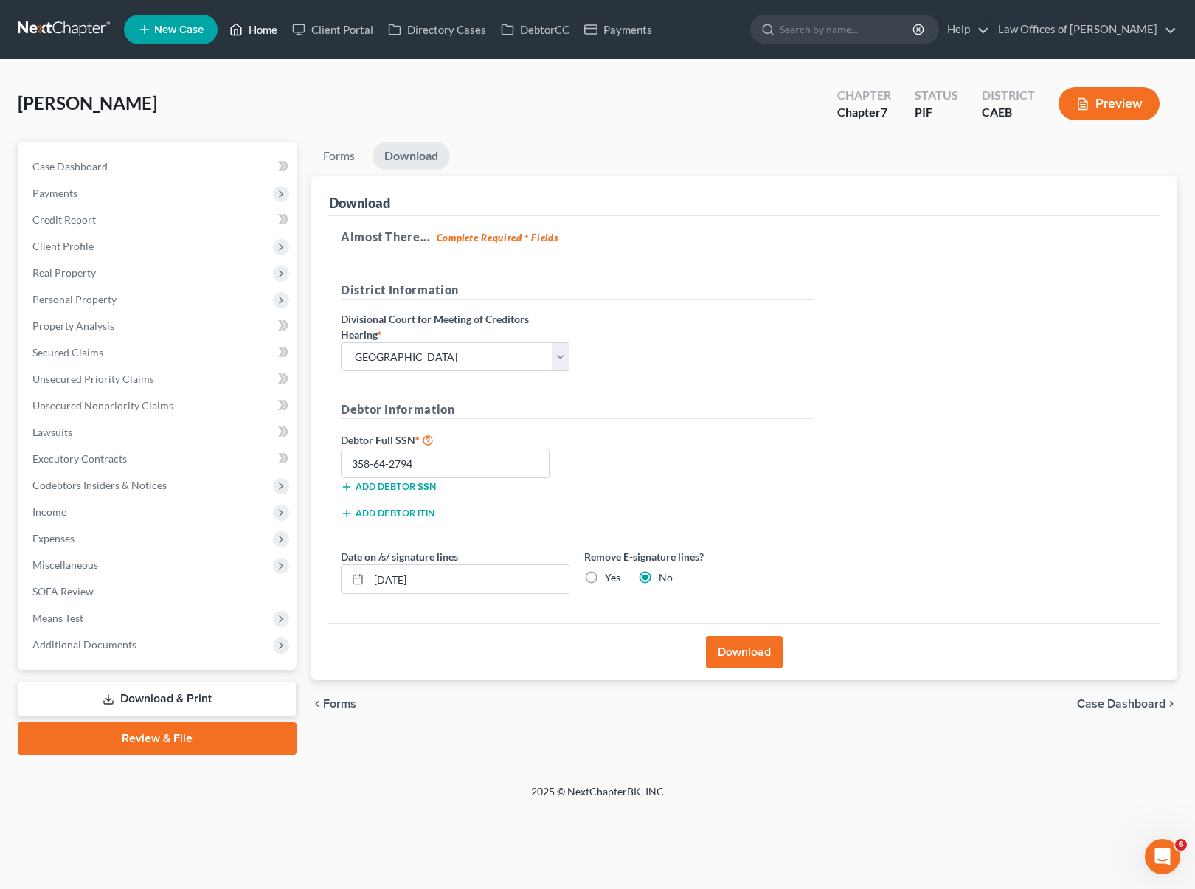
click at [268, 27] on link "Home" at bounding box center [253, 29] width 63 height 27
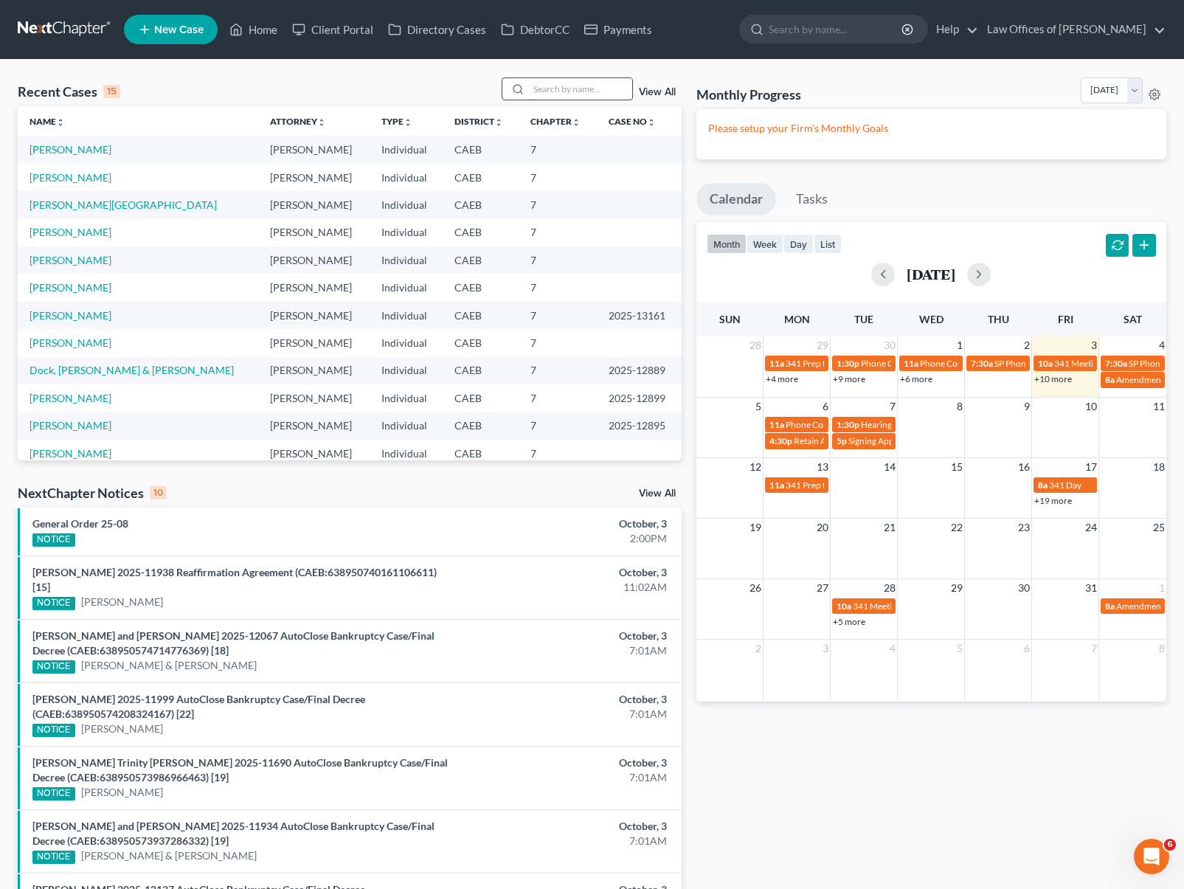
click at [565, 90] on input "search" at bounding box center [580, 88] width 103 height 21
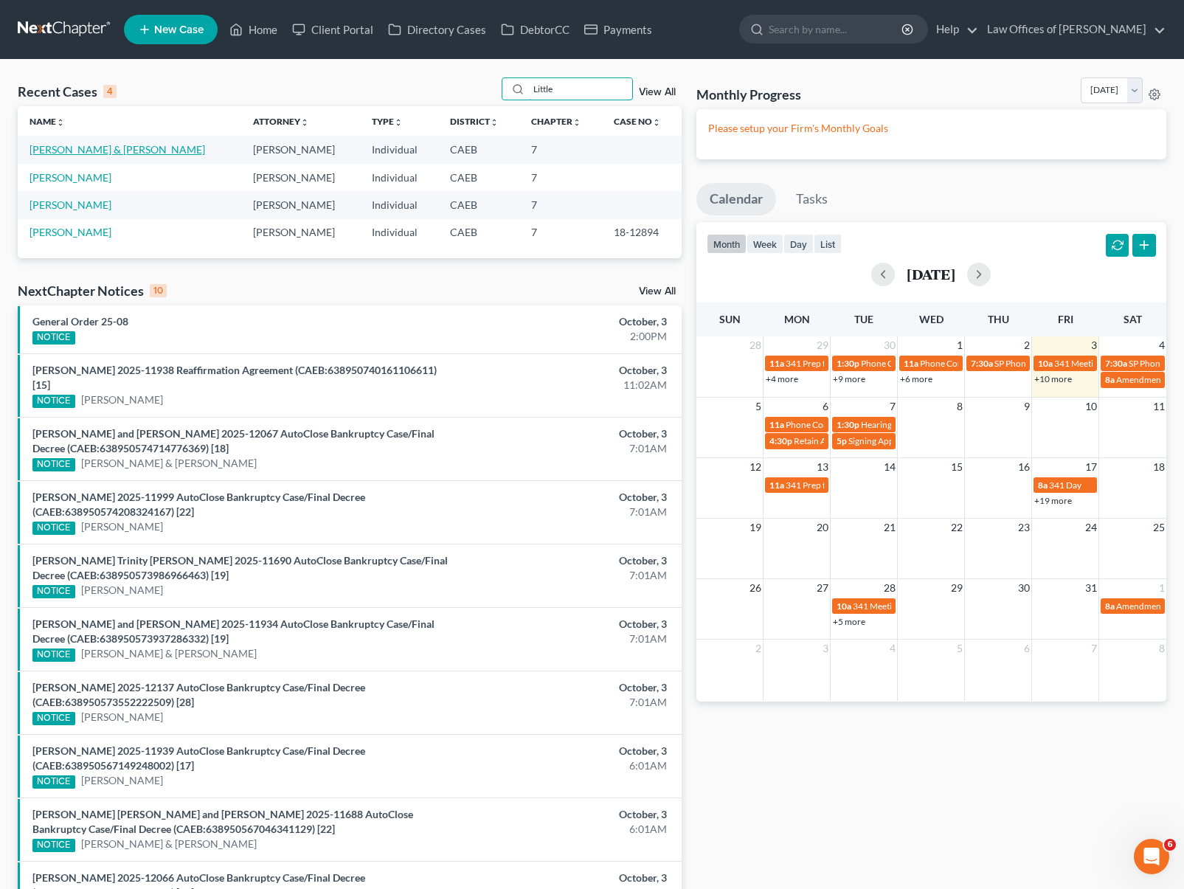
type input "Little"
click at [139, 153] on link "[PERSON_NAME] & [PERSON_NAME]" at bounding box center [118, 149] width 176 height 13
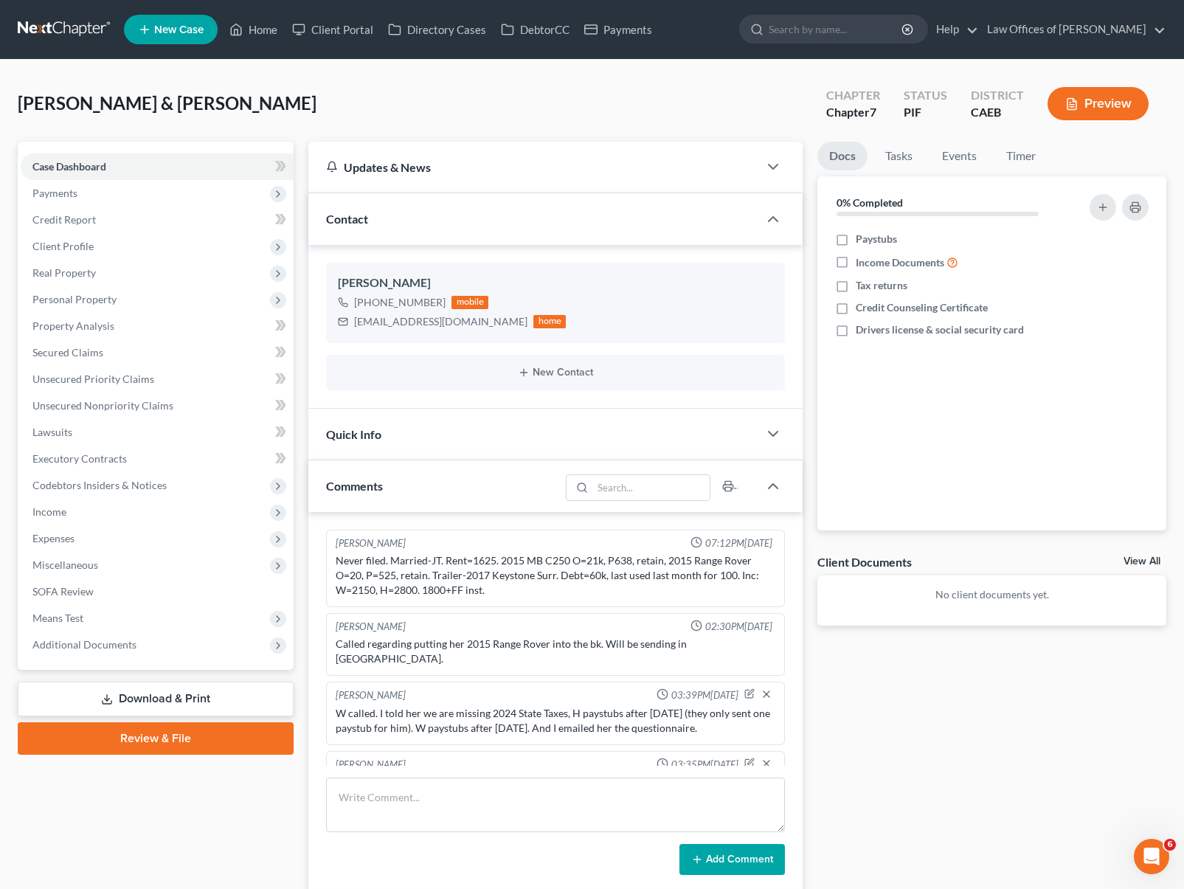
scroll to position [72, 0]
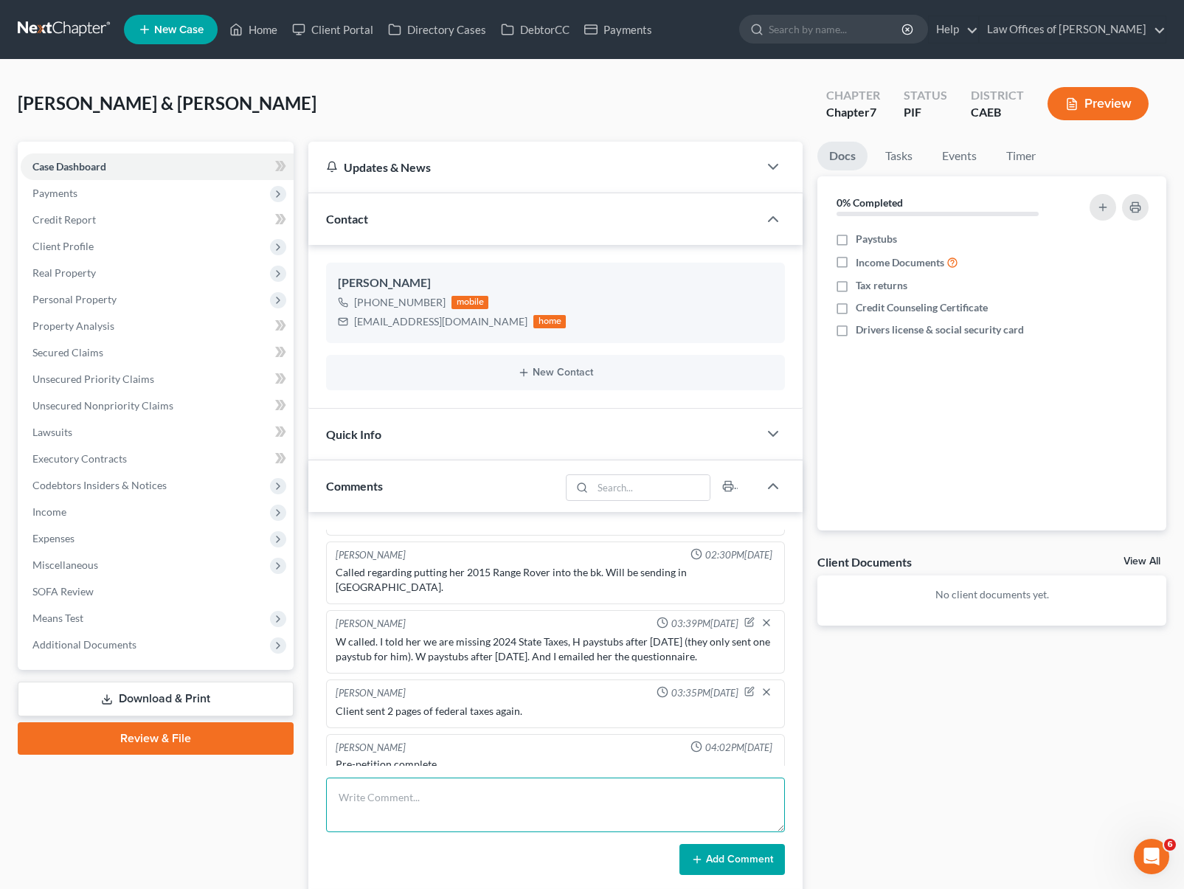
click at [382, 795] on textarea at bounding box center [555, 805] width 459 height 55
type textarea "Missing September paystubs from H."
click at [736, 856] on button "Add Comment" at bounding box center [733, 859] width 106 height 31
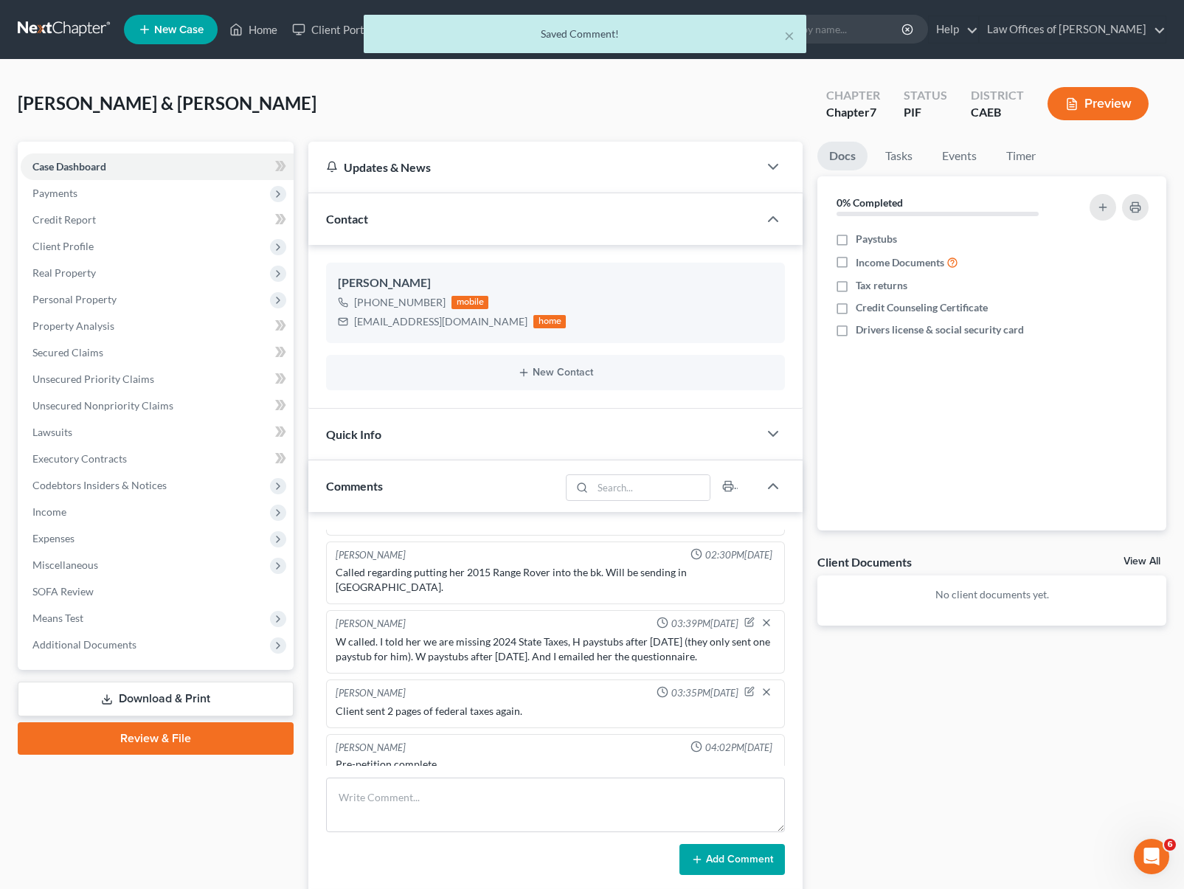
scroll to position [126, 0]
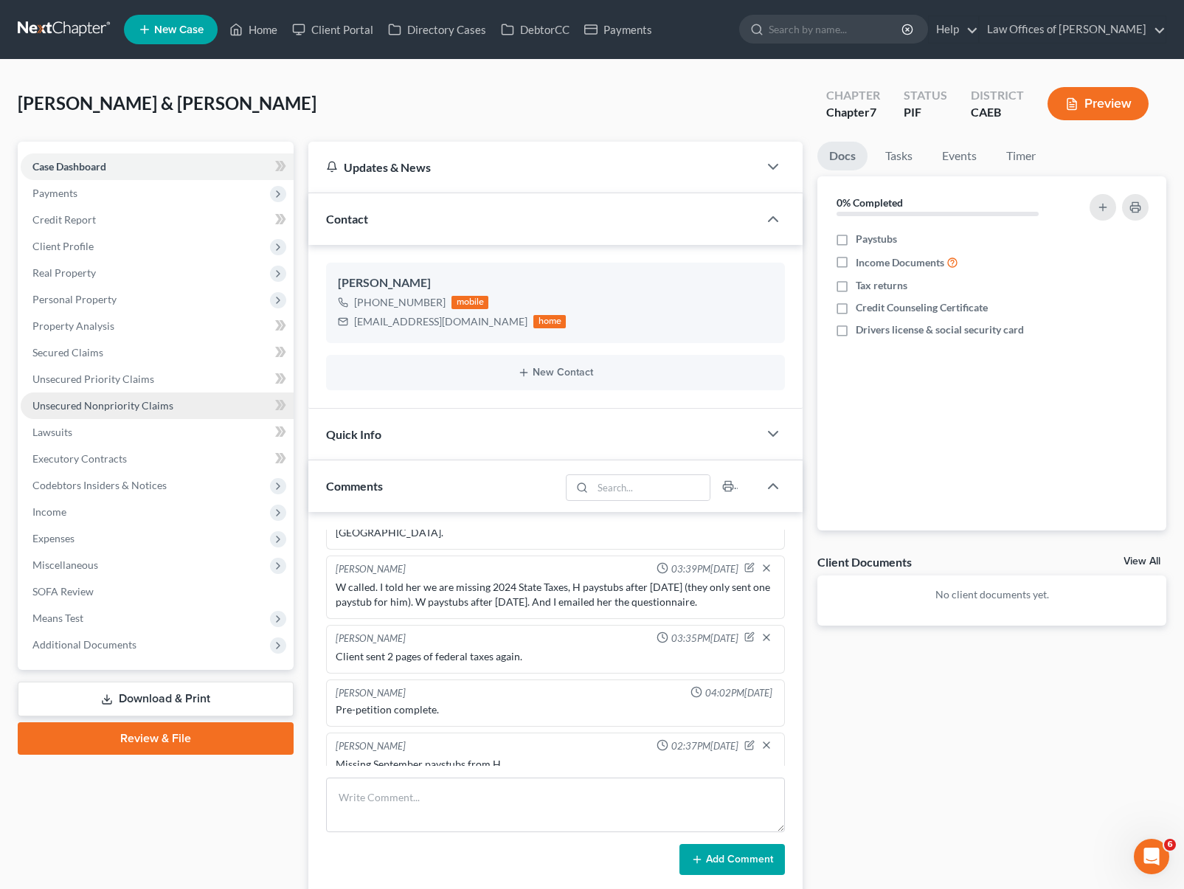
click at [119, 411] on span "Unsecured Nonpriority Claims" at bounding box center [102, 405] width 141 height 13
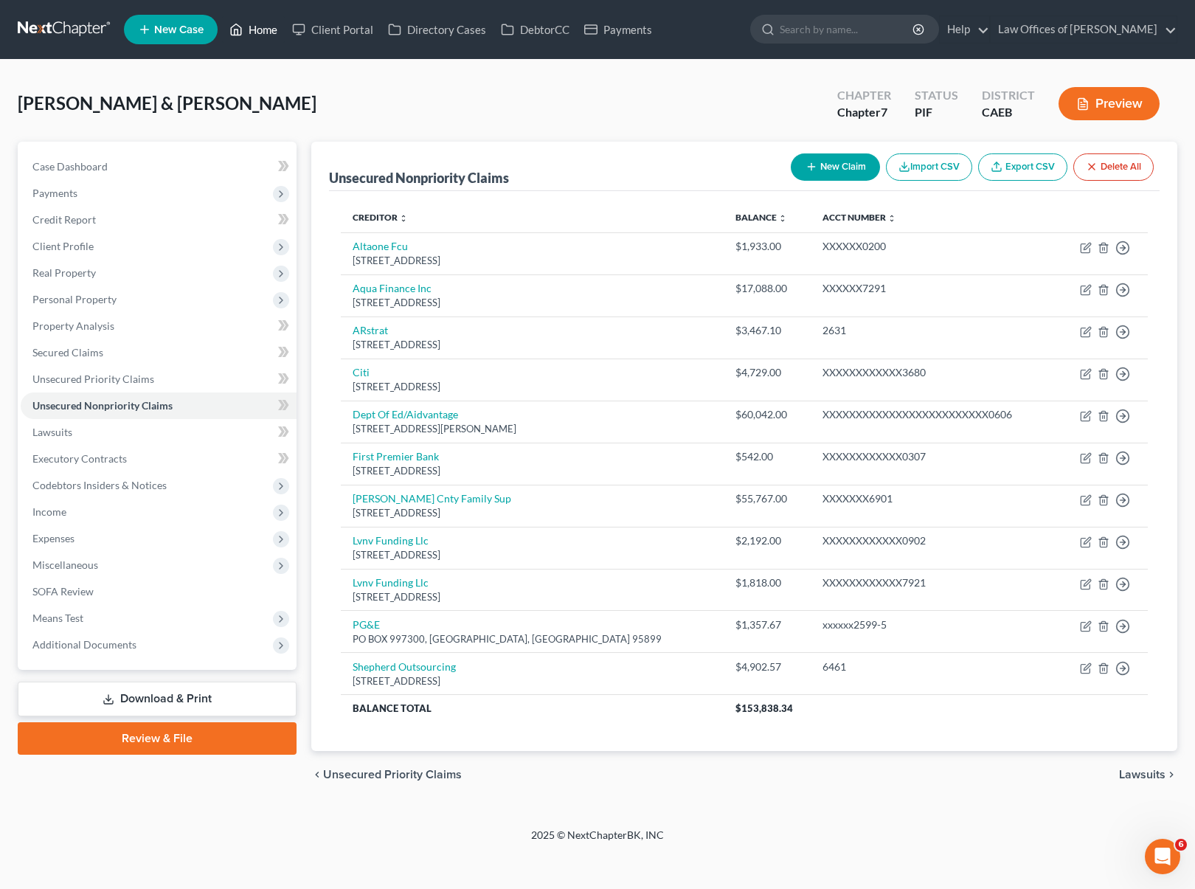
click at [261, 31] on link "Home" at bounding box center [253, 29] width 63 height 27
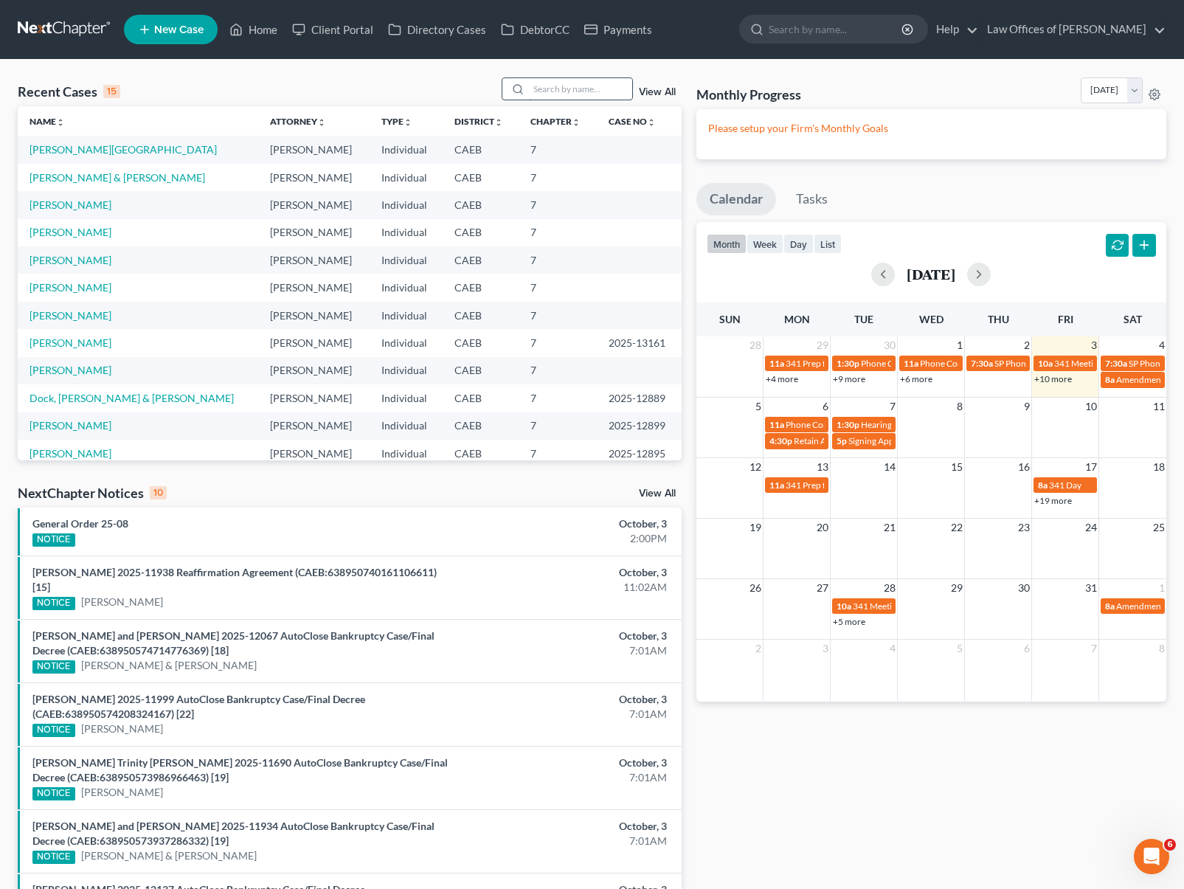
click at [556, 83] on input "search" at bounding box center [580, 88] width 103 height 21
click at [1049, 380] on link "+10 more" at bounding box center [1053, 378] width 38 height 11
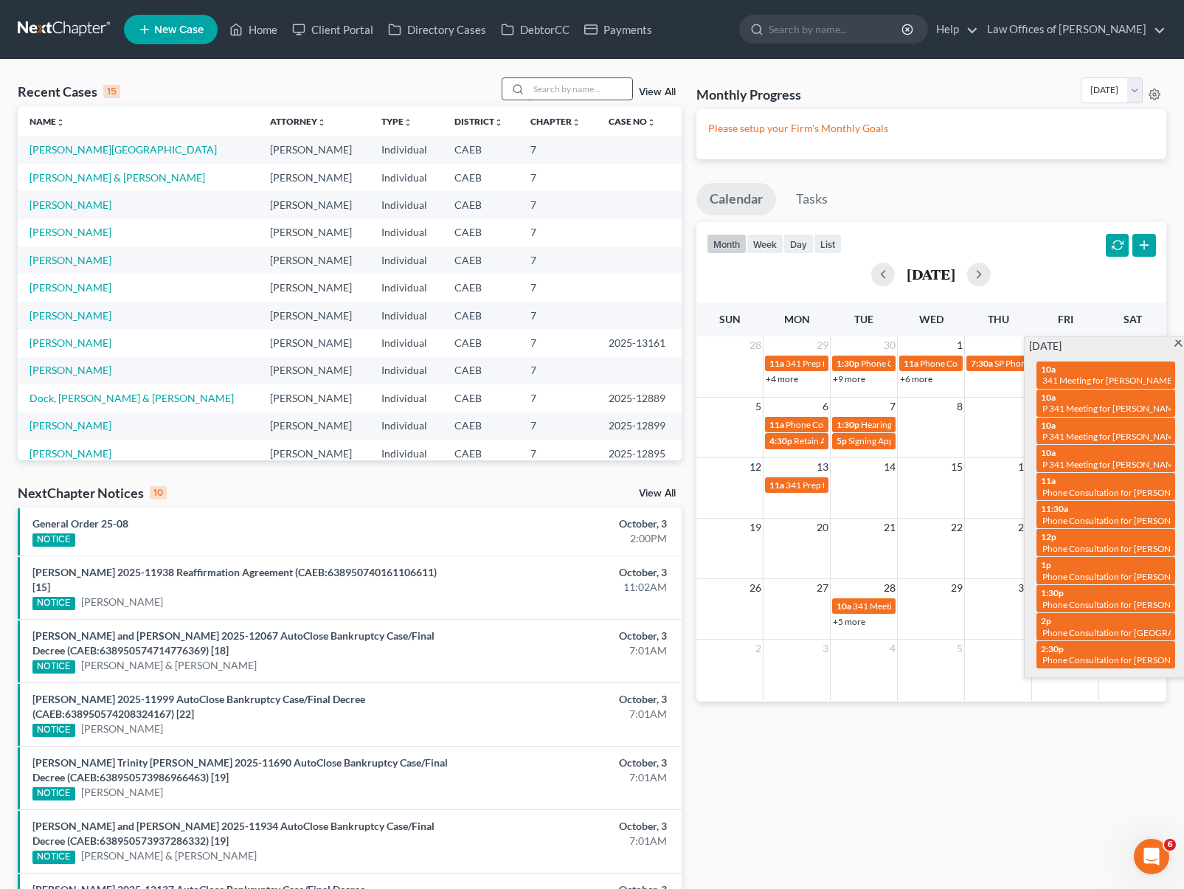
click at [564, 91] on input "search" at bounding box center [580, 88] width 103 height 21
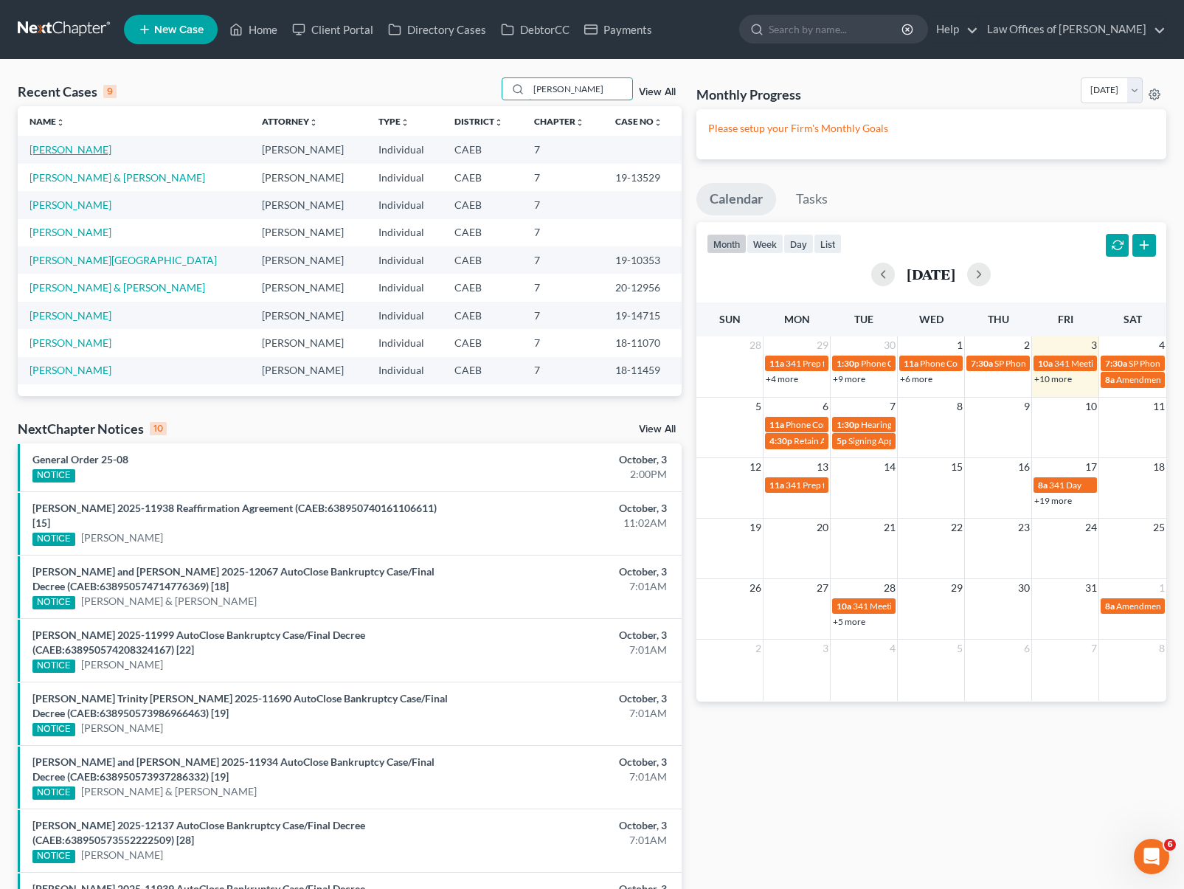
type input "[PERSON_NAME]"
click at [84, 153] on link "[PERSON_NAME]" at bounding box center [71, 149] width 82 height 13
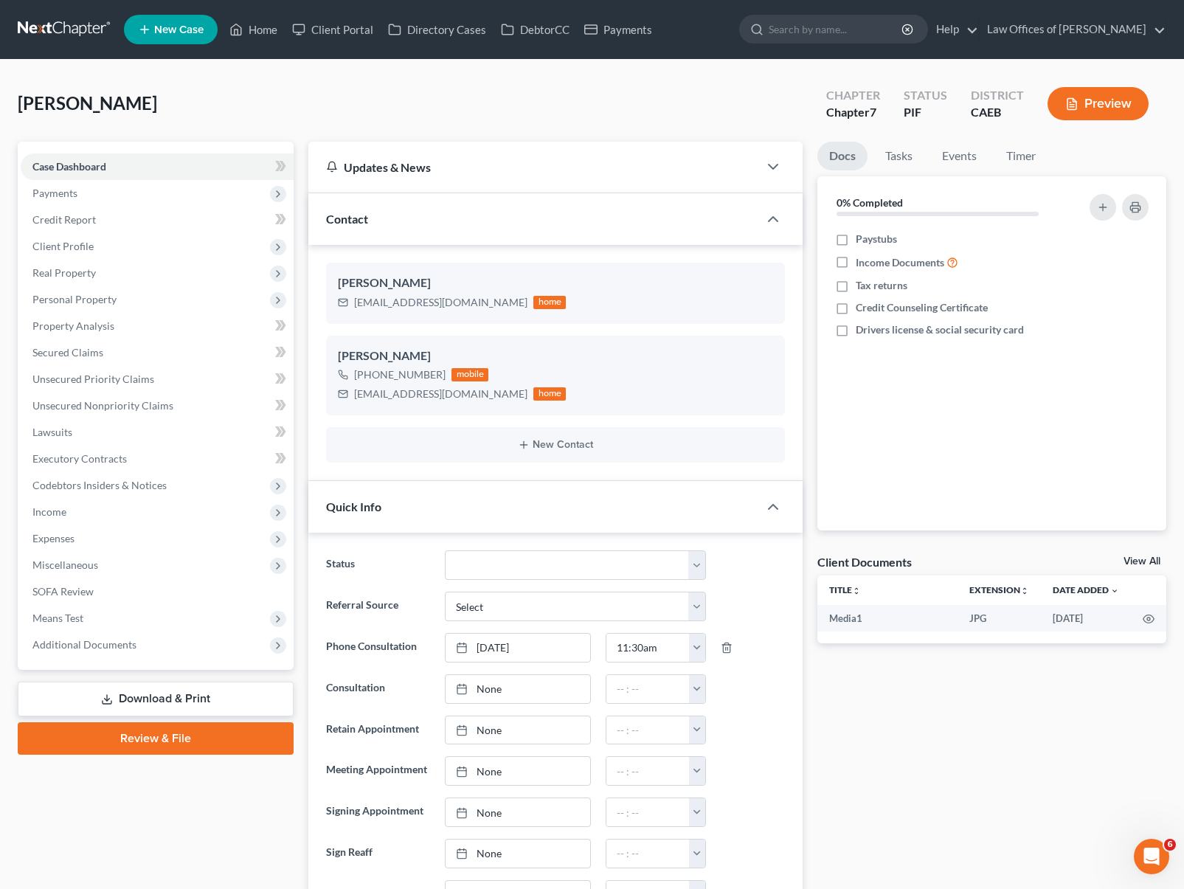
scroll to position [2503, 0]
click at [266, 32] on link "Home" at bounding box center [253, 29] width 63 height 27
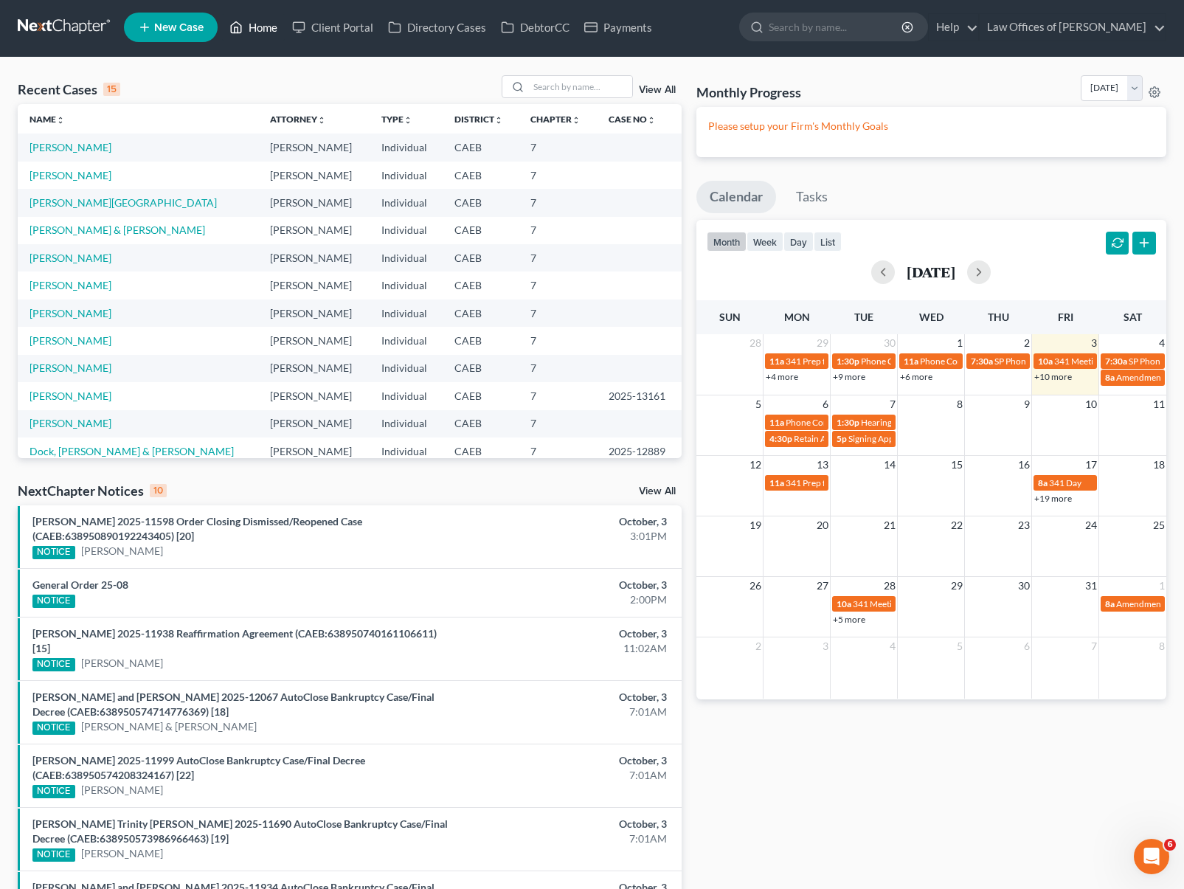
scroll to position [3, 0]
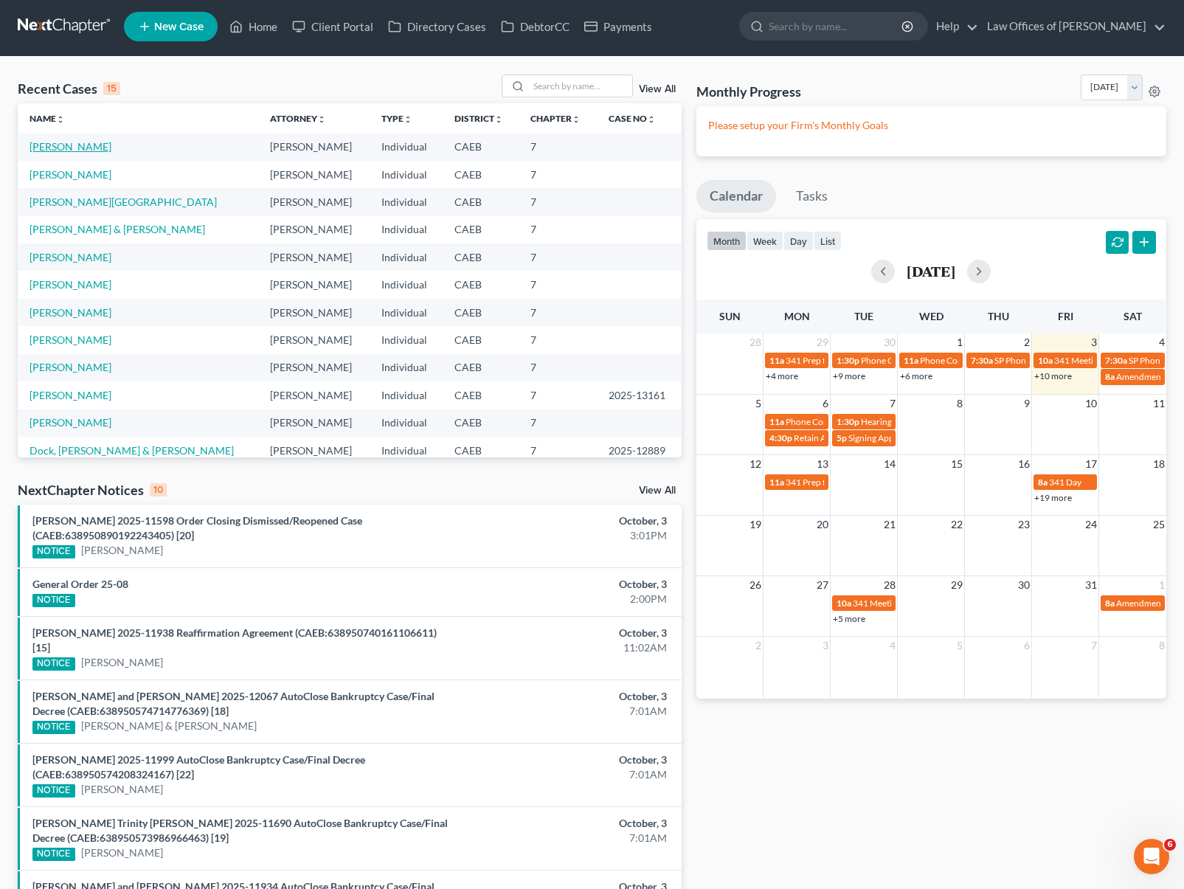
click at [41, 146] on link "[PERSON_NAME]" at bounding box center [71, 146] width 82 height 13
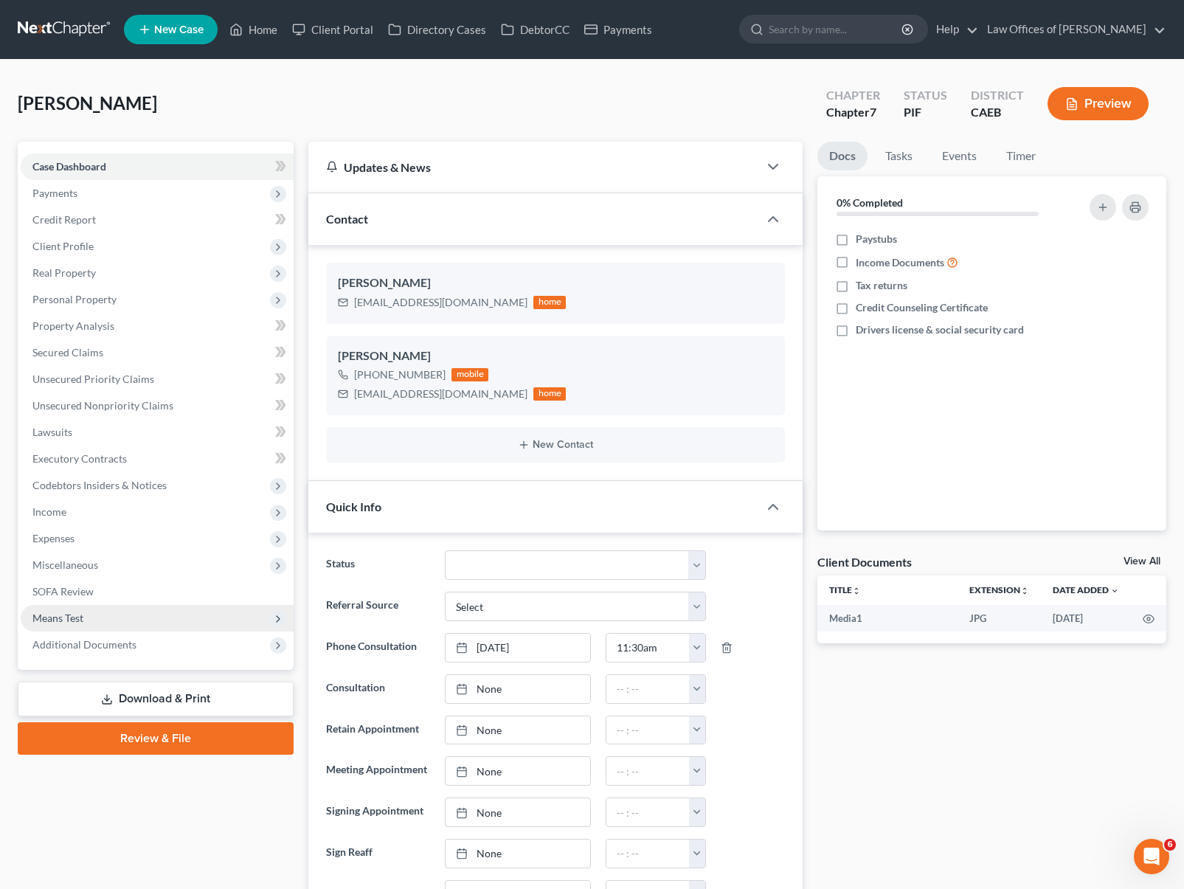
scroll to position [2503, 0]
click at [81, 357] on span "Secured Claims" at bounding box center [67, 352] width 71 height 13
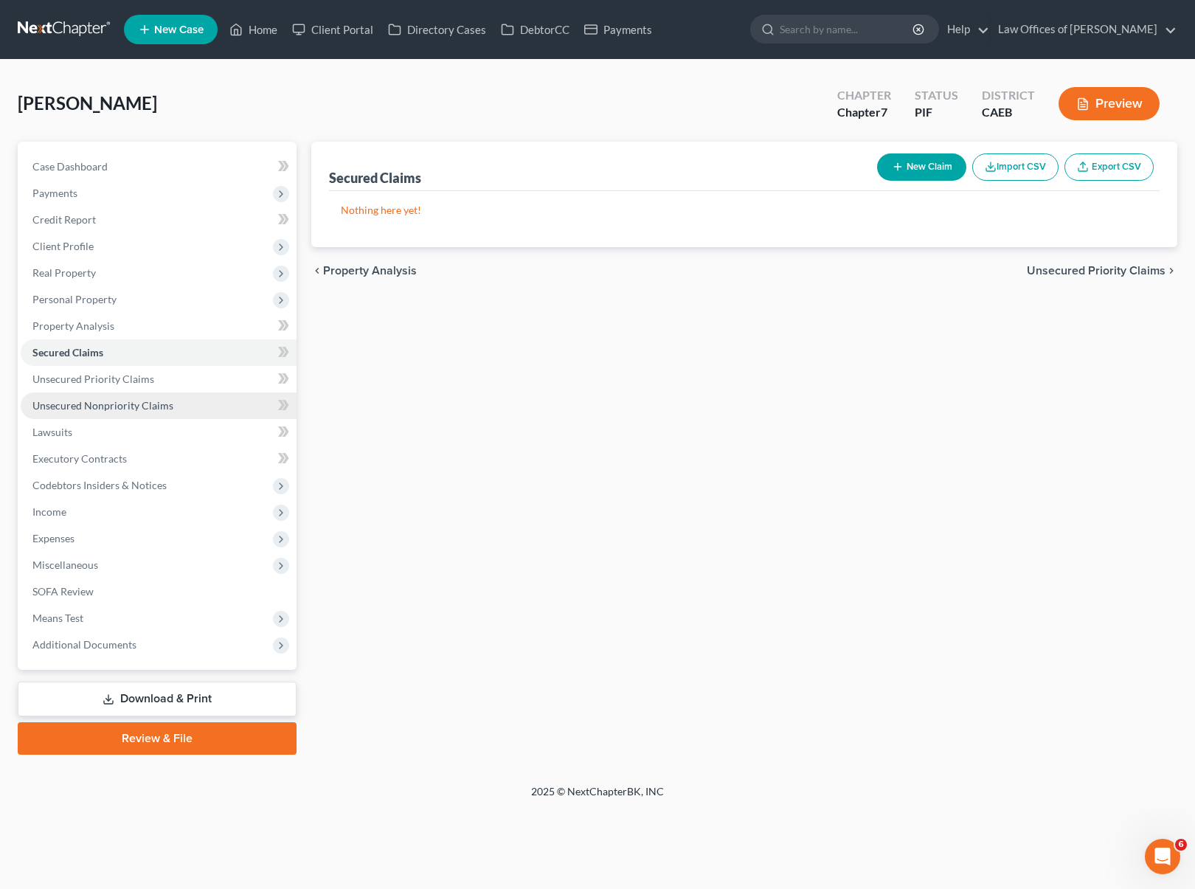
click at [133, 404] on span "Unsecured Nonpriority Claims" at bounding box center [102, 405] width 141 height 13
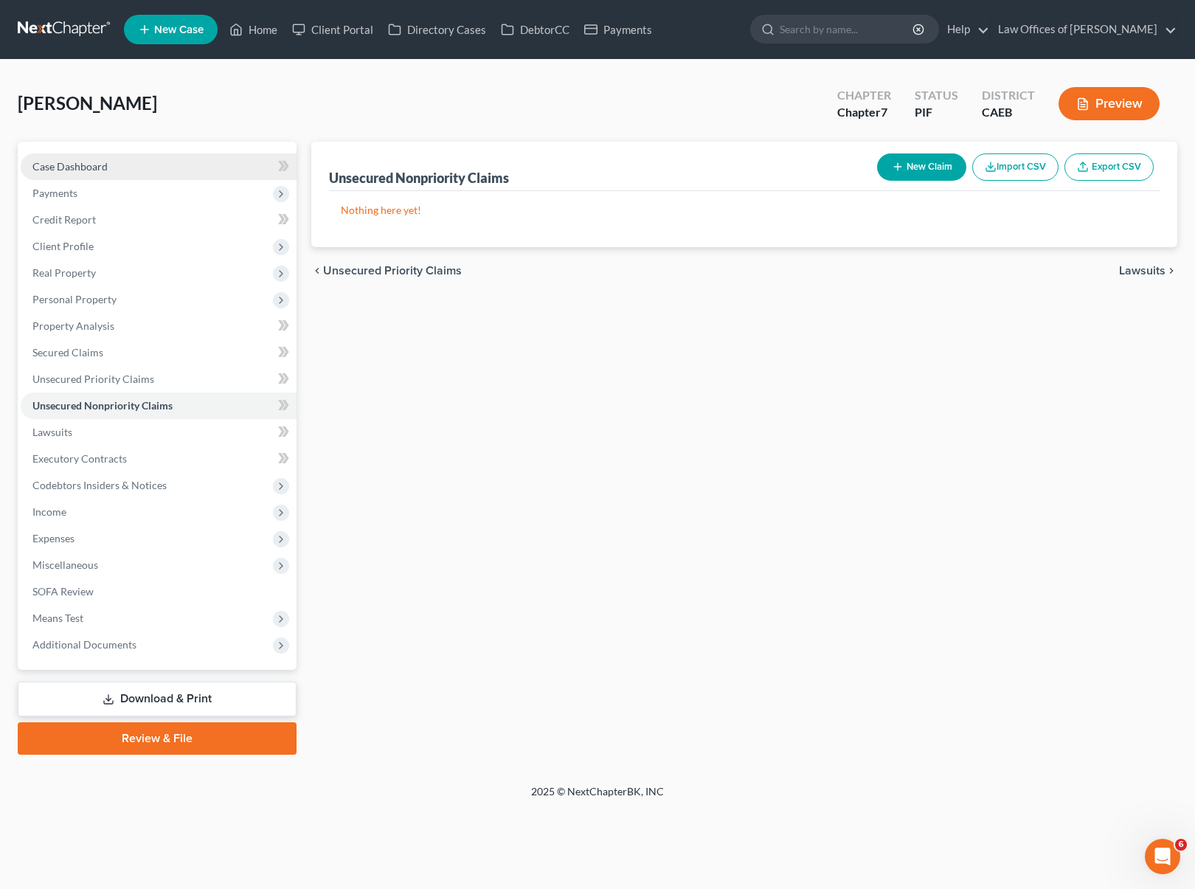
click at [134, 173] on link "Case Dashboard" at bounding box center [159, 166] width 276 height 27
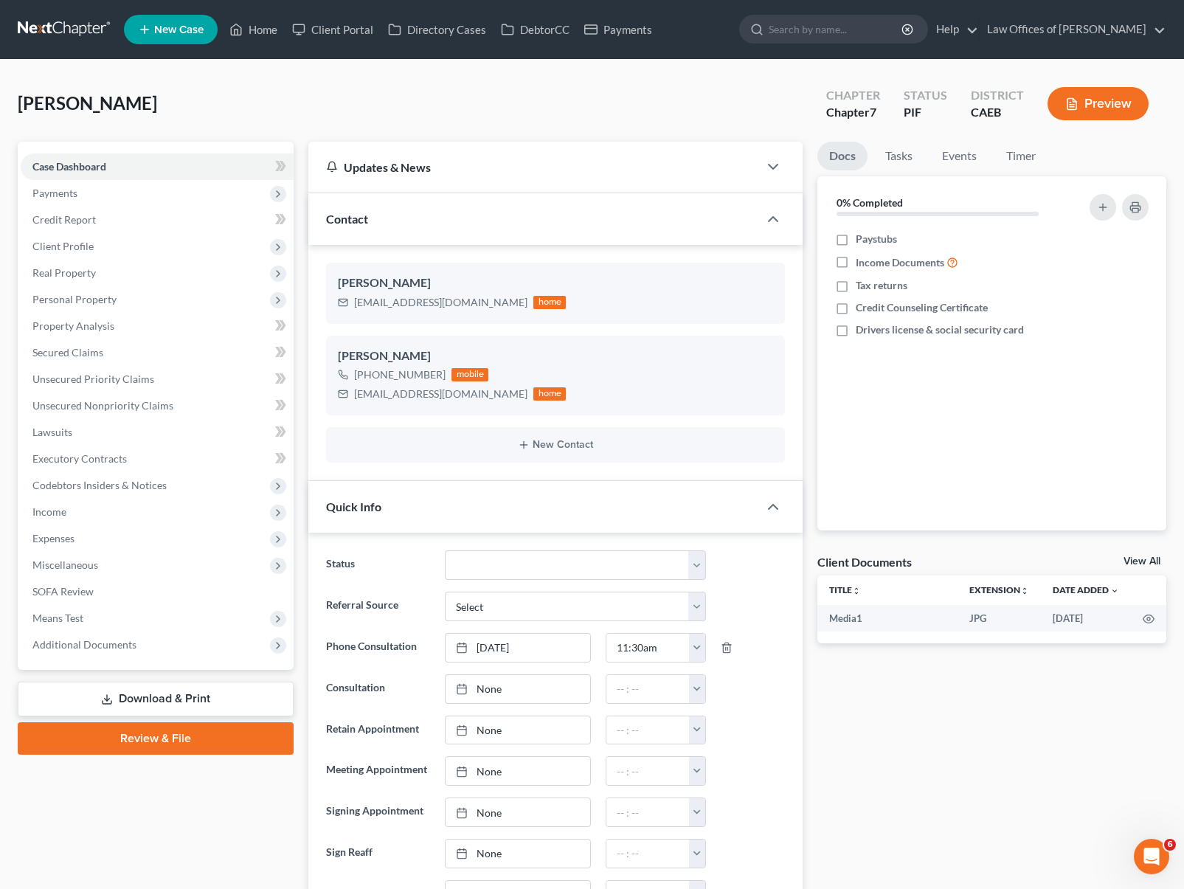
scroll to position [2503, 0]
click at [266, 36] on link "Home" at bounding box center [253, 29] width 63 height 27
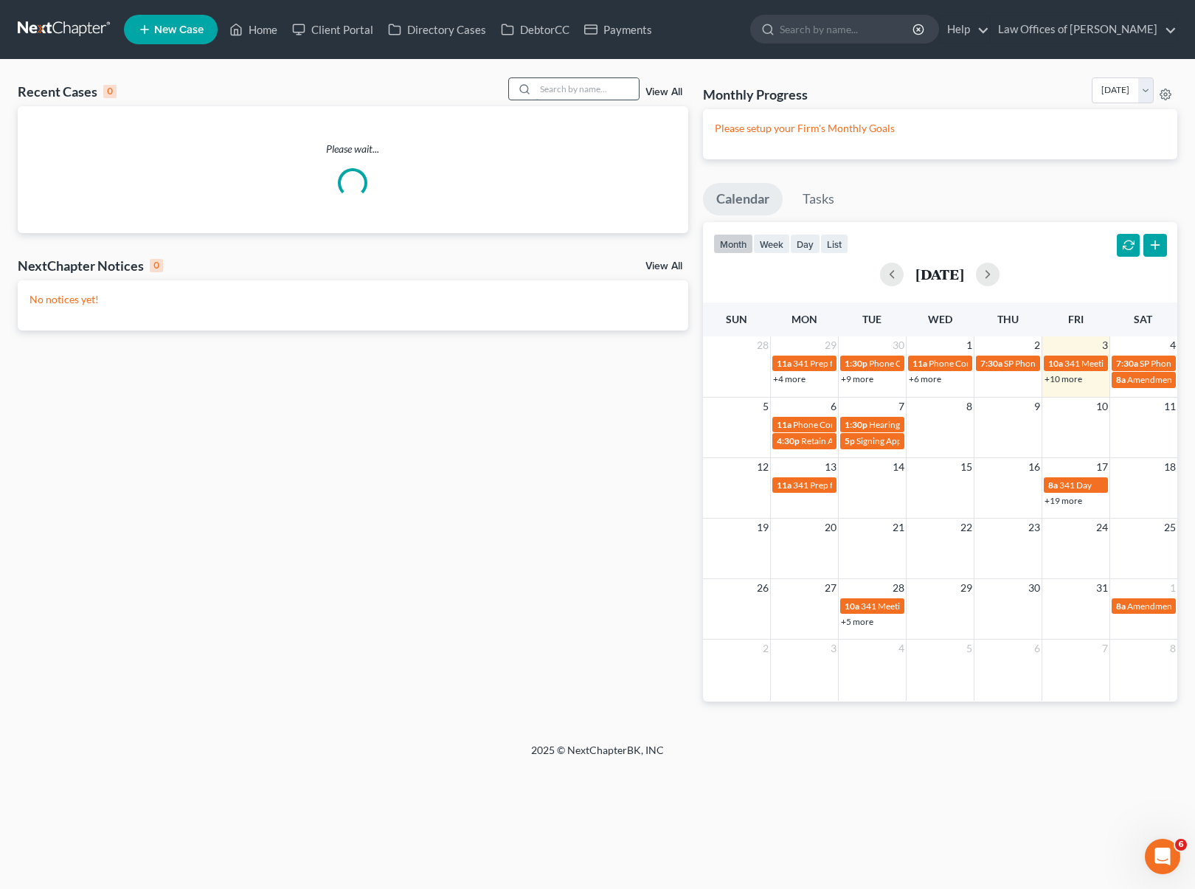
click at [574, 90] on input "search" at bounding box center [587, 88] width 103 height 21
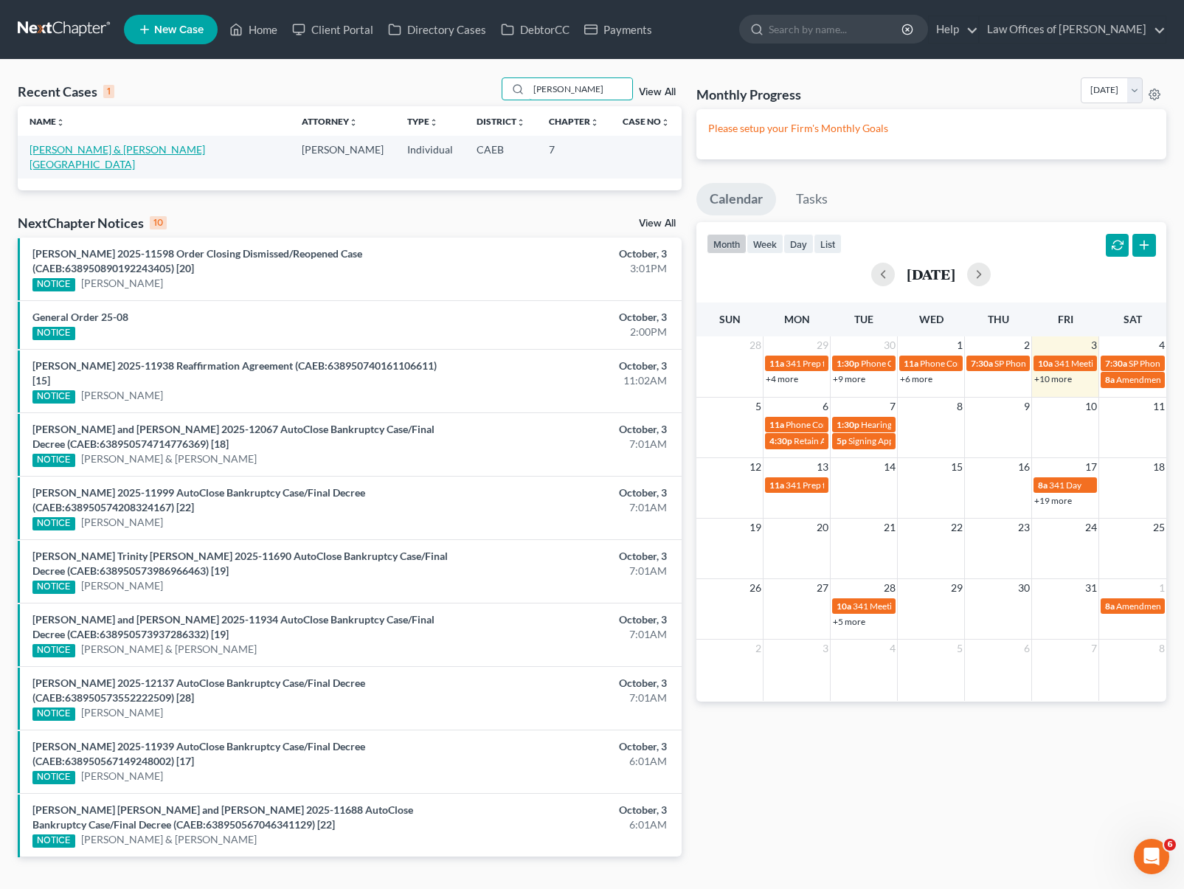
type input "[PERSON_NAME]"
click at [205, 152] on link "[PERSON_NAME] & [PERSON_NAME][GEOGRAPHIC_DATA]" at bounding box center [118, 156] width 176 height 27
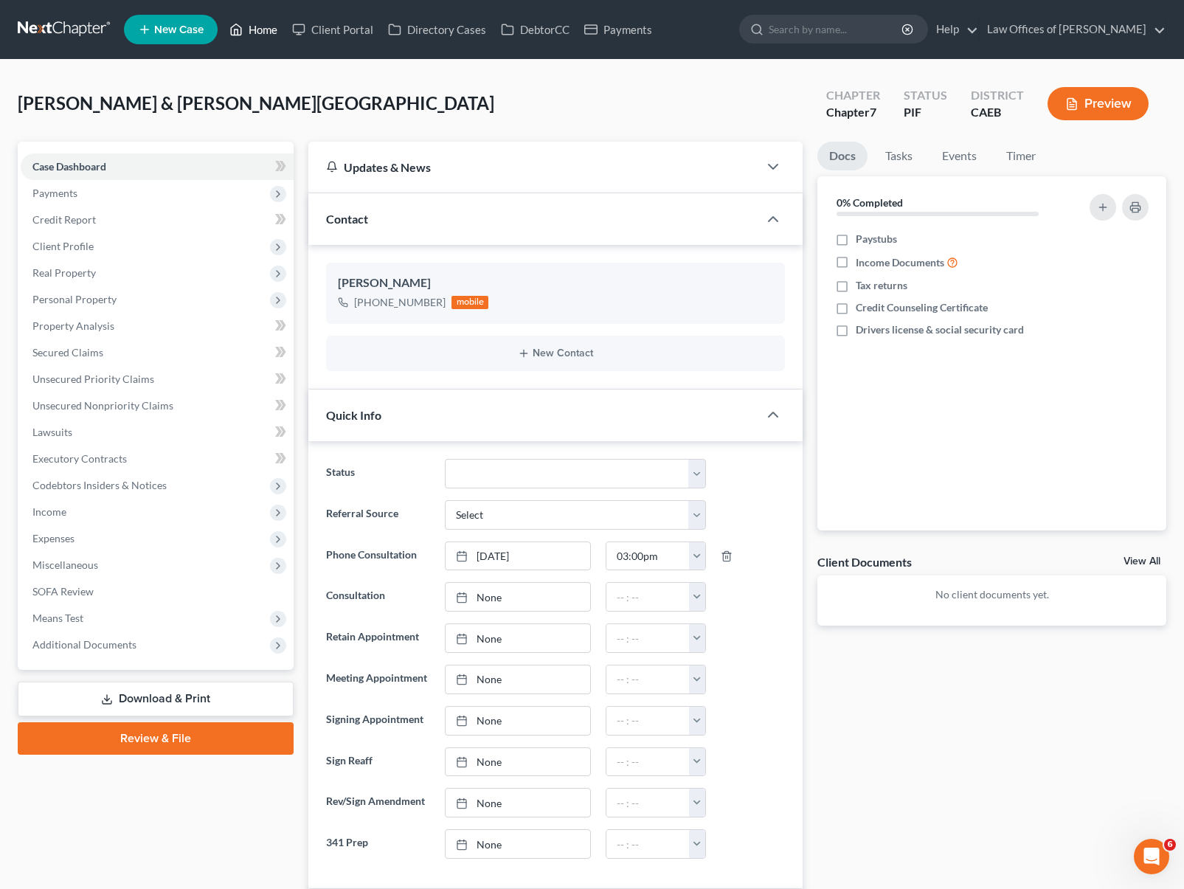
click at [265, 34] on link "Home" at bounding box center [253, 29] width 63 height 27
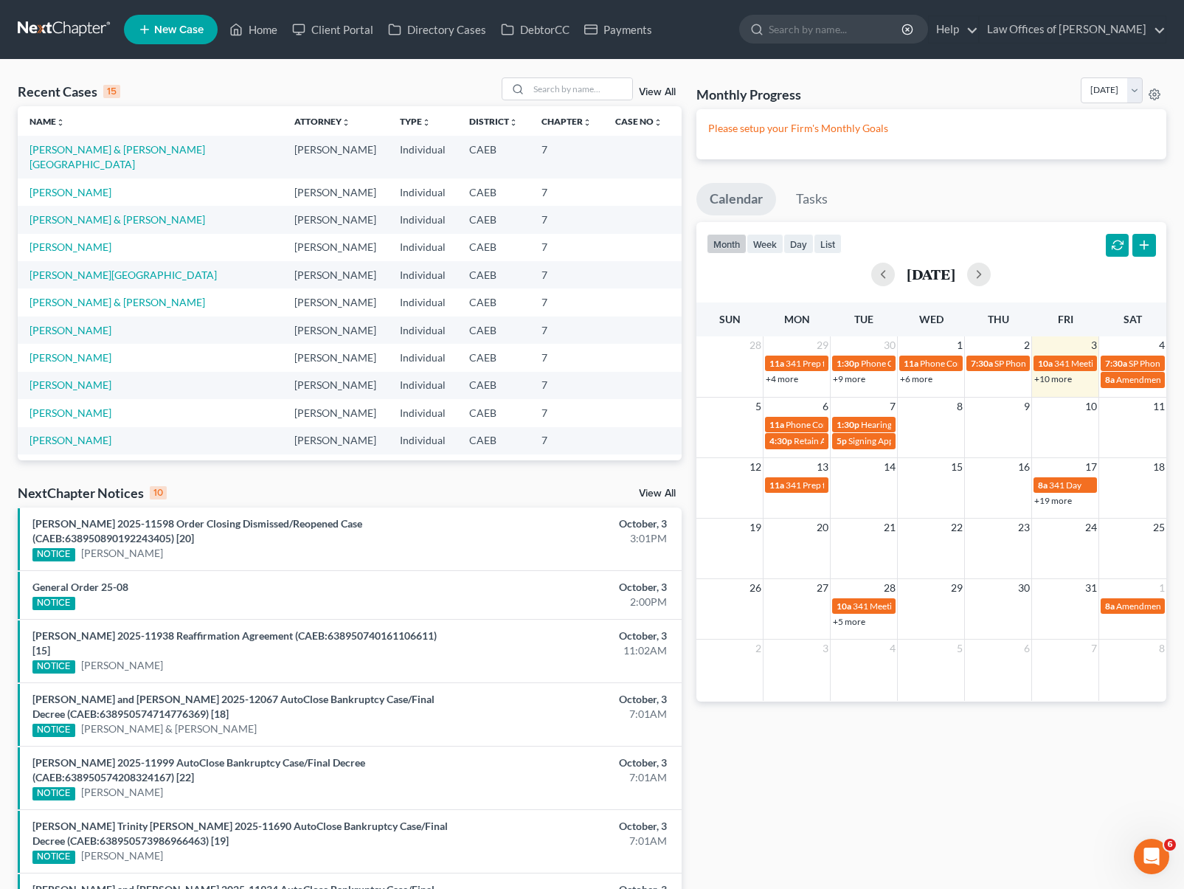
click at [90, 462] on link "[PERSON_NAME]" at bounding box center [71, 468] width 82 height 13
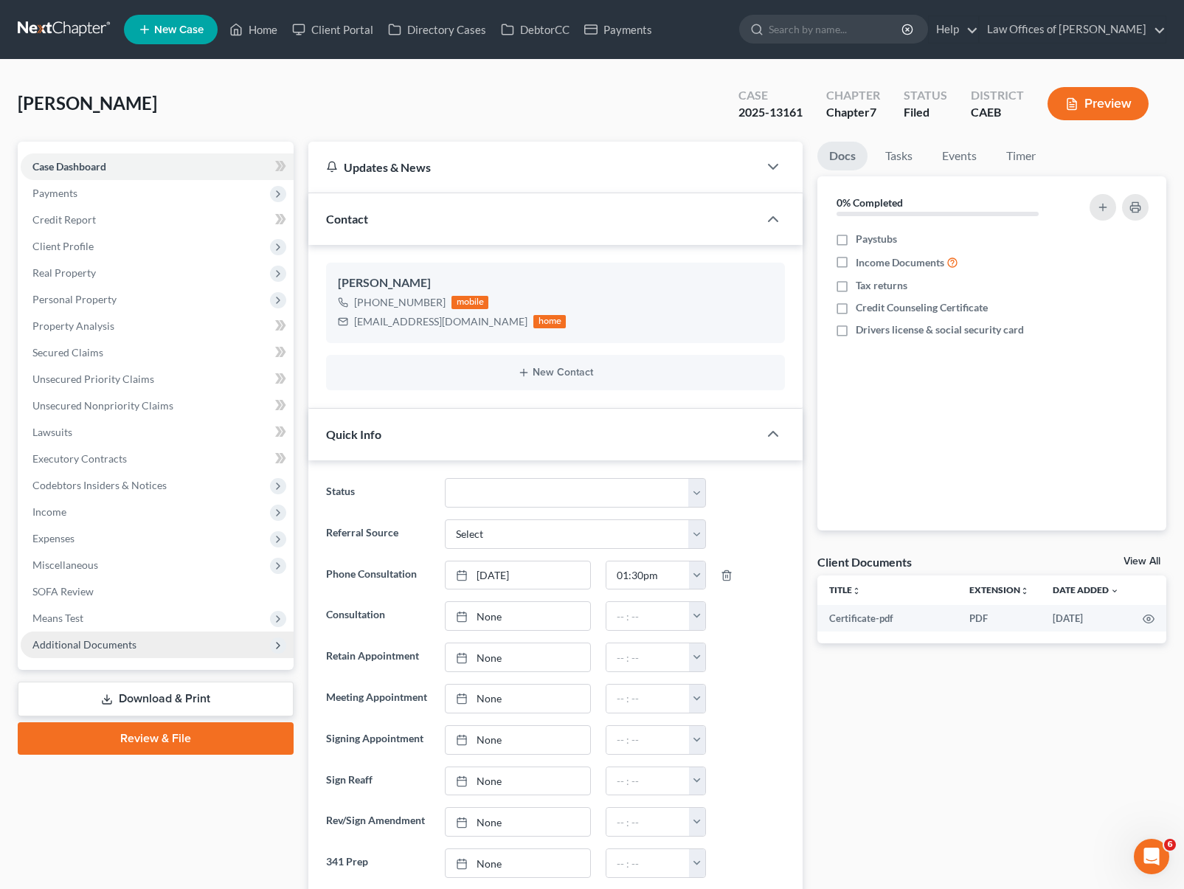
scroll to position [3036, 0]
click at [113, 643] on span "Additional Documents" at bounding box center [84, 644] width 104 height 13
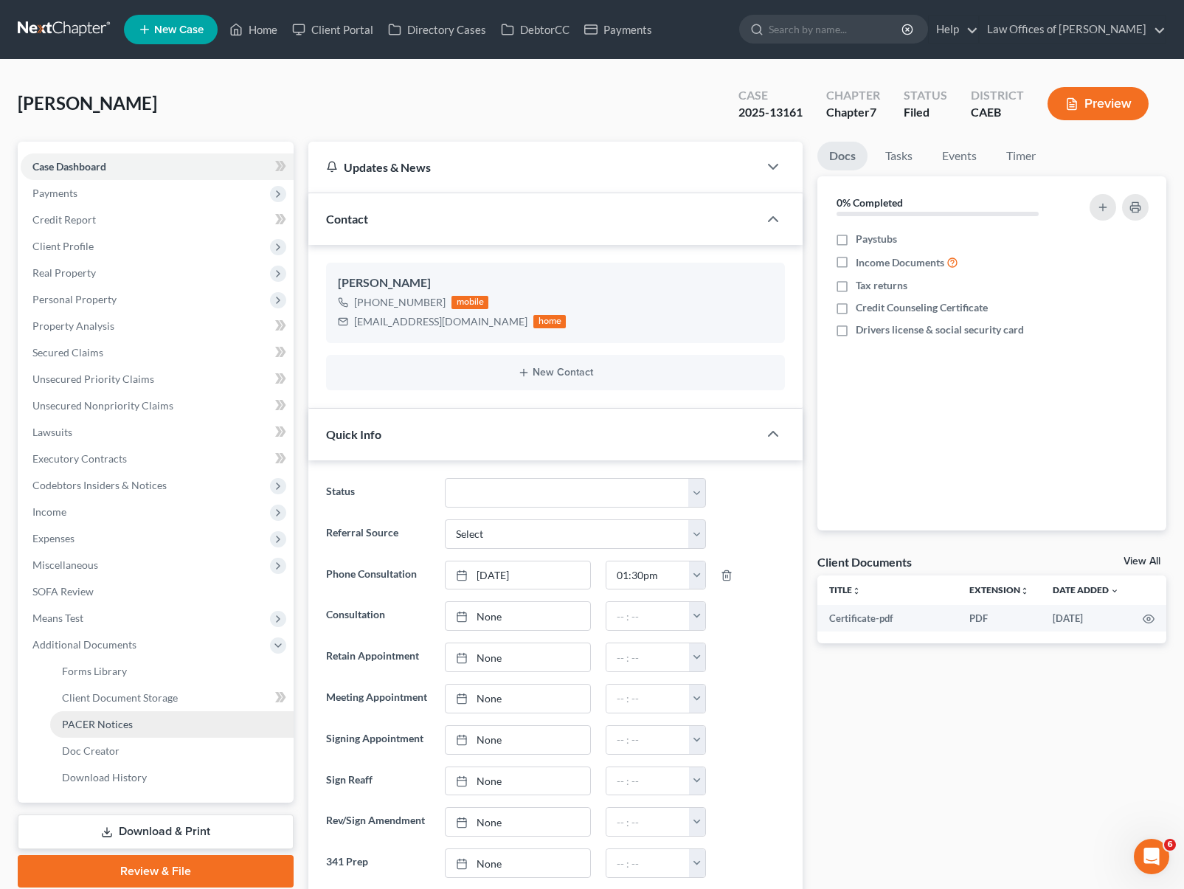
click at [121, 728] on span "PACER Notices" at bounding box center [97, 724] width 71 height 13
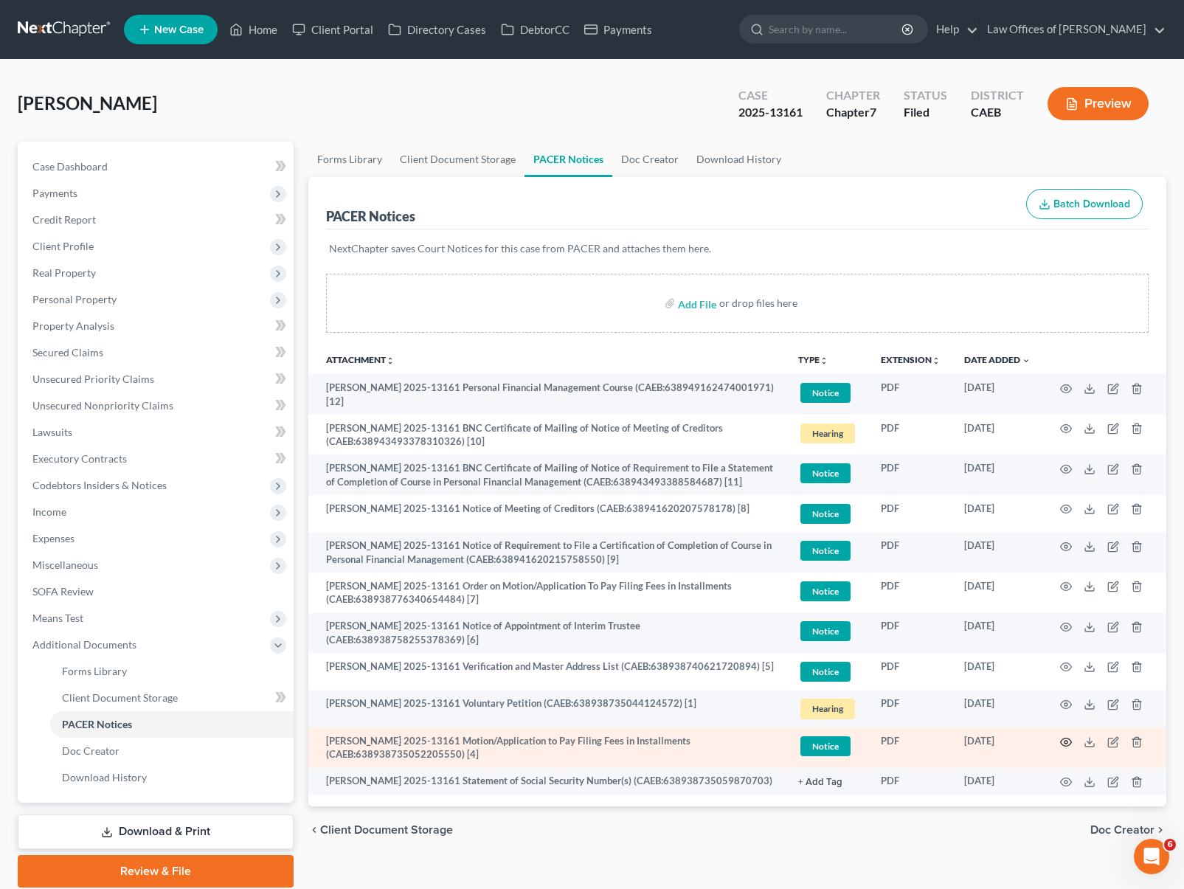
click at [1065, 744] on circle "button" at bounding box center [1066, 742] width 3 height 3
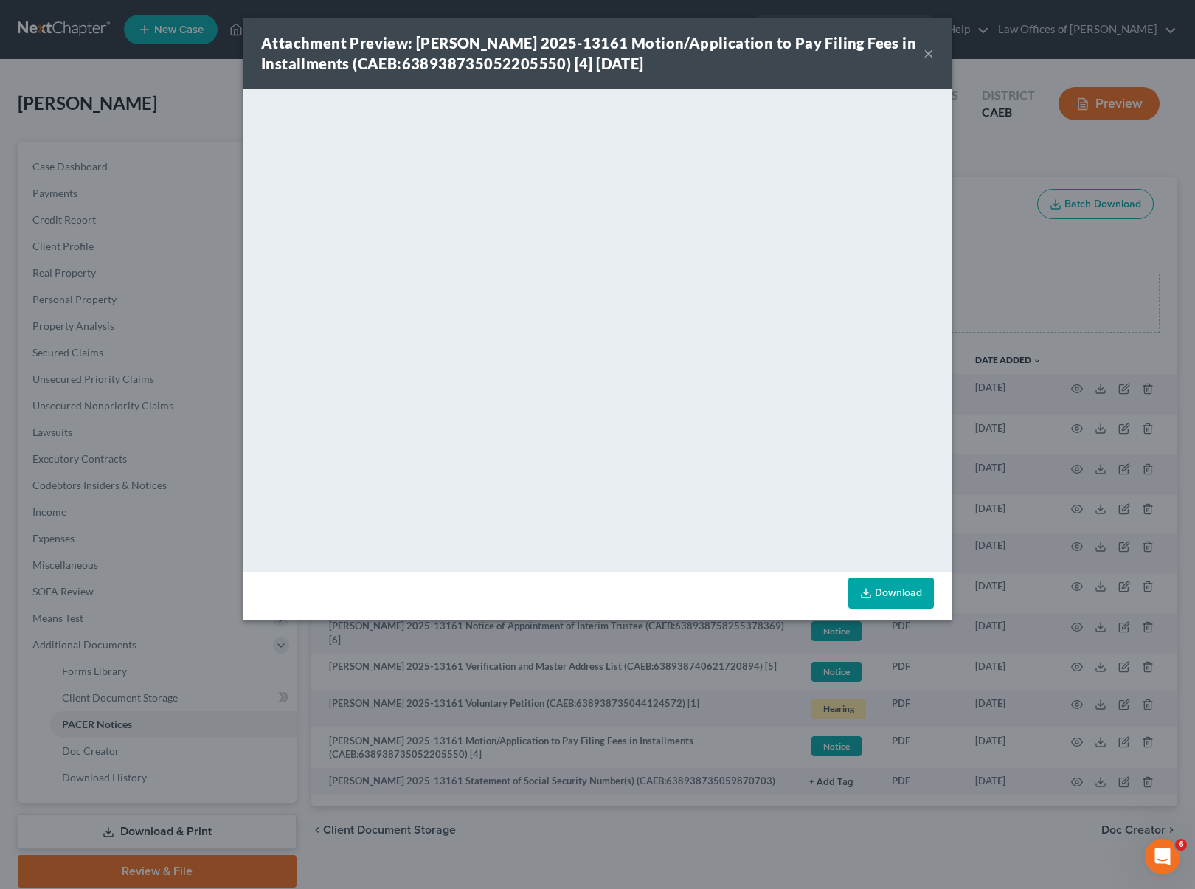
click at [931, 55] on button "×" at bounding box center [929, 53] width 10 height 18
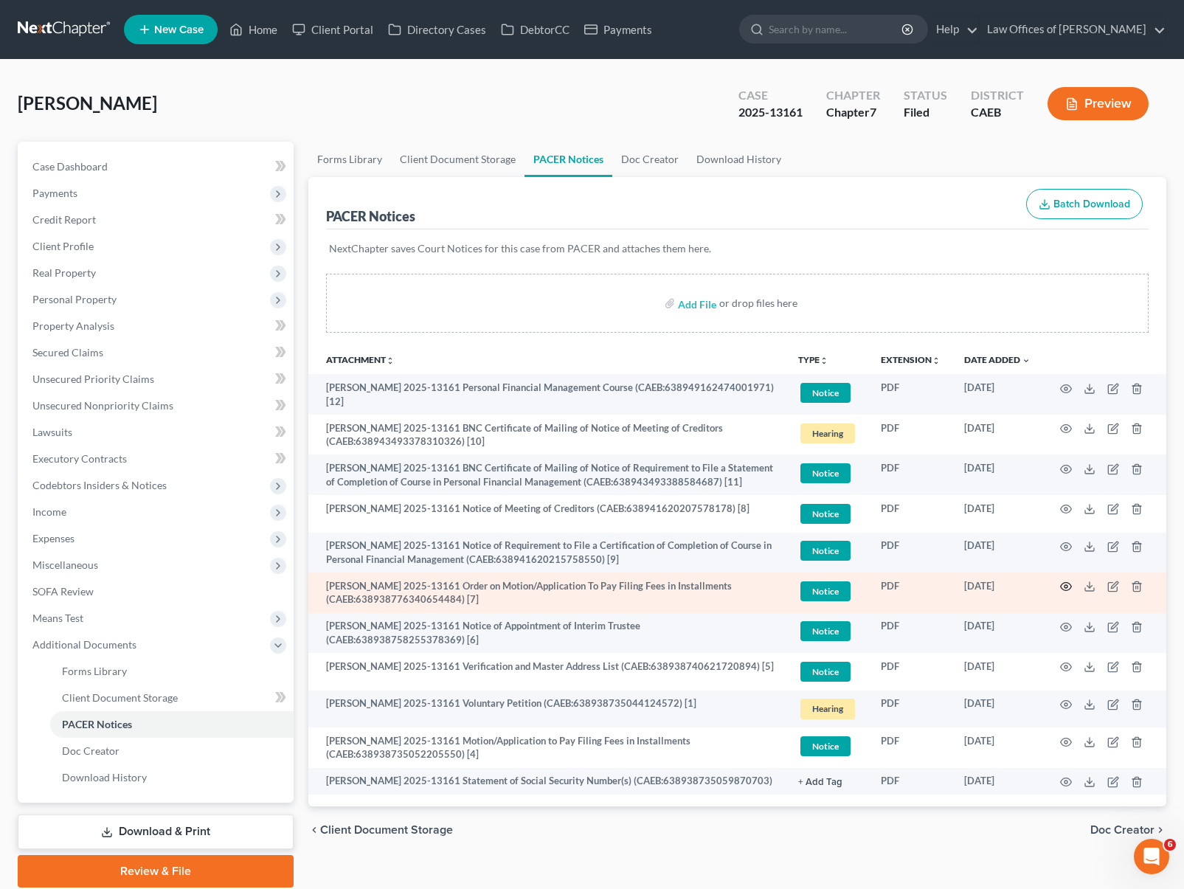
click at [1063, 592] on icon "button" at bounding box center [1066, 587] width 12 height 12
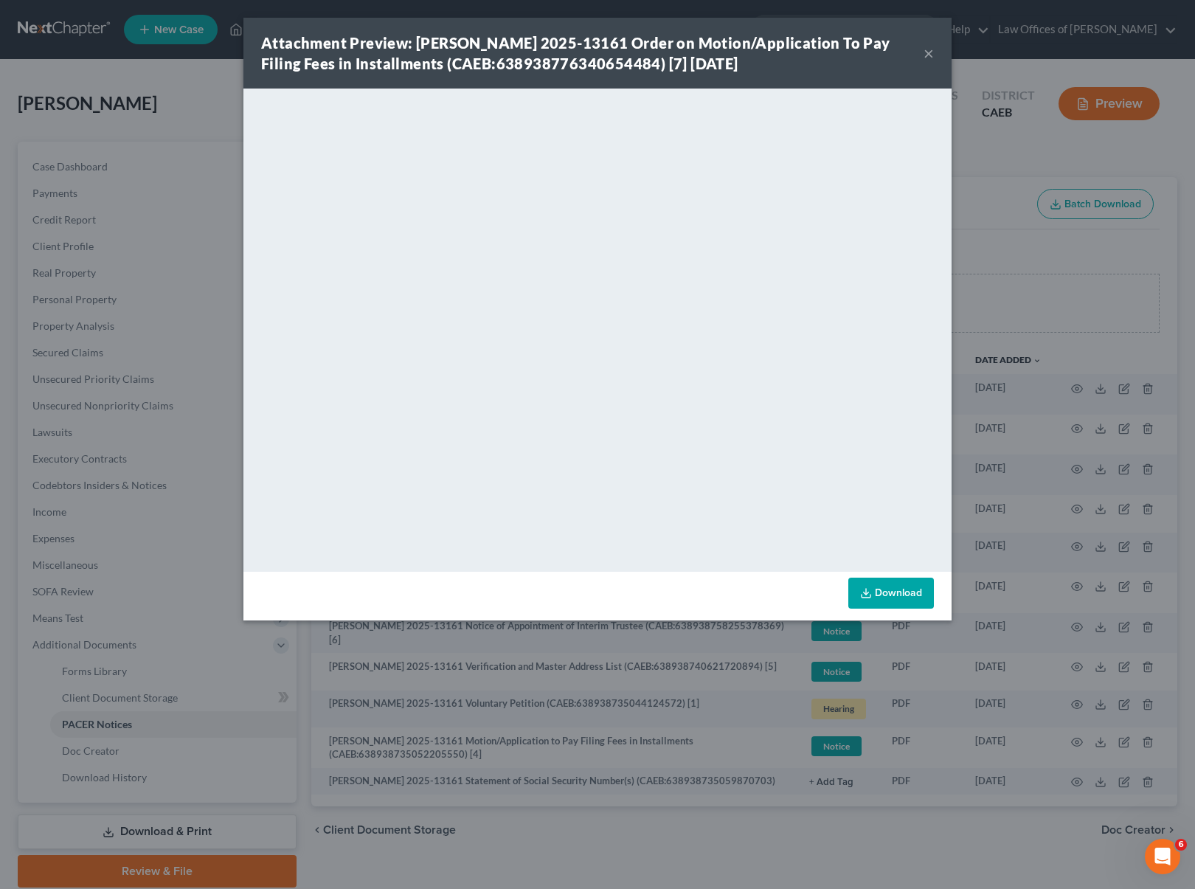
click at [930, 54] on button "×" at bounding box center [929, 53] width 10 height 18
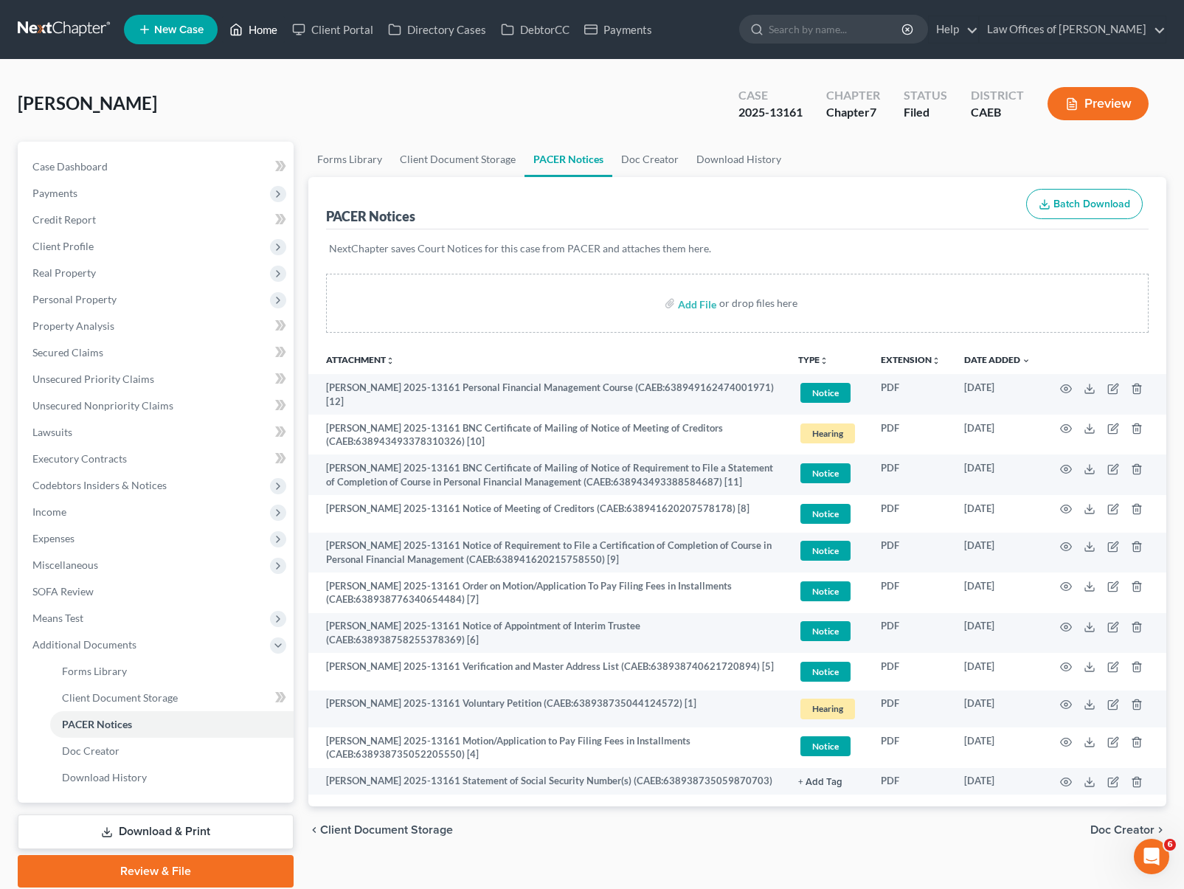
click at [266, 33] on link "Home" at bounding box center [253, 29] width 63 height 27
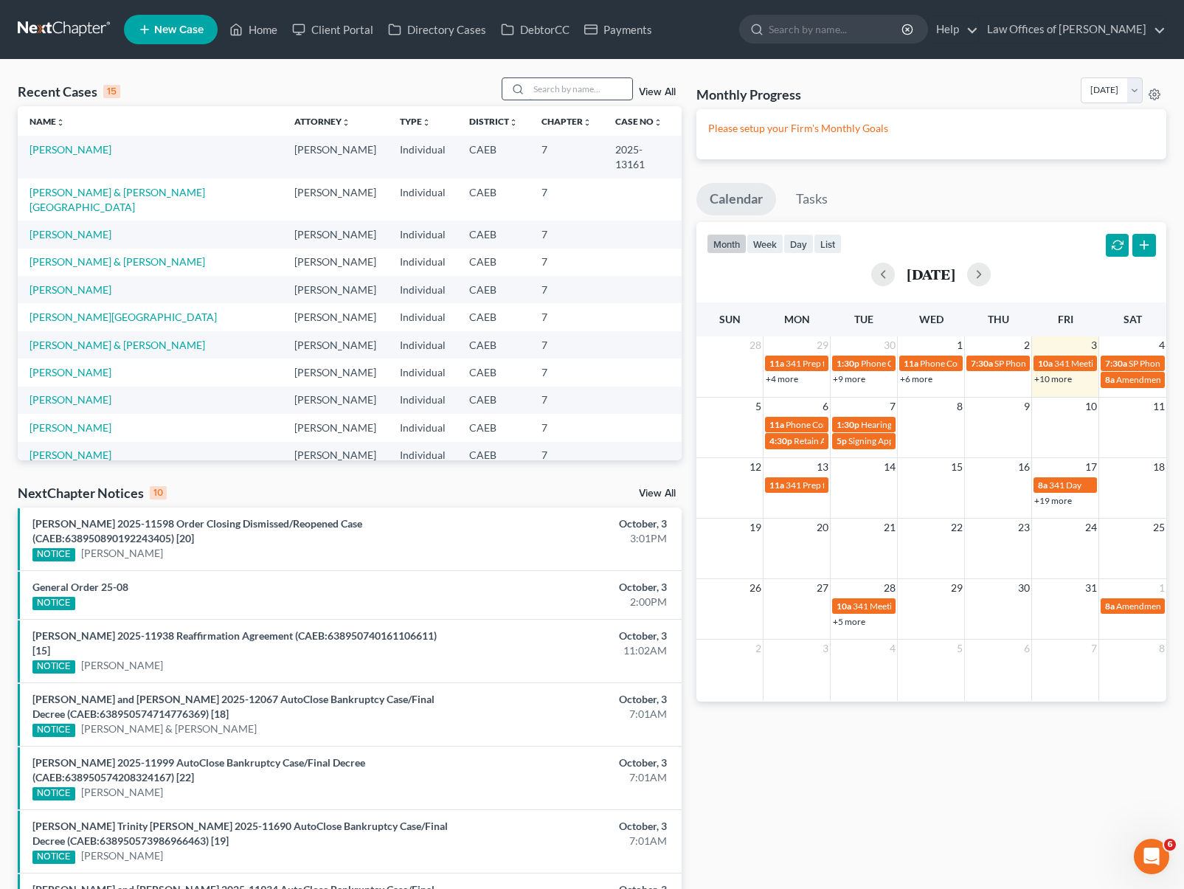
click at [572, 93] on input "search" at bounding box center [580, 88] width 103 height 21
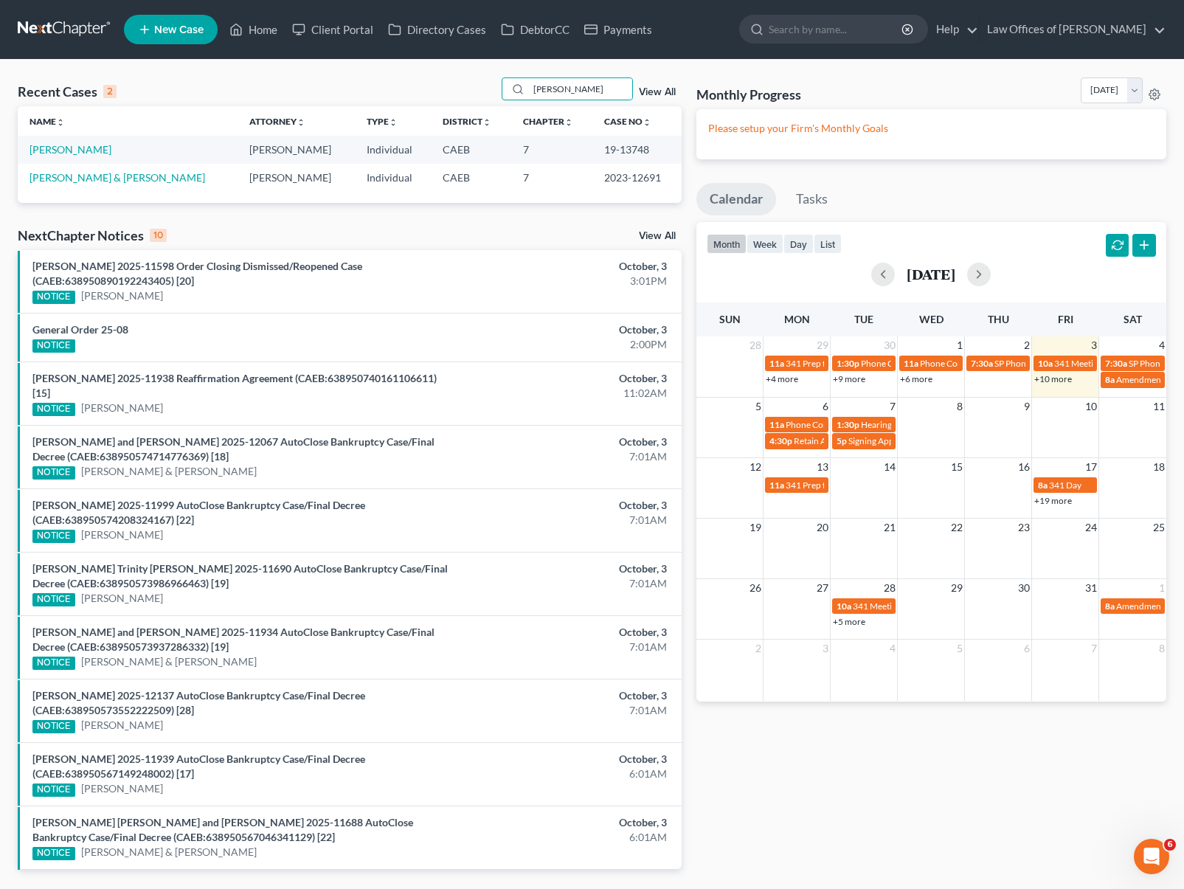
click at [1052, 382] on link "+10 more" at bounding box center [1053, 378] width 38 height 11
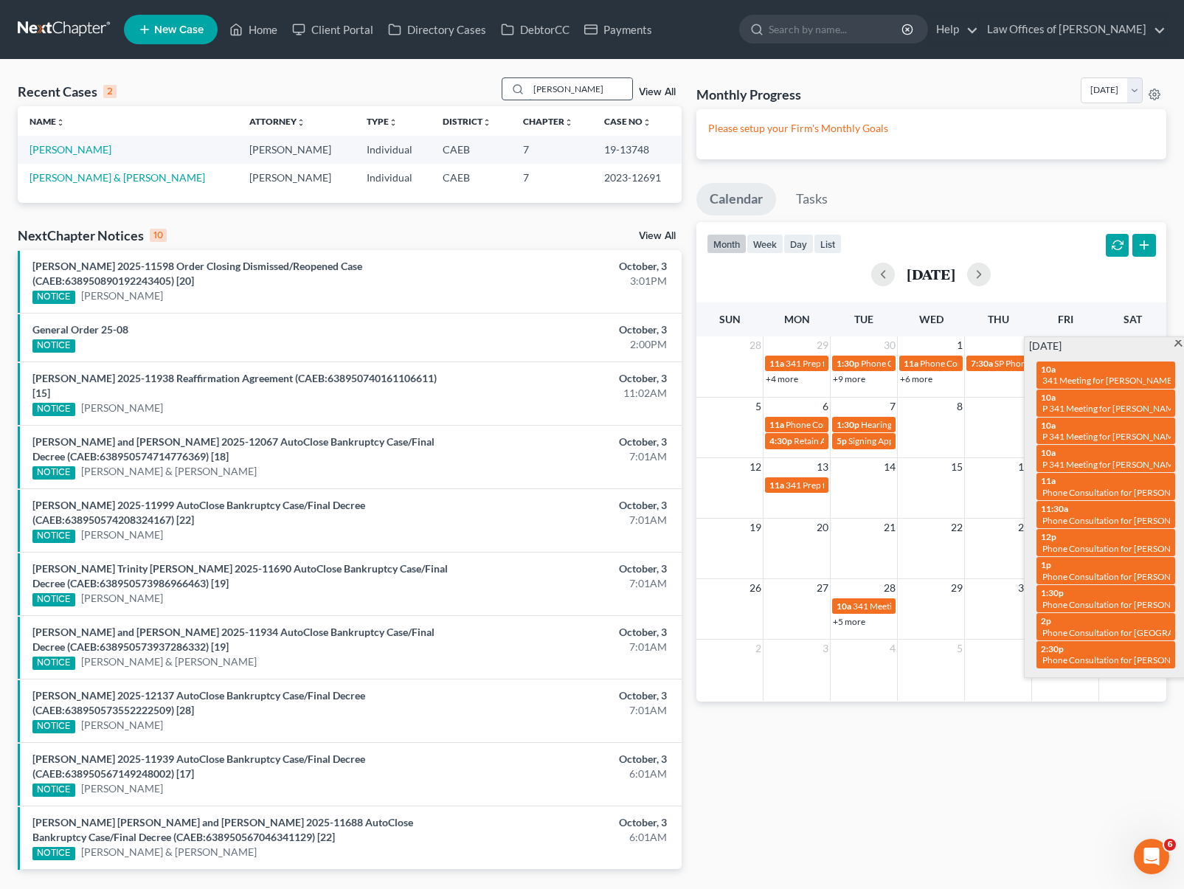
click at [582, 89] on input "[PERSON_NAME]" at bounding box center [580, 88] width 103 height 21
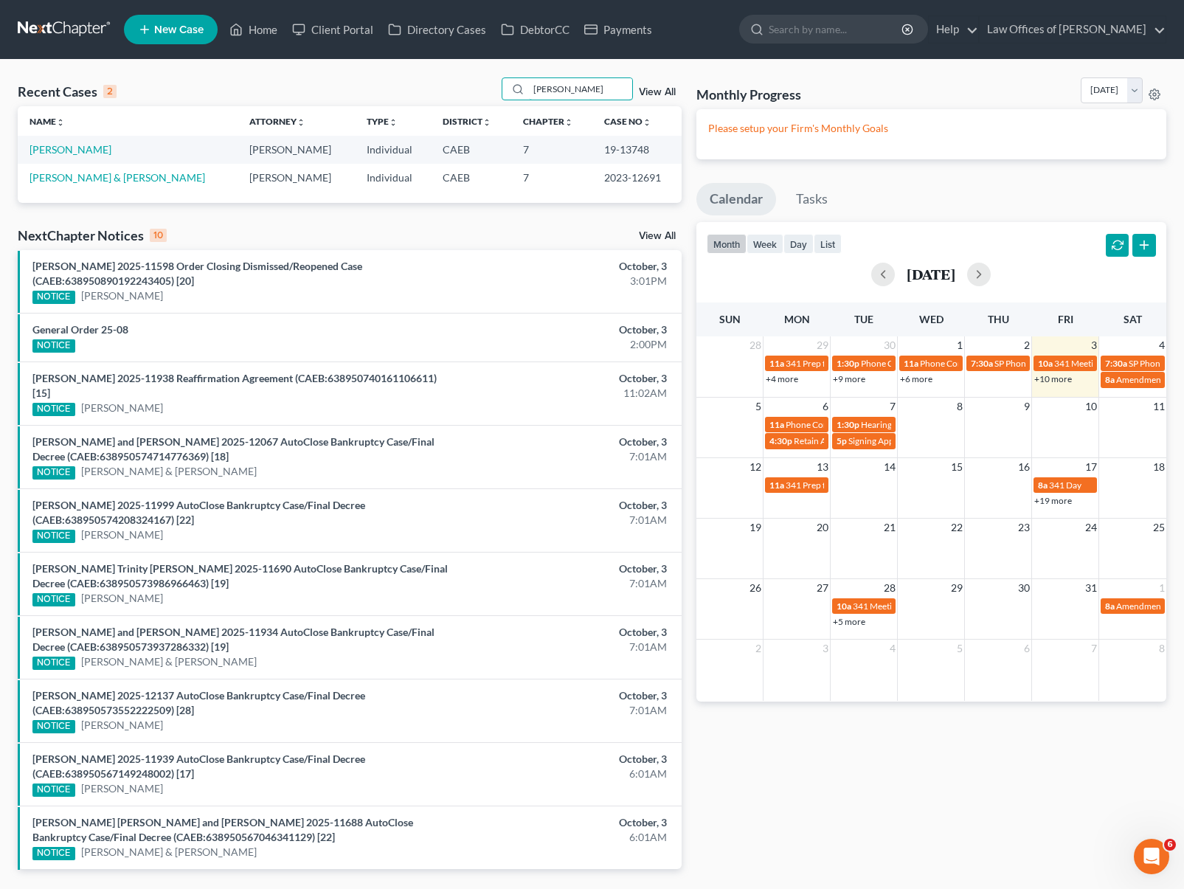
drag, startPoint x: 581, startPoint y: 90, endPoint x: 492, endPoint y: 78, distance: 89.3
click at [492, 78] on div "Recent Cases 2 [PERSON_NAME] View All" at bounding box center [350, 91] width 664 height 29
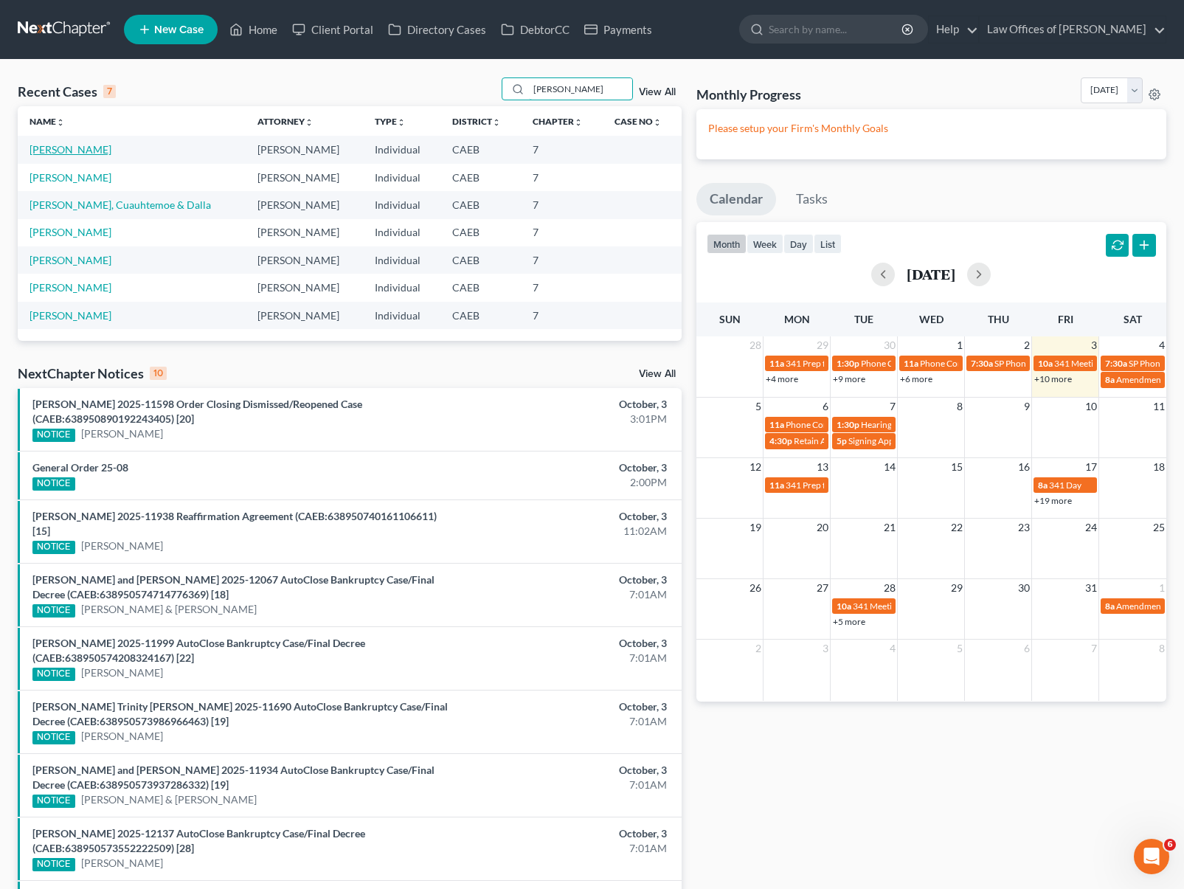
type input "[PERSON_NAME]"
click at [50, 147] on link "[PERSON_NAME]" at bounding box center [71, 149] width 82 height 13
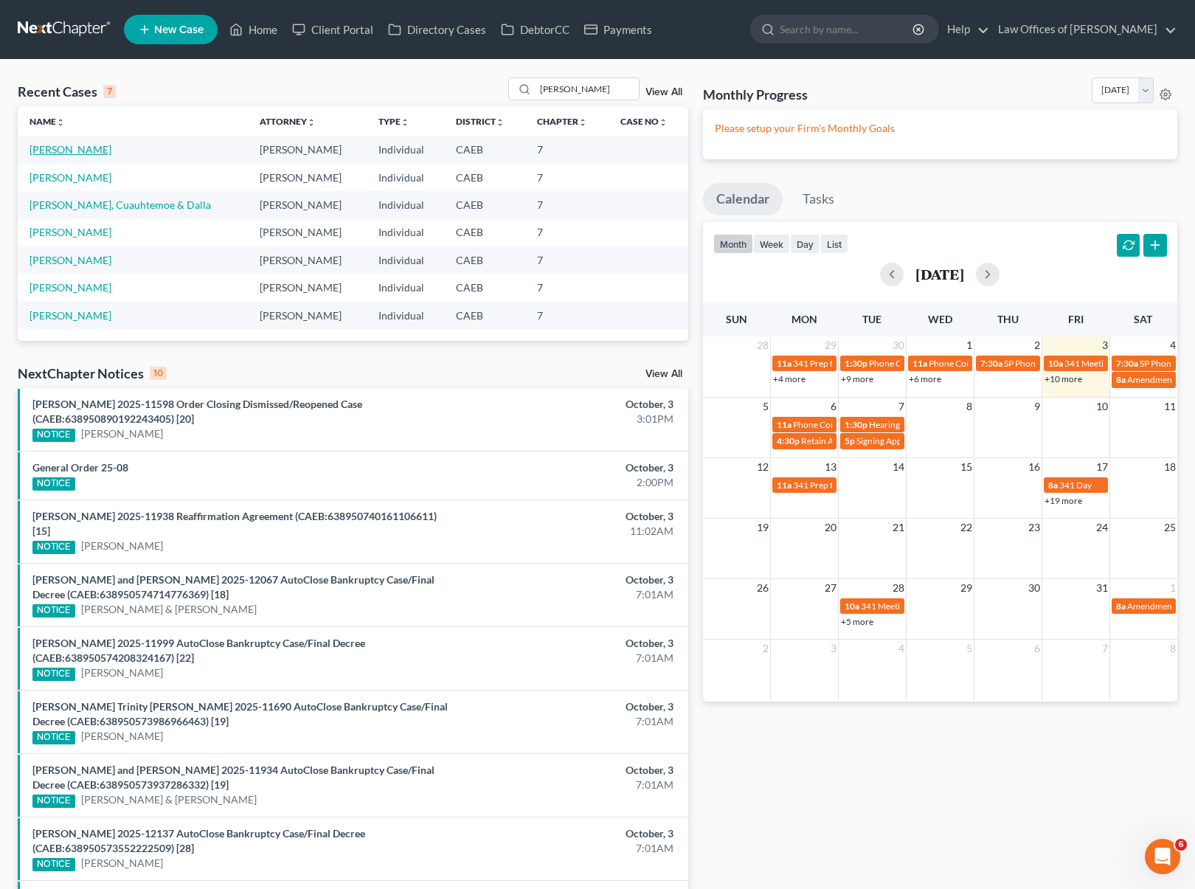
select select "1"
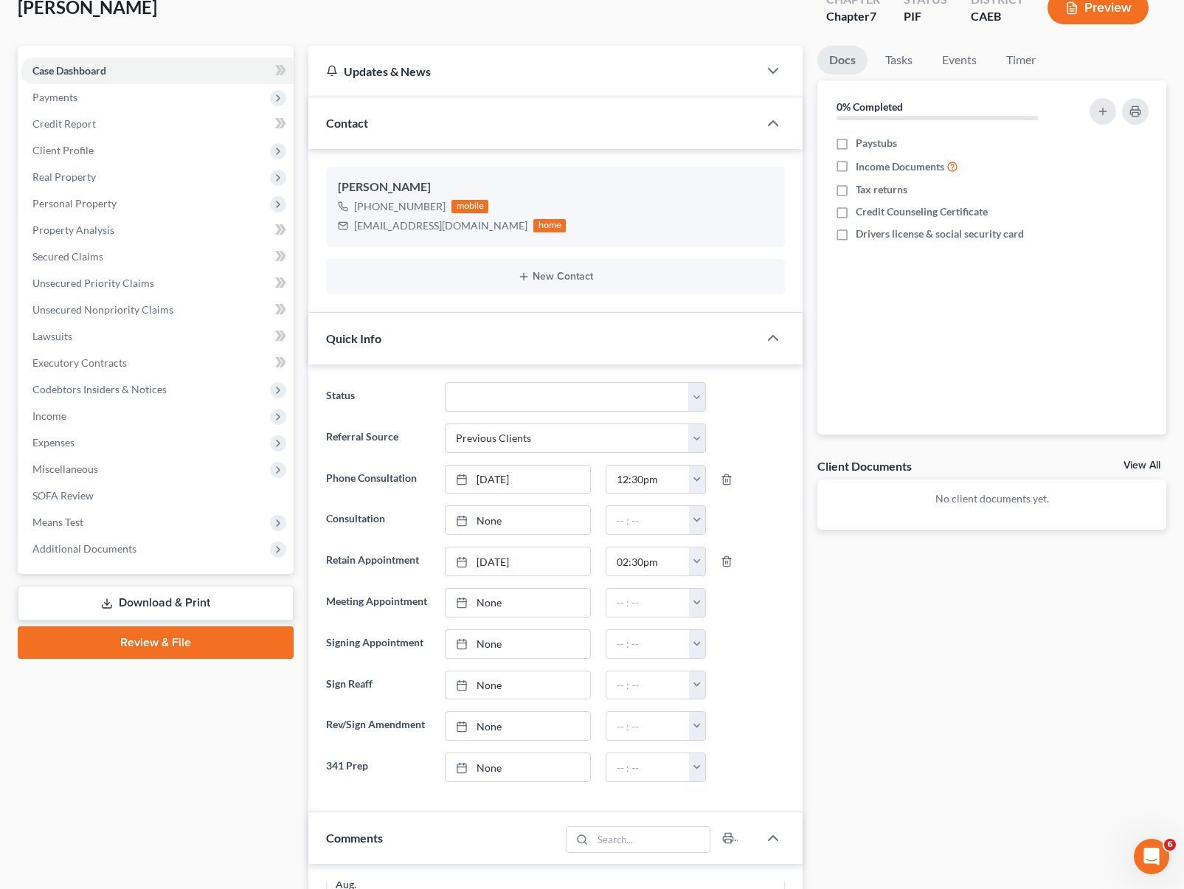
scroll to position [49, 0]
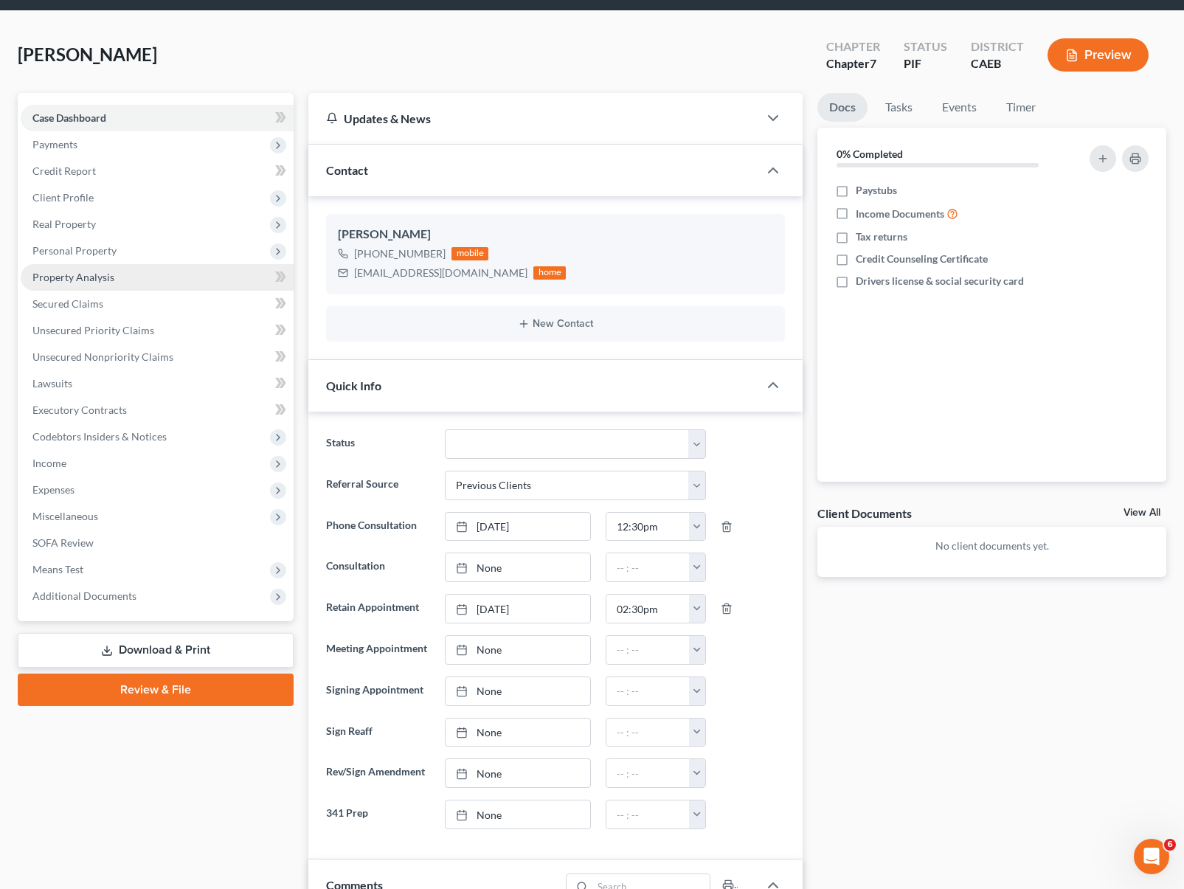
click at [116, 276] on link "Property Analysis" at bounding box center [157, 277] width 273 height 27
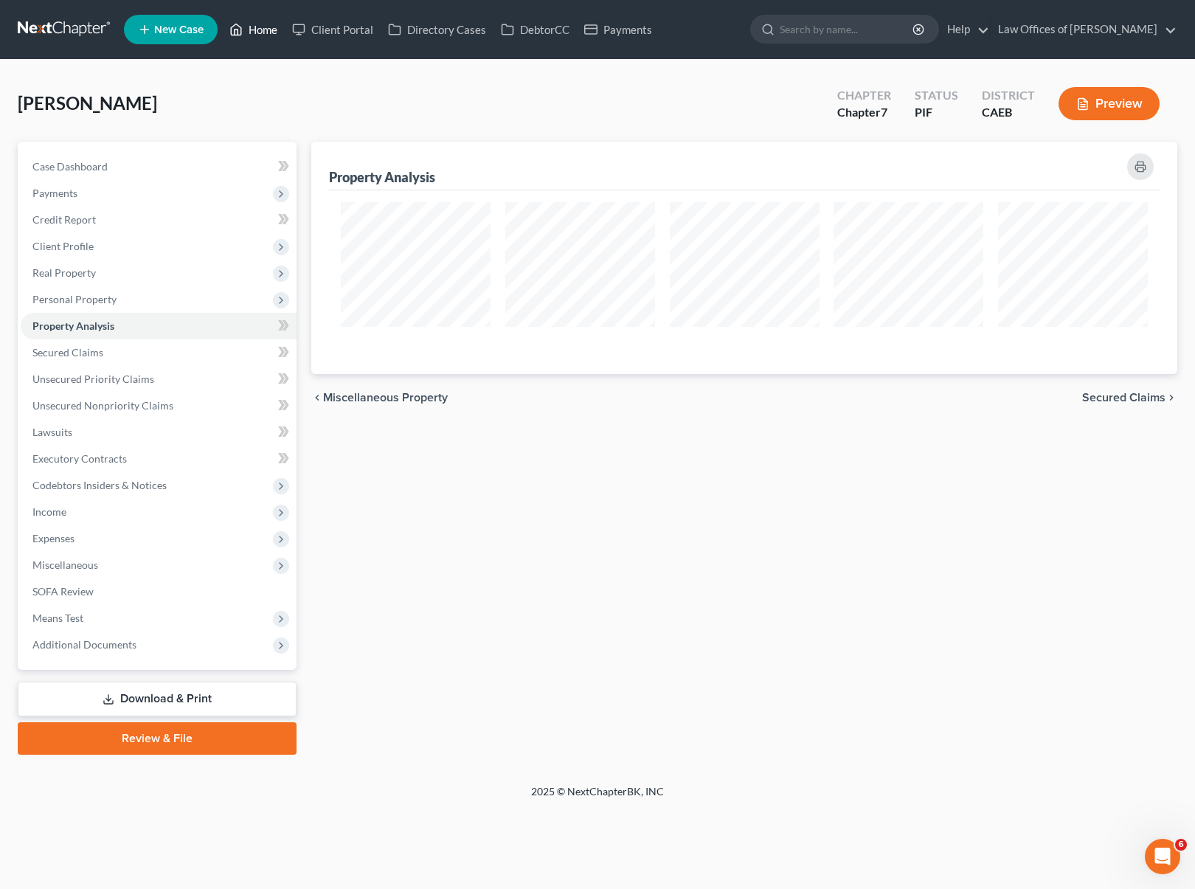
click at [266, 32] on link "Home" at bounding box center [253, 29] width 63 height 27
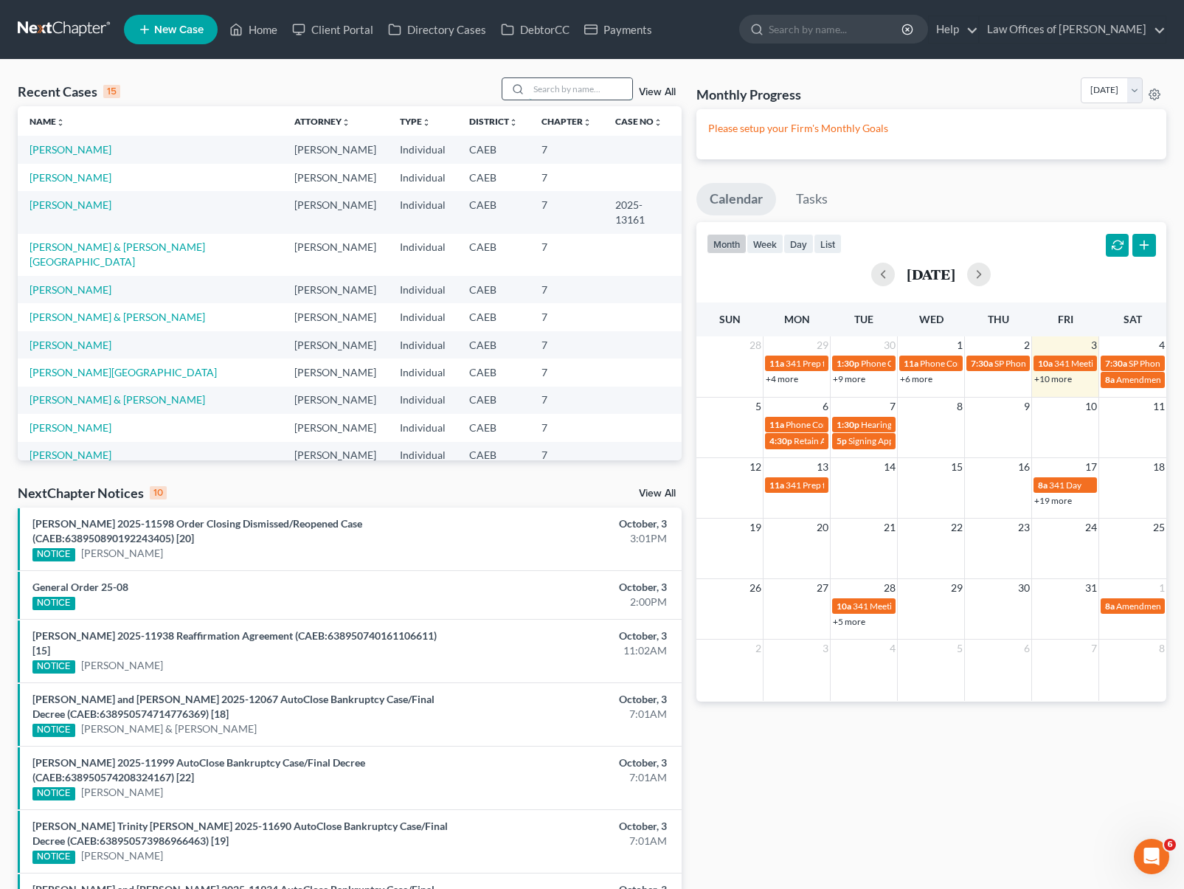
click at [559, 92] on input "search" at bounding box center [580, 88] width 103 height 21
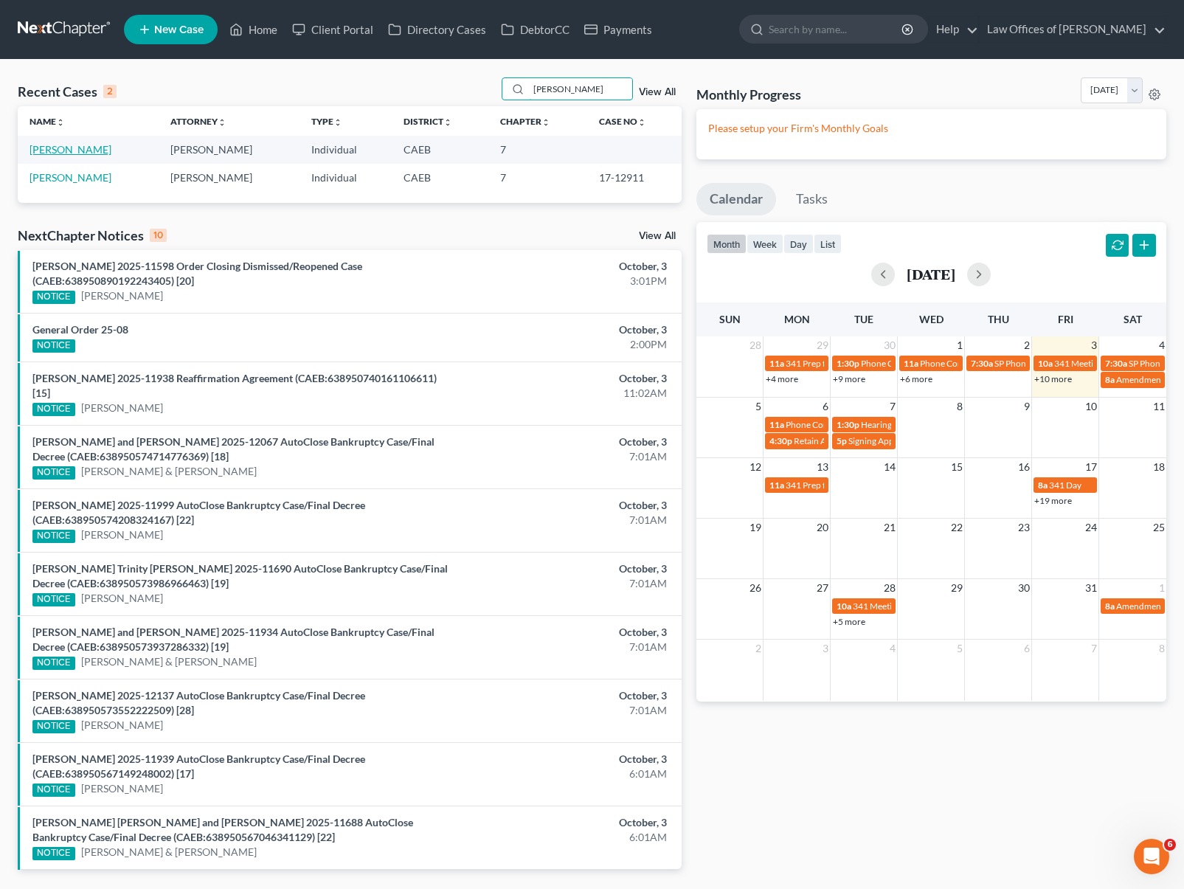
type input "[PERSON_NAME]"
click at [78, 152] on link "[PERSON_NAME]" at bounding box center [71, 149] width 82 height 13
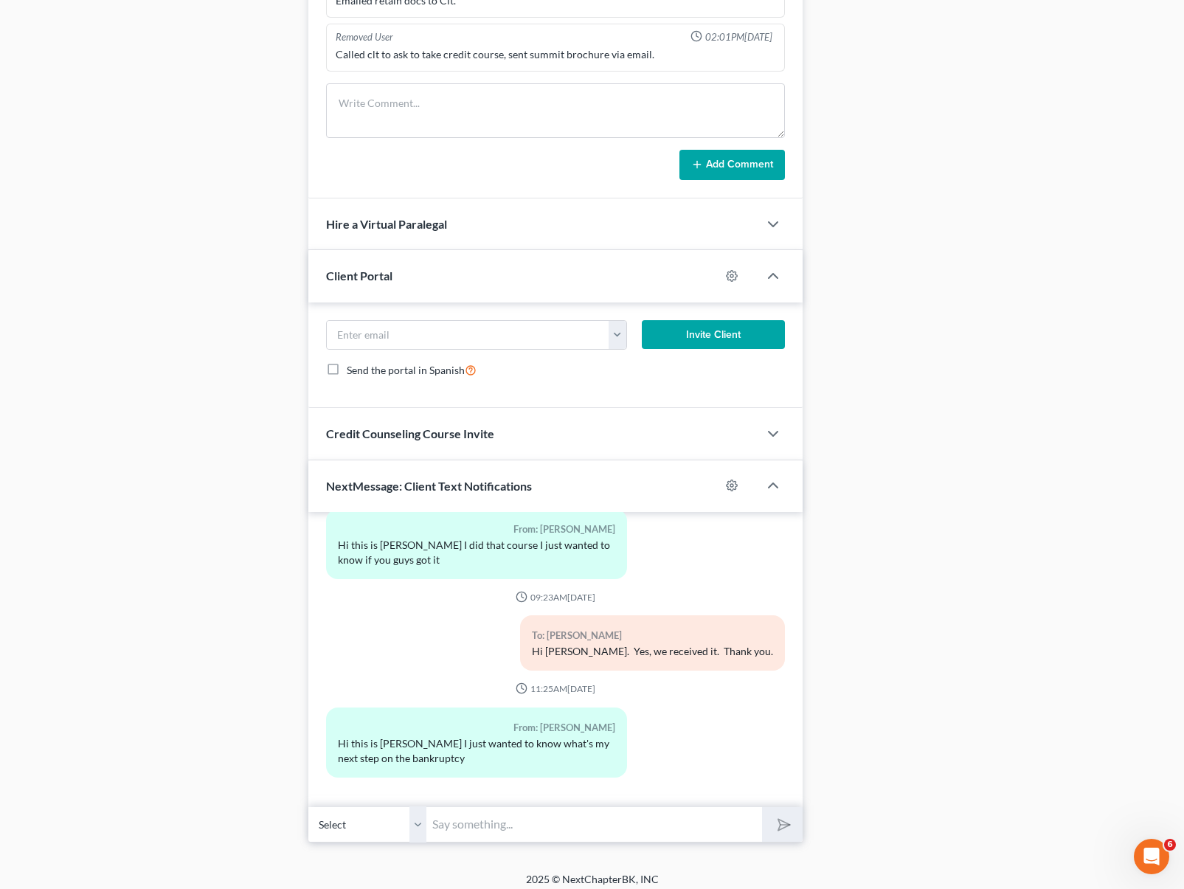
scroll to position [1224, 0]
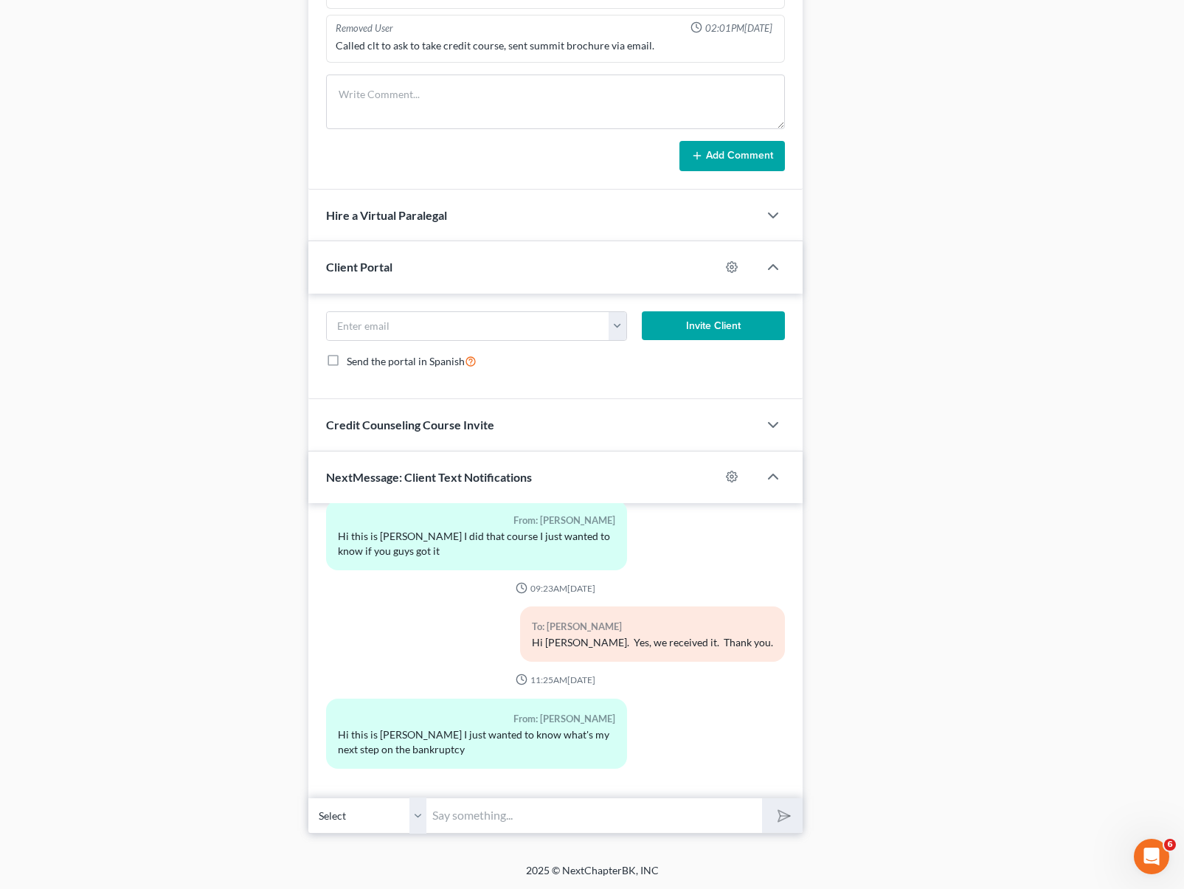
click at [545, 812] on input "text" at bounding box center [594, 816] width 336 height 36
click at [656, 823] on input "Hi [PERSON_NAME]. Please email us your paystubs from April to present, your 202…" at bounding box center [594, 816] width 336 height 36
click at [692, 809] on input "Hi [PERSON_NAME]. Please email us your paystubs from April to present, your 202…" at bounding box center [594, 816] width 336 height 36
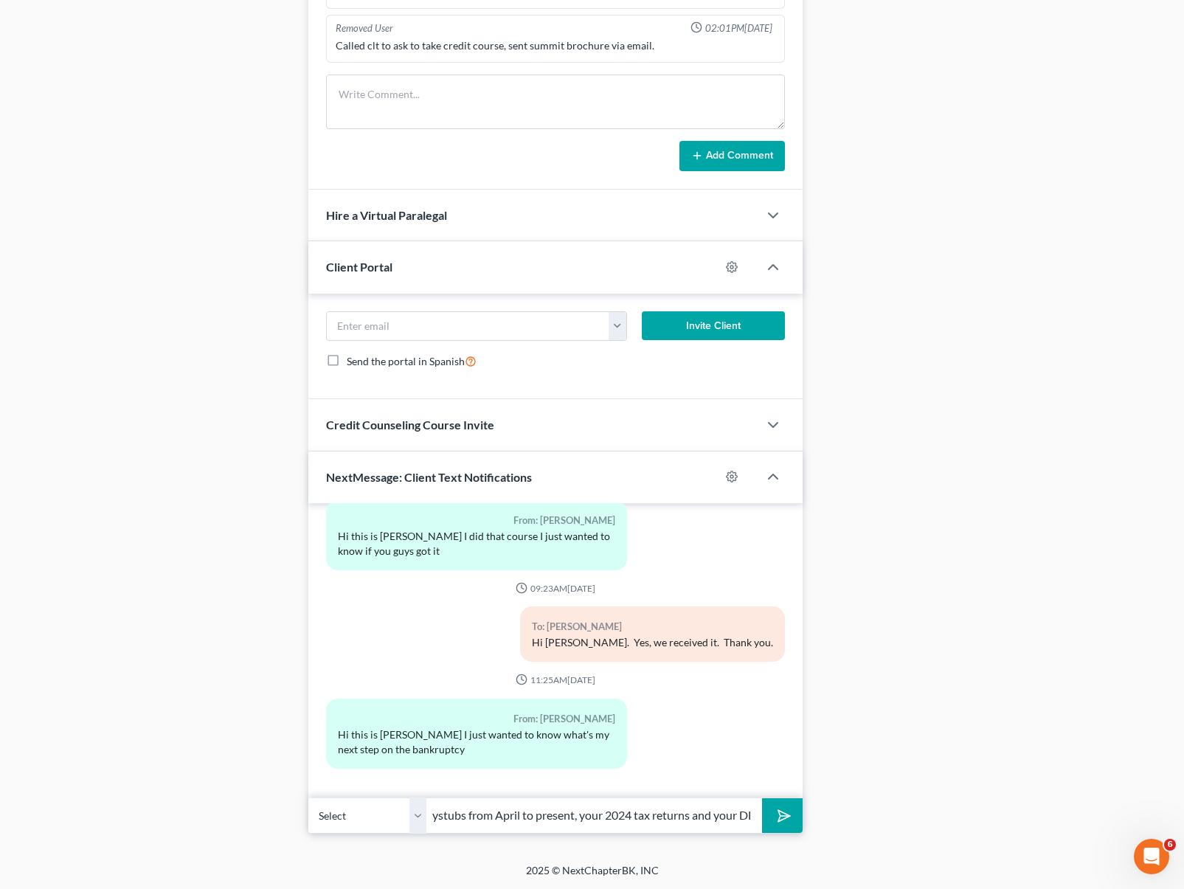
type input "Hi [PERSON_NAME]. Please email us your paystubs from April to present, your 202…"
click at [762, 798] on button "submit" at bounding box center [782, 815] width 41 height 35
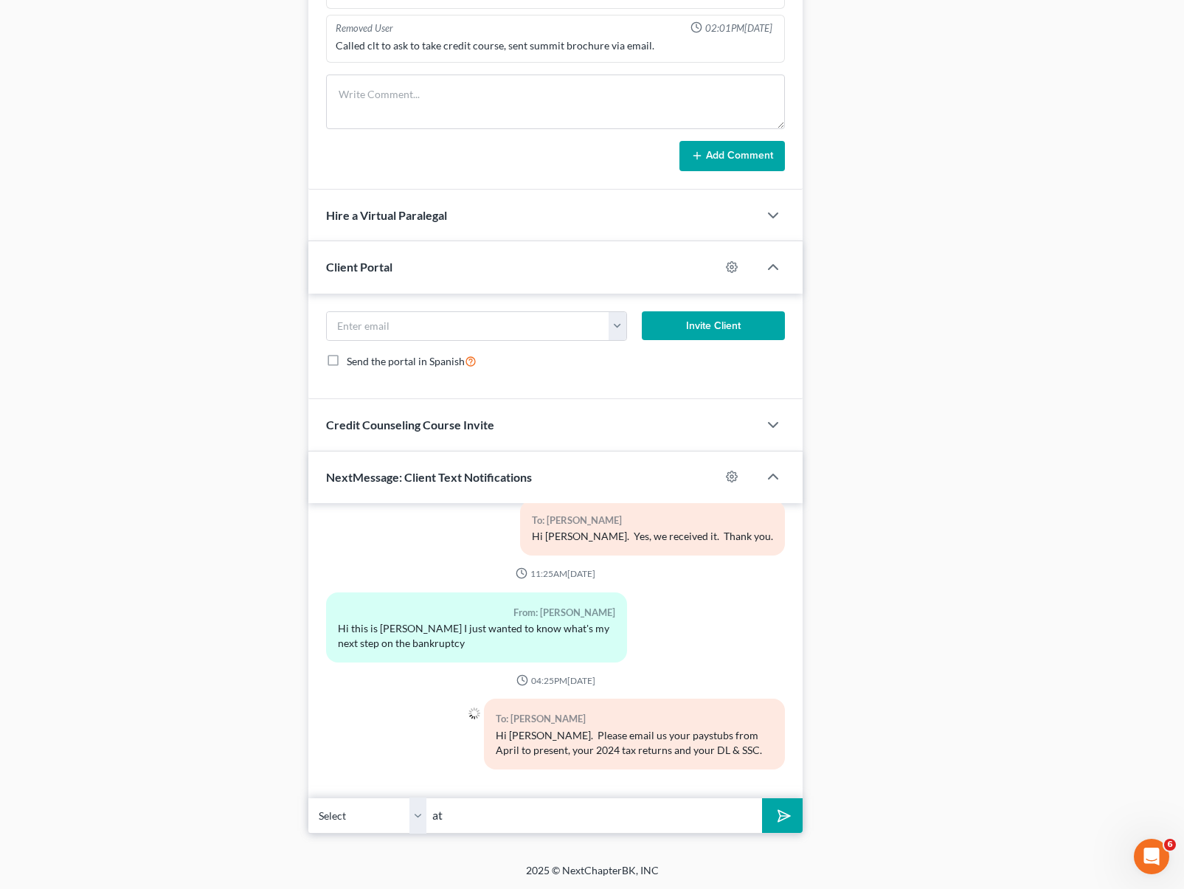
type input "a"
type input "At [EMAIL_ADDRESS][DOMAIN_NAME]"
click at [762, 798] on button "submit" at bounding box center [782, 815] width 41 height 35
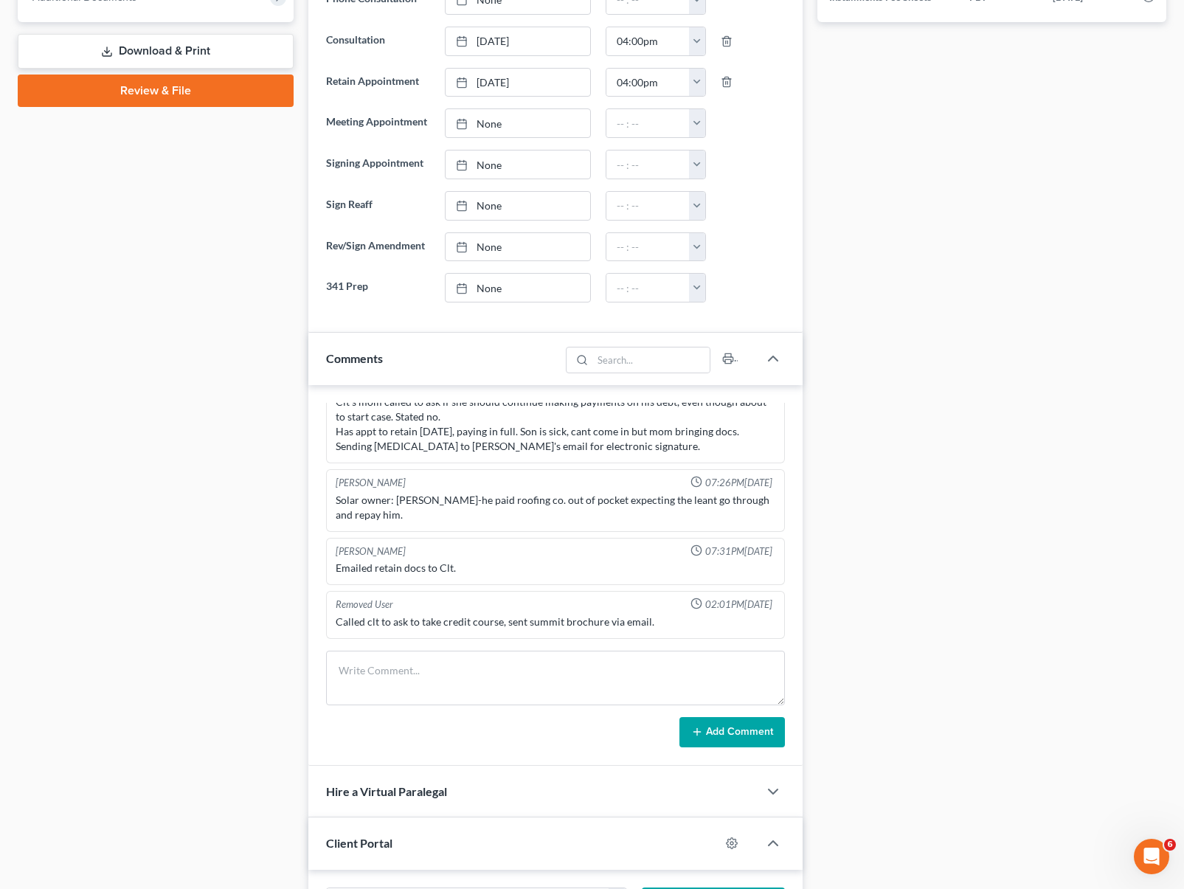
scroll to position [651, 0]
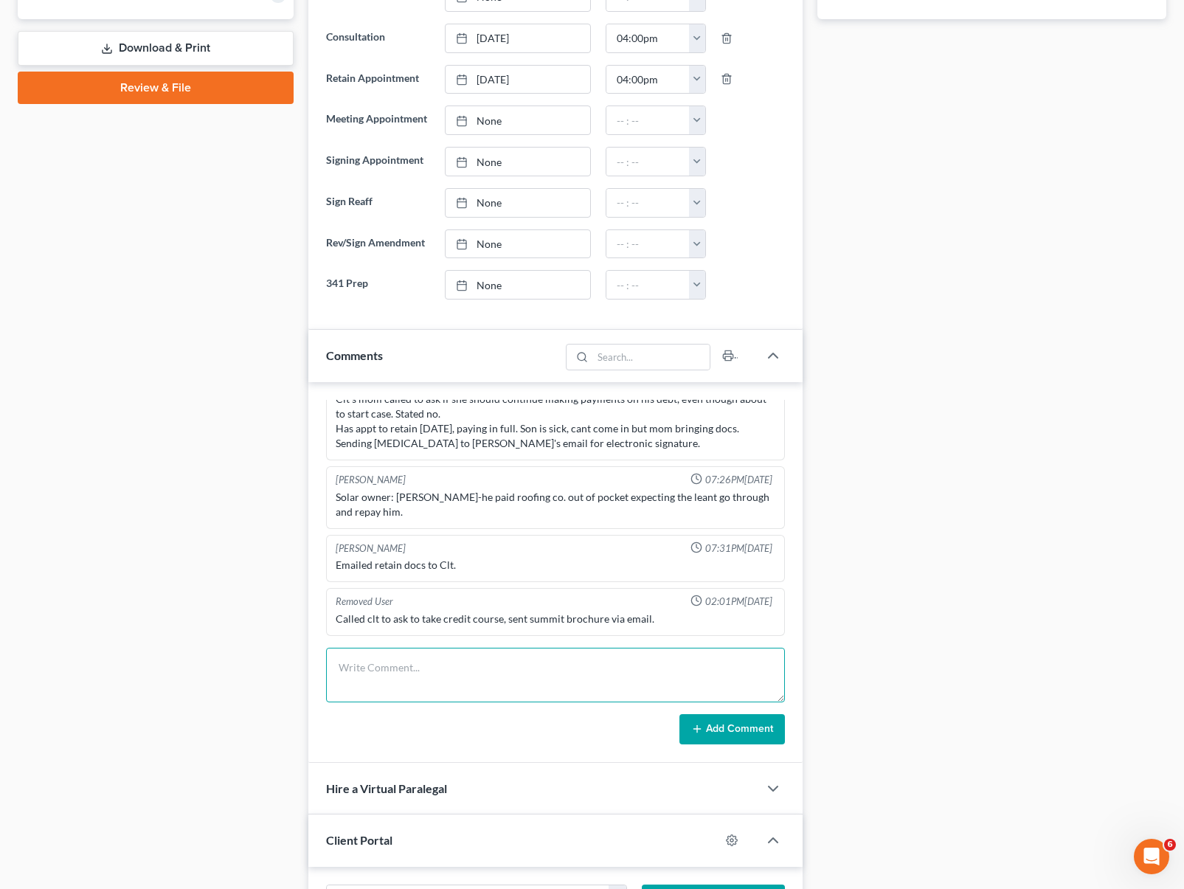
click at [482, 674] on textarea at bounding box center [555, 675] width 459 height 55
type textarea "[PERSON_NAME] spoke to his mother a few days ago. Still waiting on the the docu…"
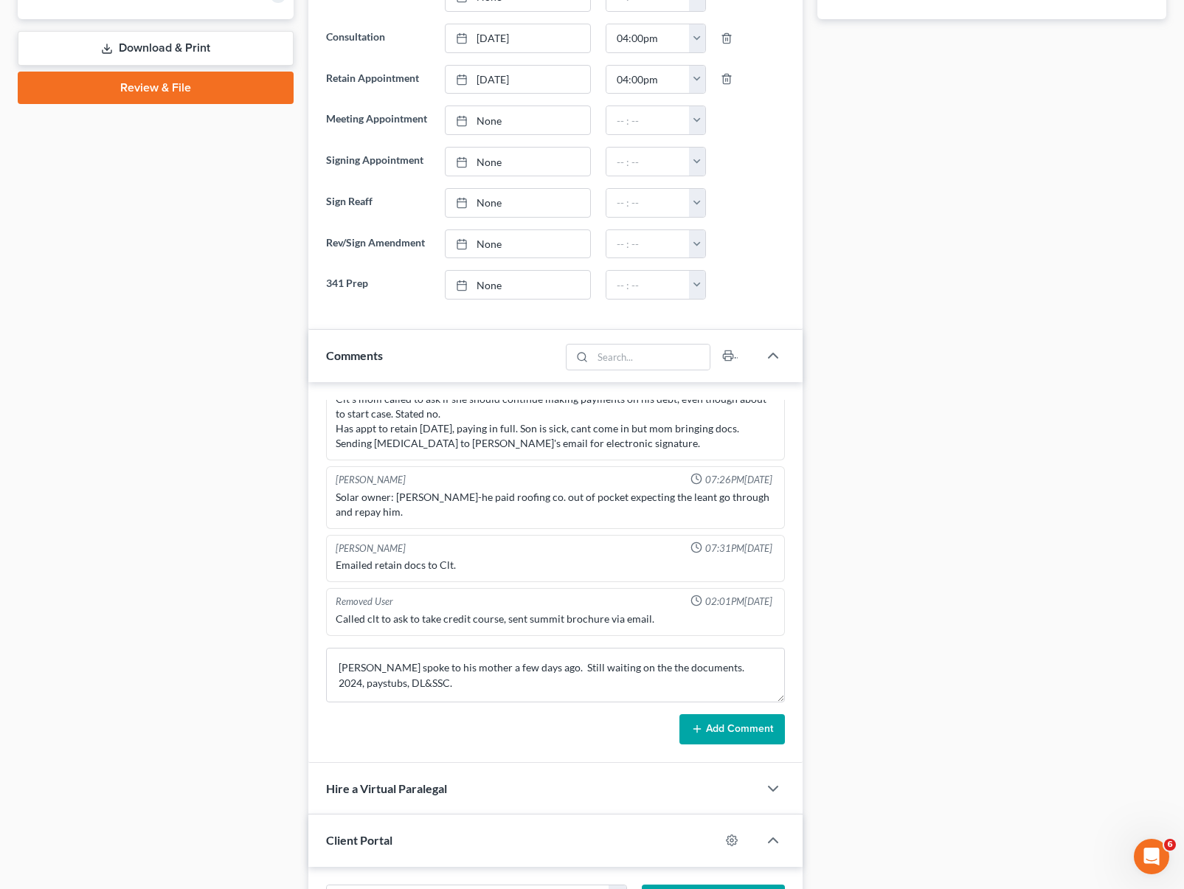
click at [705, 733] on button "Add Comment" at bounding box center [733, 729] width 106 height 31
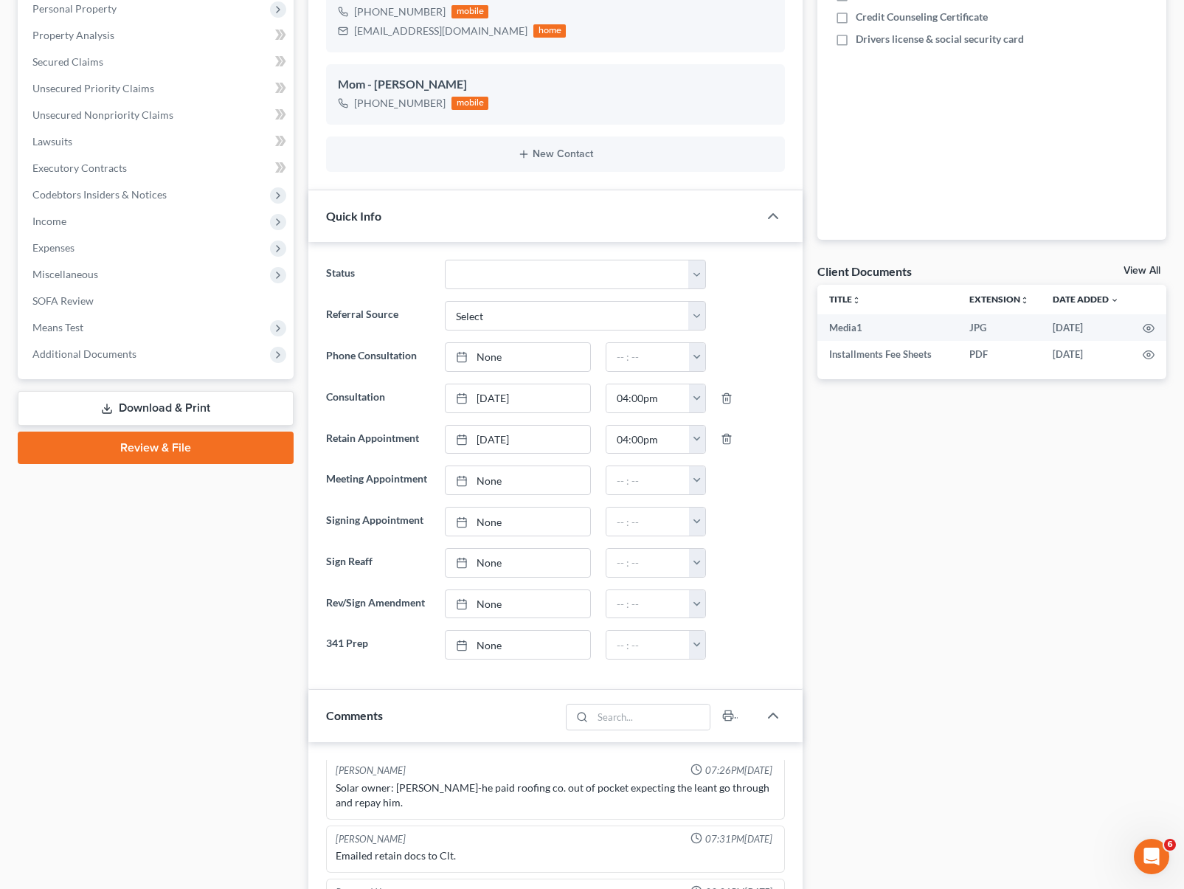
scroll to position [0, 0]
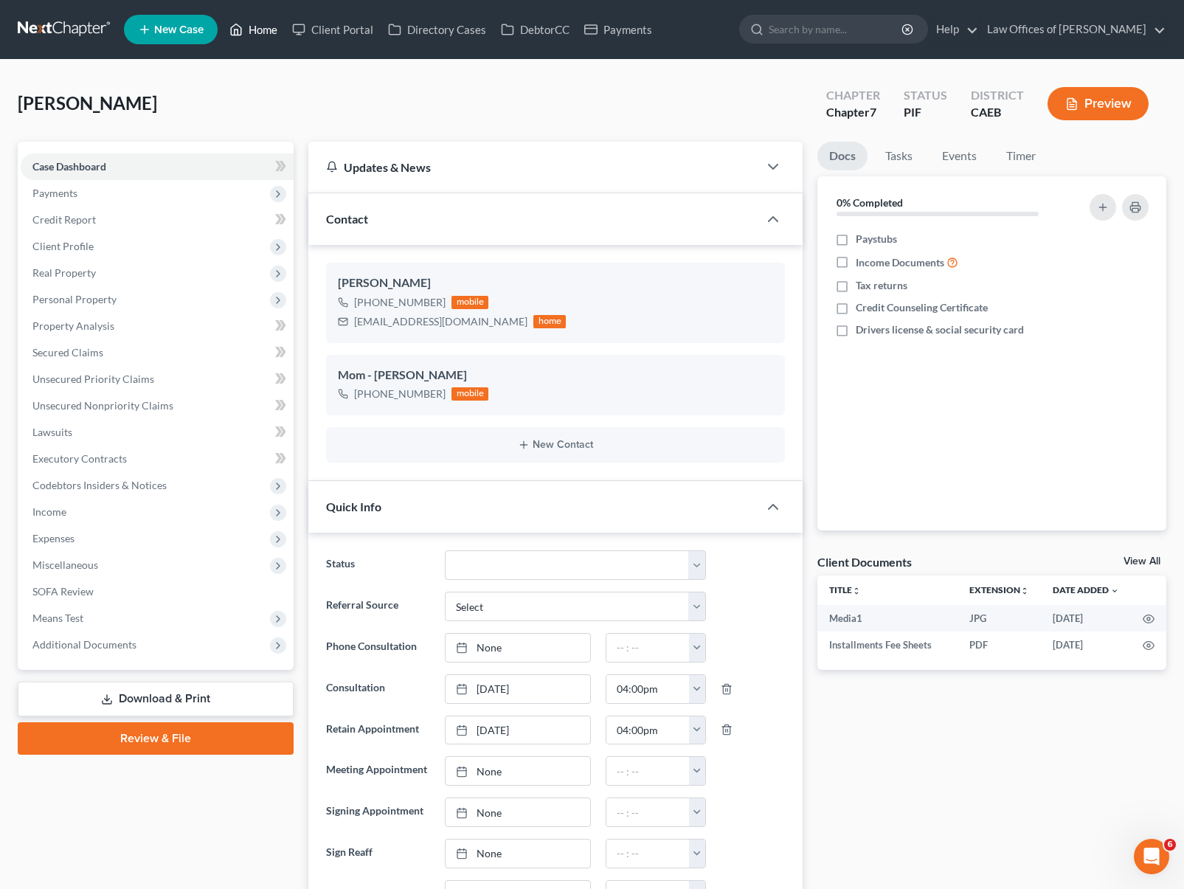
click at [267, 26] on link "Home" at bounding box center [253, 29] width 63 height 27
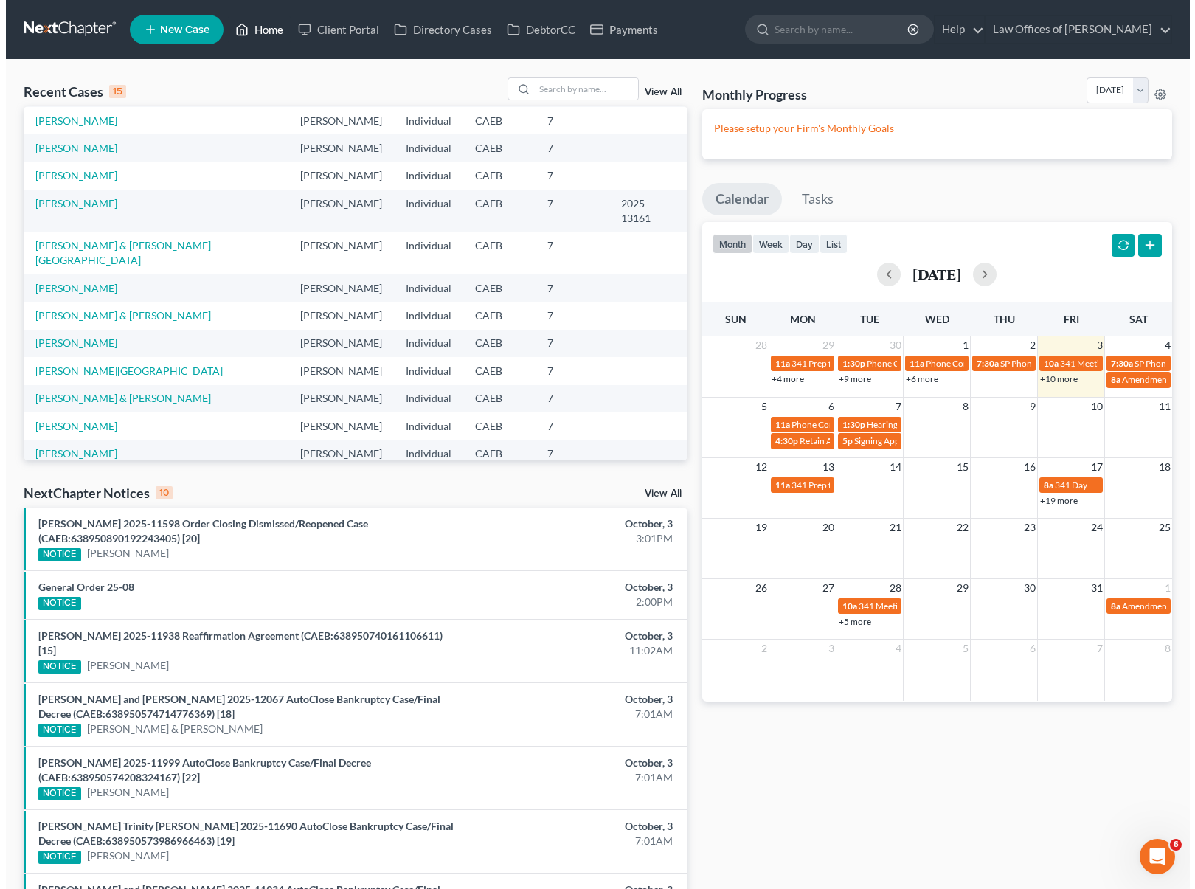
scroll to position [101, 0]
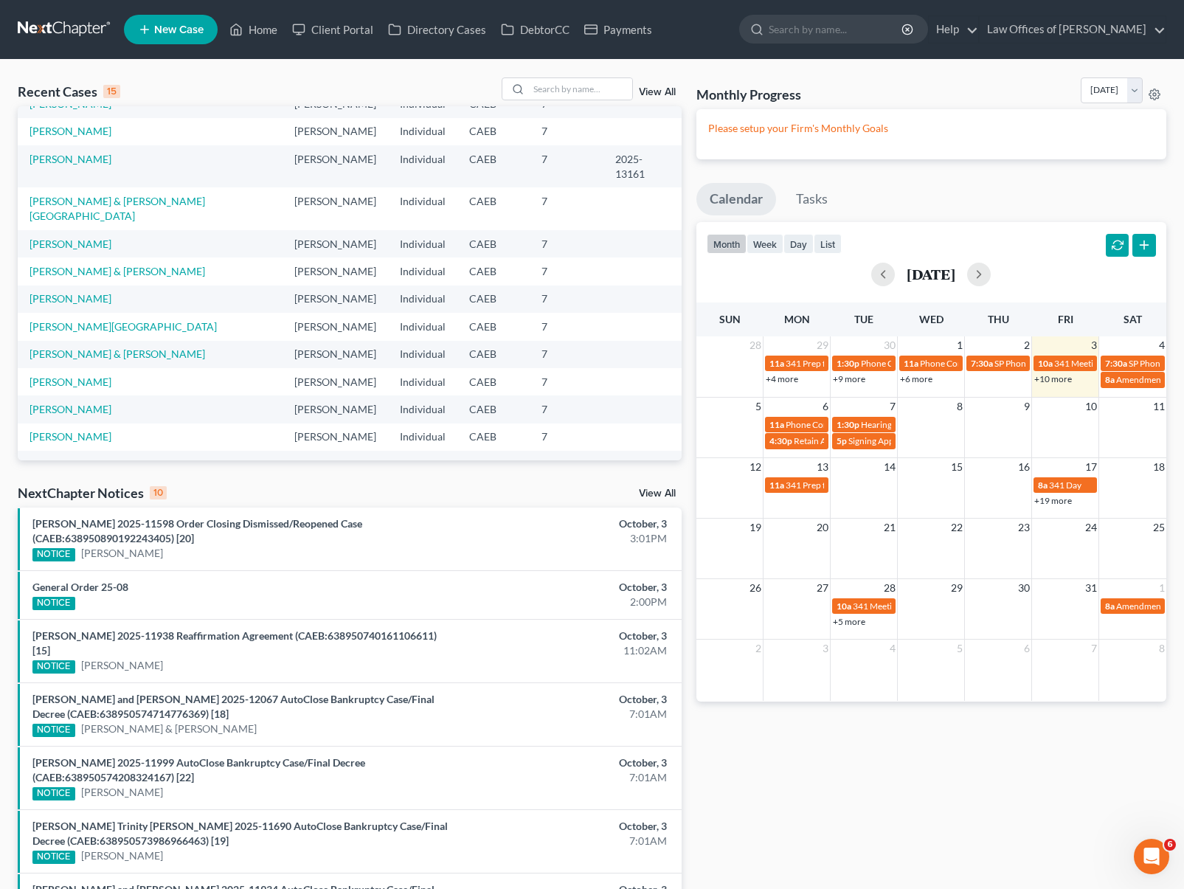
click at [57, 598] on div "NOTICE" at bounding box center [53, 603] width 43 height 13
click at [69, 590] on link "General Order 25-08" at bounding box center [80, 587] width 96 height 13
